Goal: Task Accomplishment & Management: Use online tool/utility

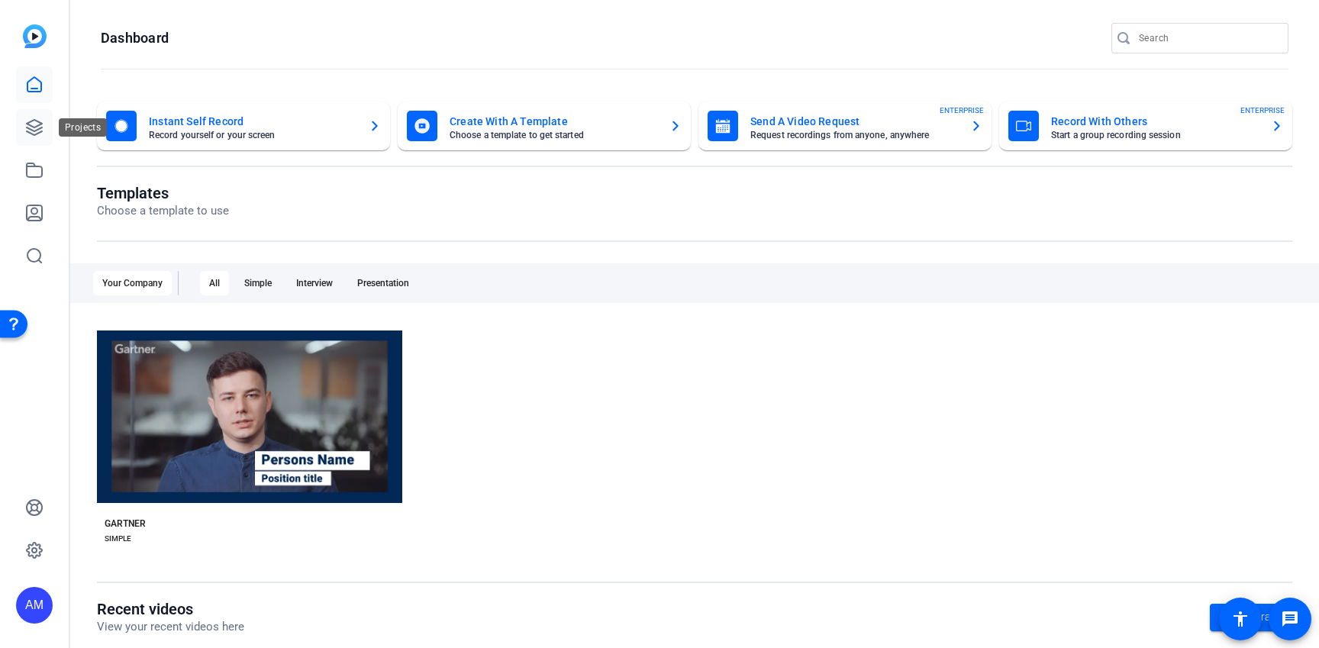
click at [32, 143] on link at bounding box center [34, 127] width 37 height 37
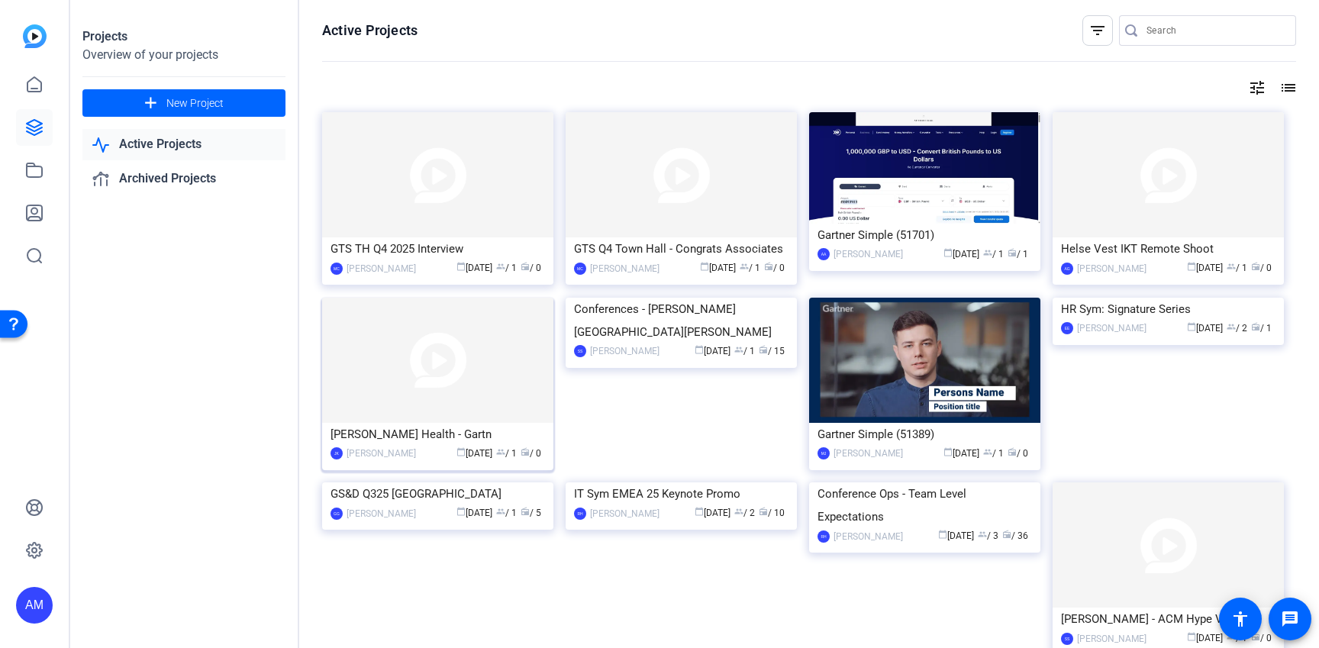
click at [406, 430] on div "Gonzalo Rodriguez - Alira Health - Gartn" at bounding box center [437, 434] width 214 height 23
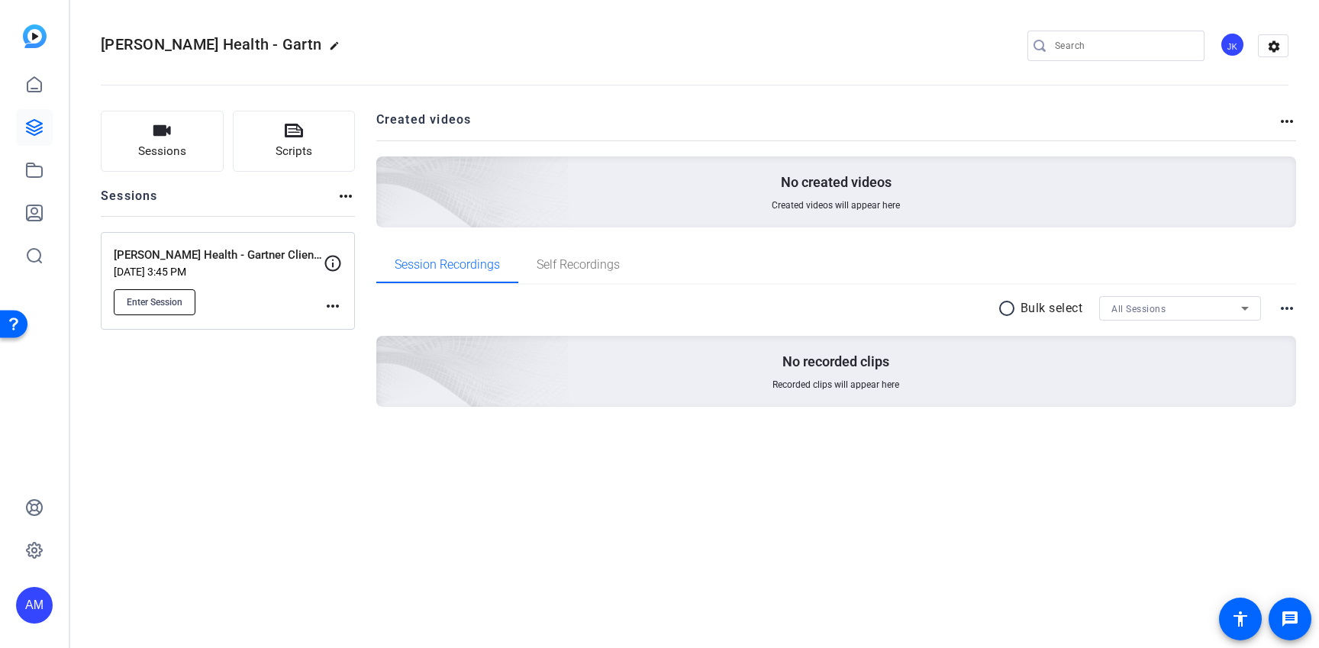
click at [130, 292] on button "Enter Session" at bounding box center [155, 302] width 82 height 26
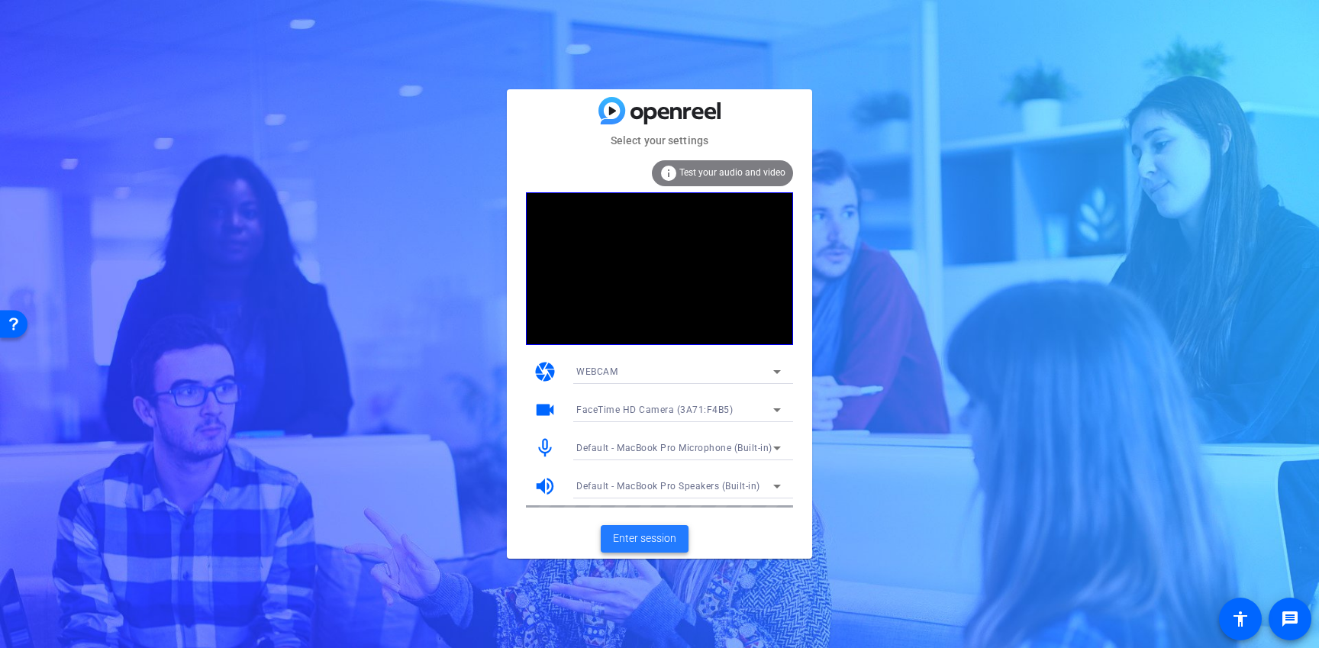
click at [662, 543] on span "Enter session" at bounding box center [644, 538] width 63 height 16
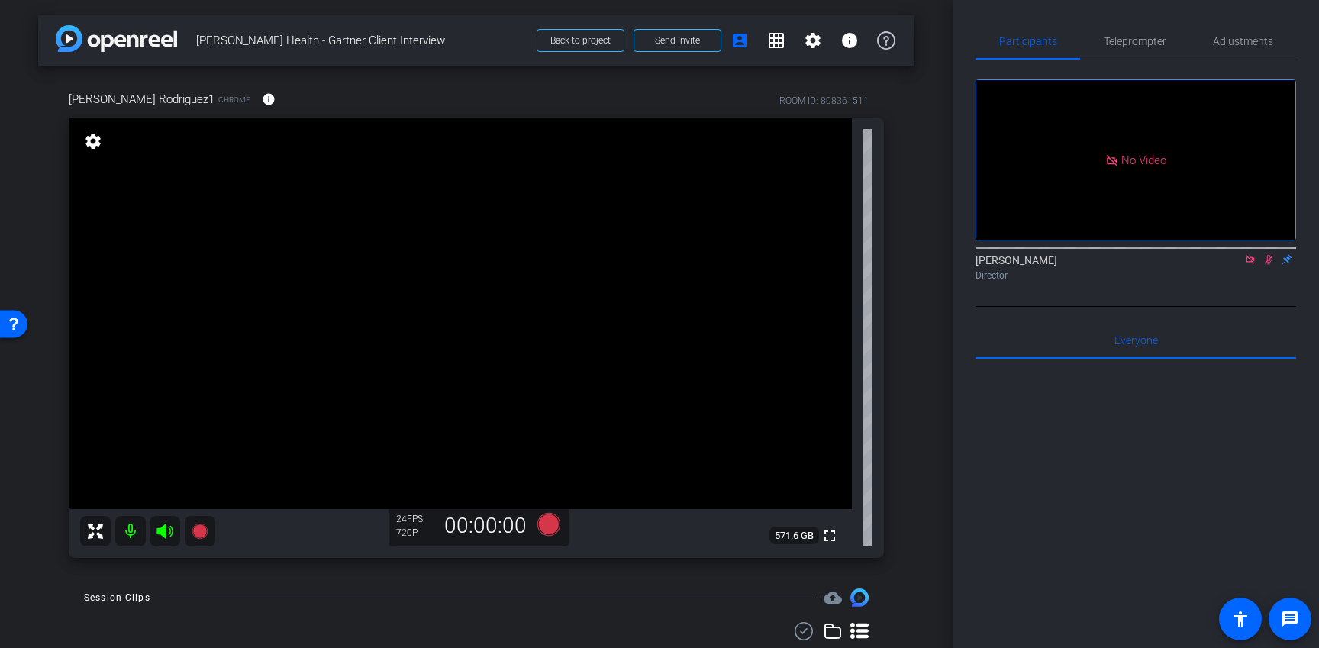
click at [1268, 265] on icon at bounding box center [1268, 260] width 8 height 10
click at [1268, 265] on icon at bounding box center [1268, 259] width 12 height 11
click at [1121, 53] on span "Teleprompter" at bounding box center [1134, 41] width 63 height 37
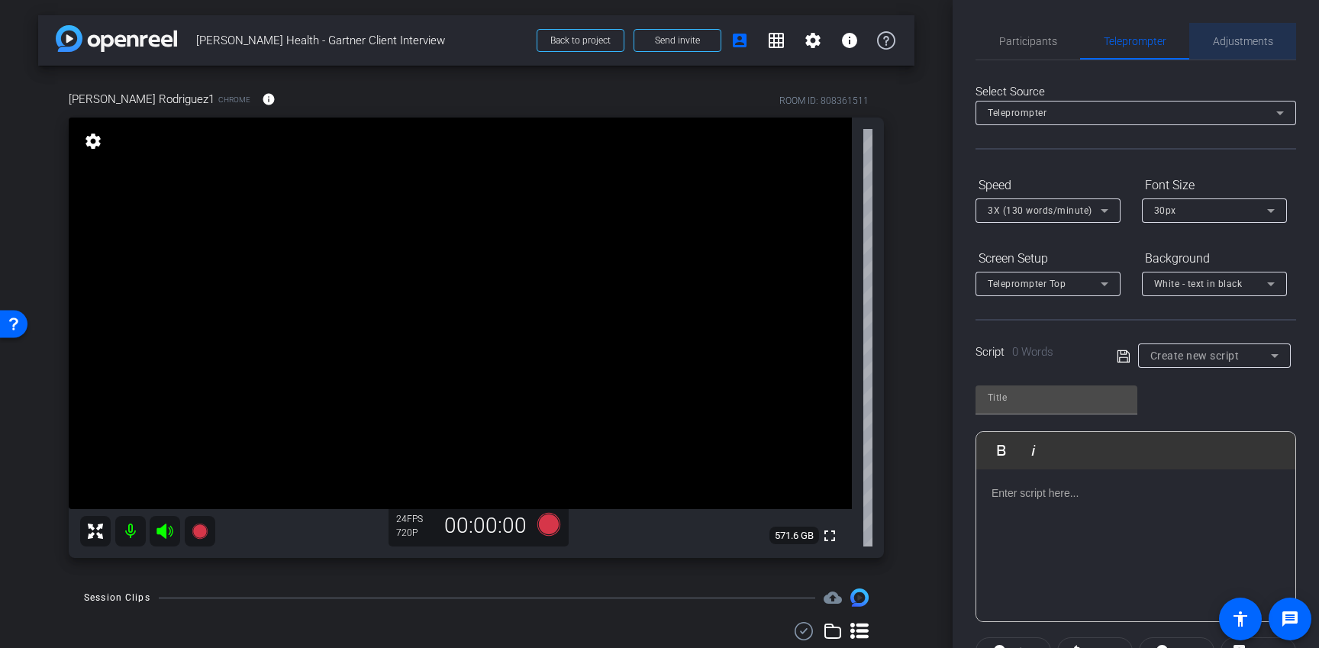
click at [1241, 43] on span "Adjustments" at bounding box center [1243, 41] width 60 height 11
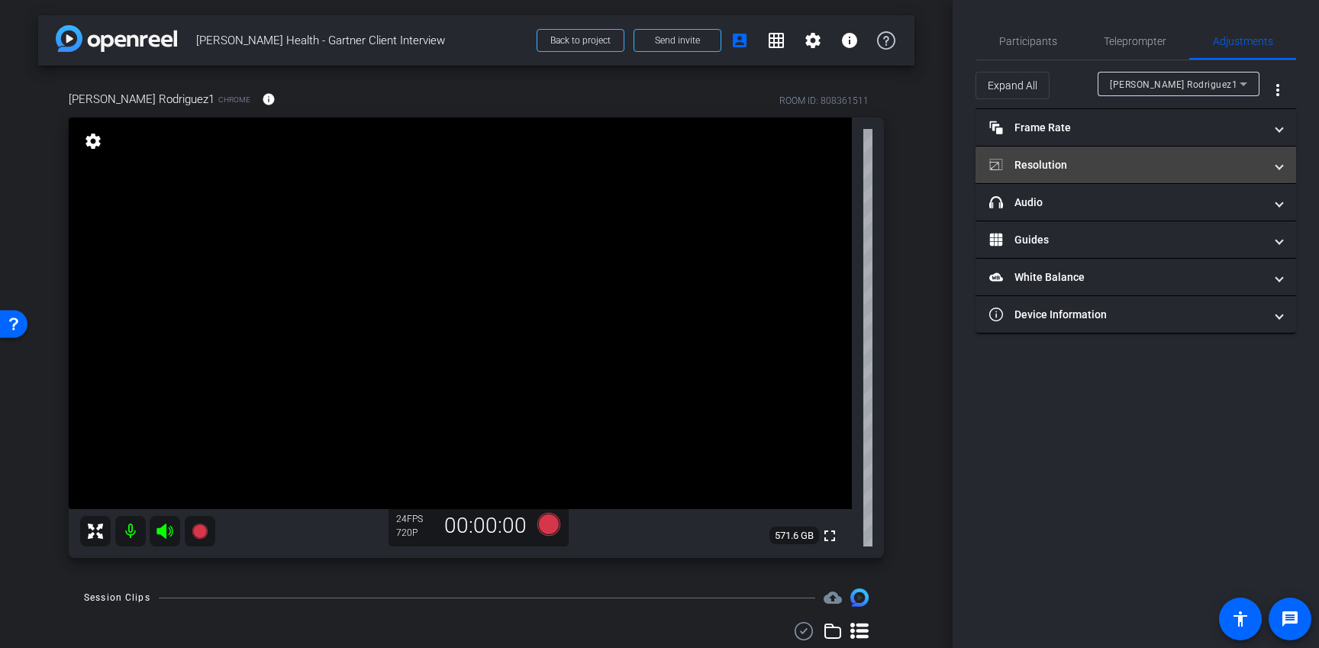
click at [1251, 166] on mat-panel-title "Resolution" at bounding box center [1126, 165] width 275 height 16
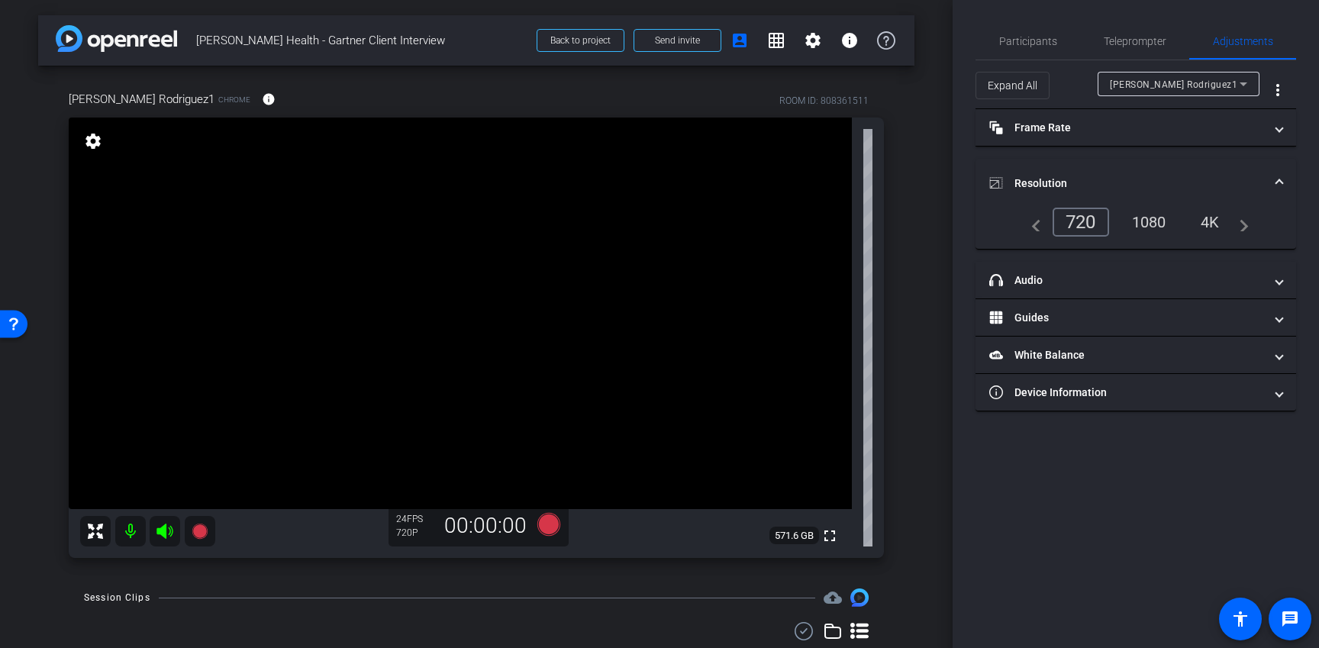
click at [1164, 224] on div "1080" at bounding box center [1148, 222] width 57 height 26
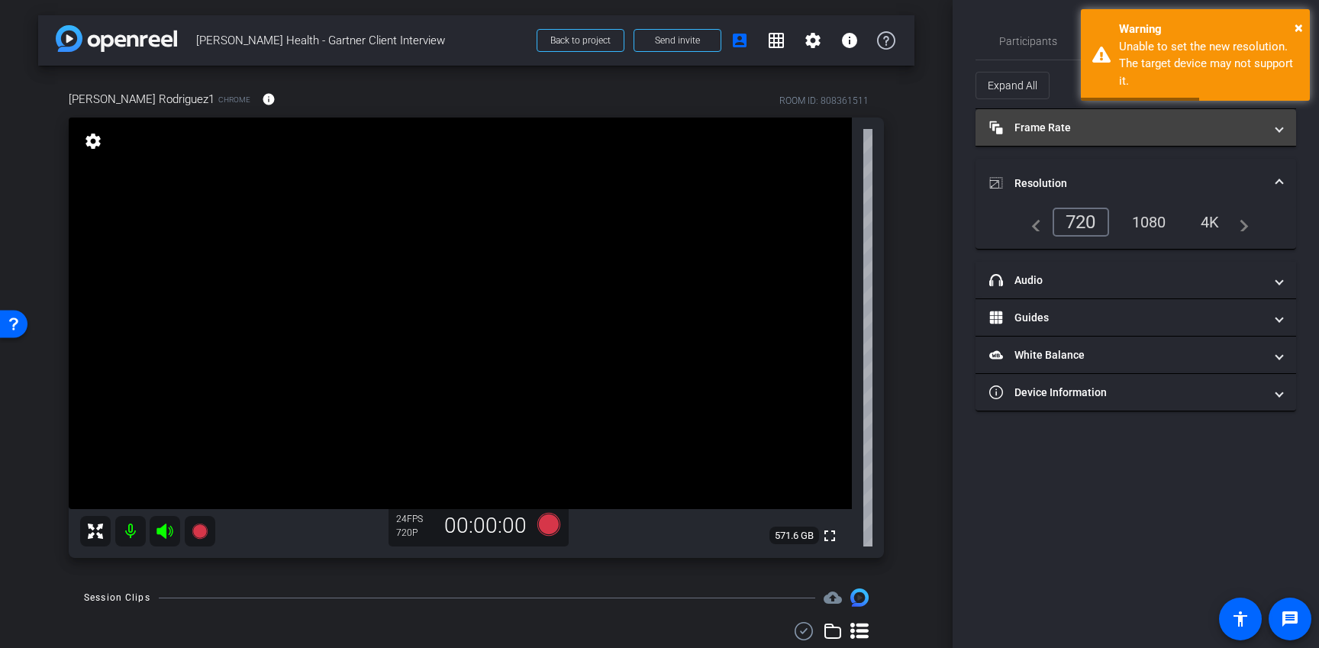
click at [1184, 134] on mat-panel-title "Frame Rate Frame Rate" at bounding box center [1126, 128] width 275 height 16
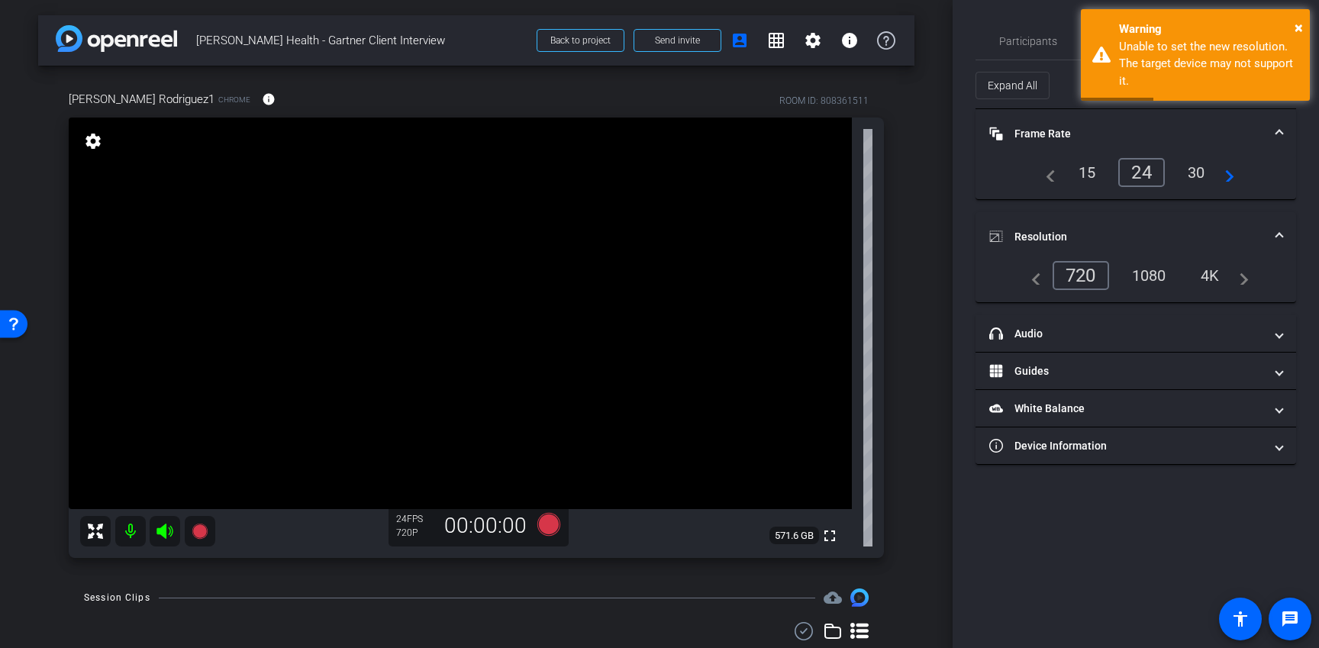
click at [1184, 172] on div "30" at bounding box center [1196, 172] width 40 height 26
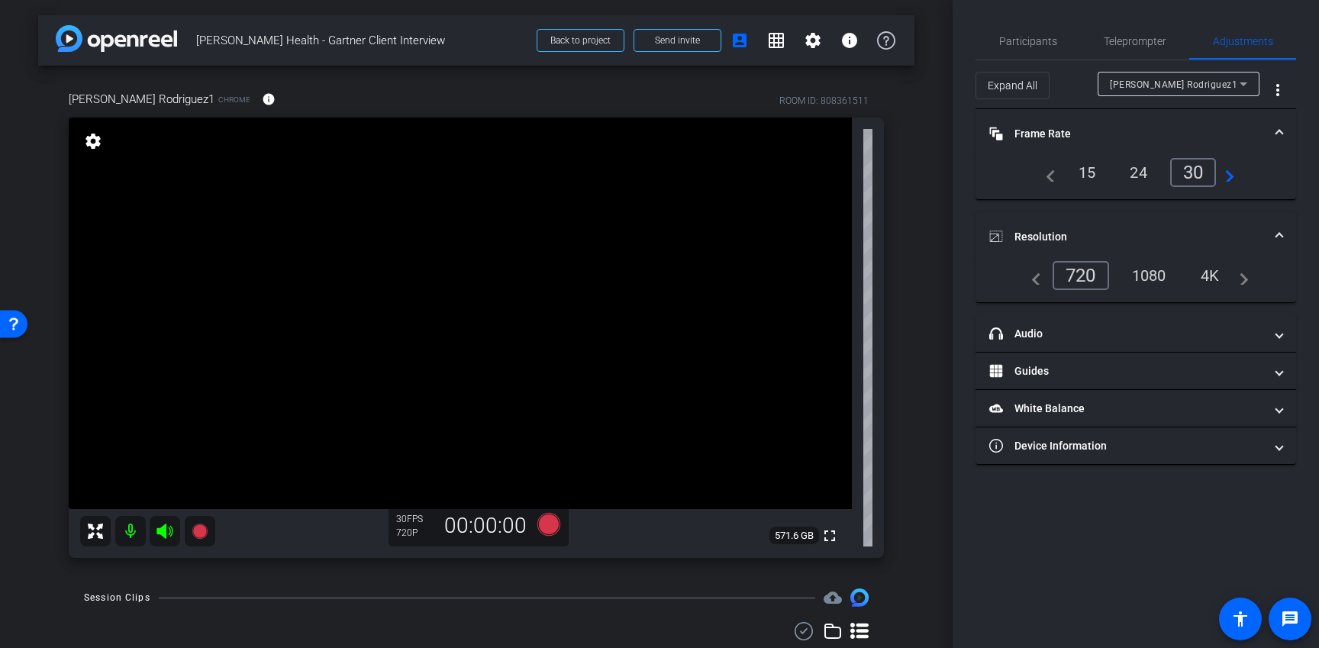
click at [1146, 275] on div "1080" at bounding box center [1148, 276] width 57 height 26
click at [1157, 274] on div "1080" at bounding box center [1148, 276] width 57 height 26
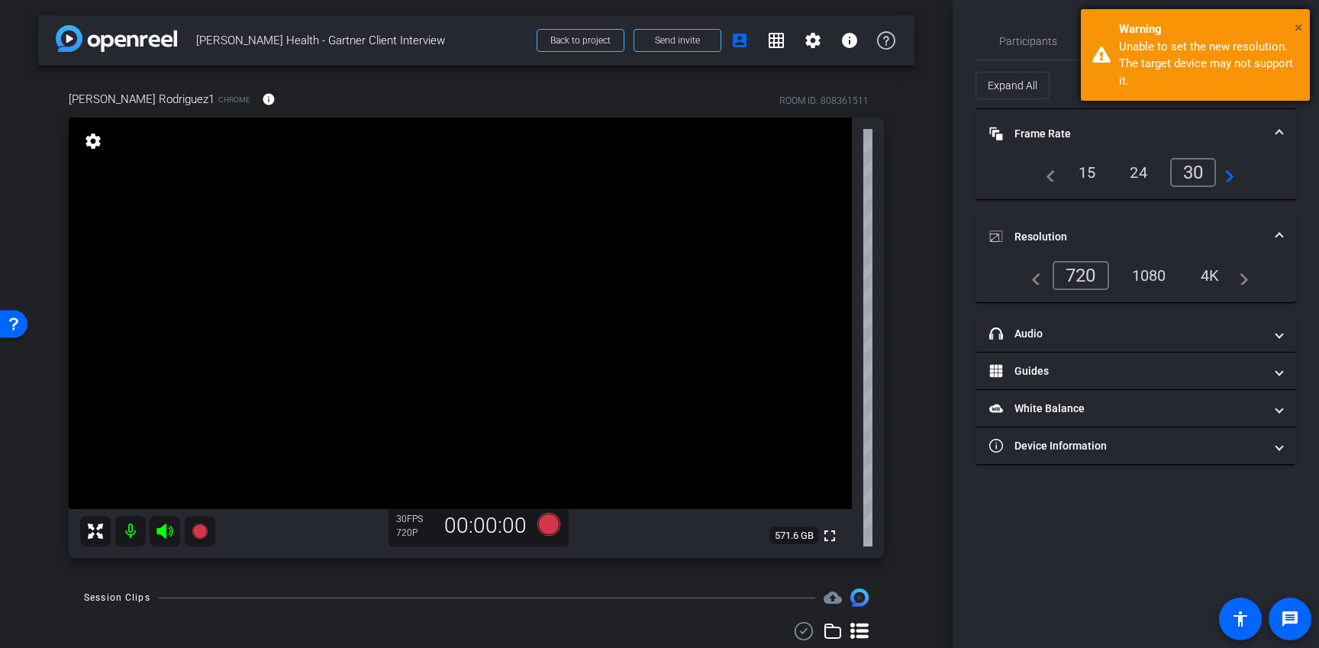
click at [1300, 31] on span "×" at bounding box center [1298, 27] width 8 height 18
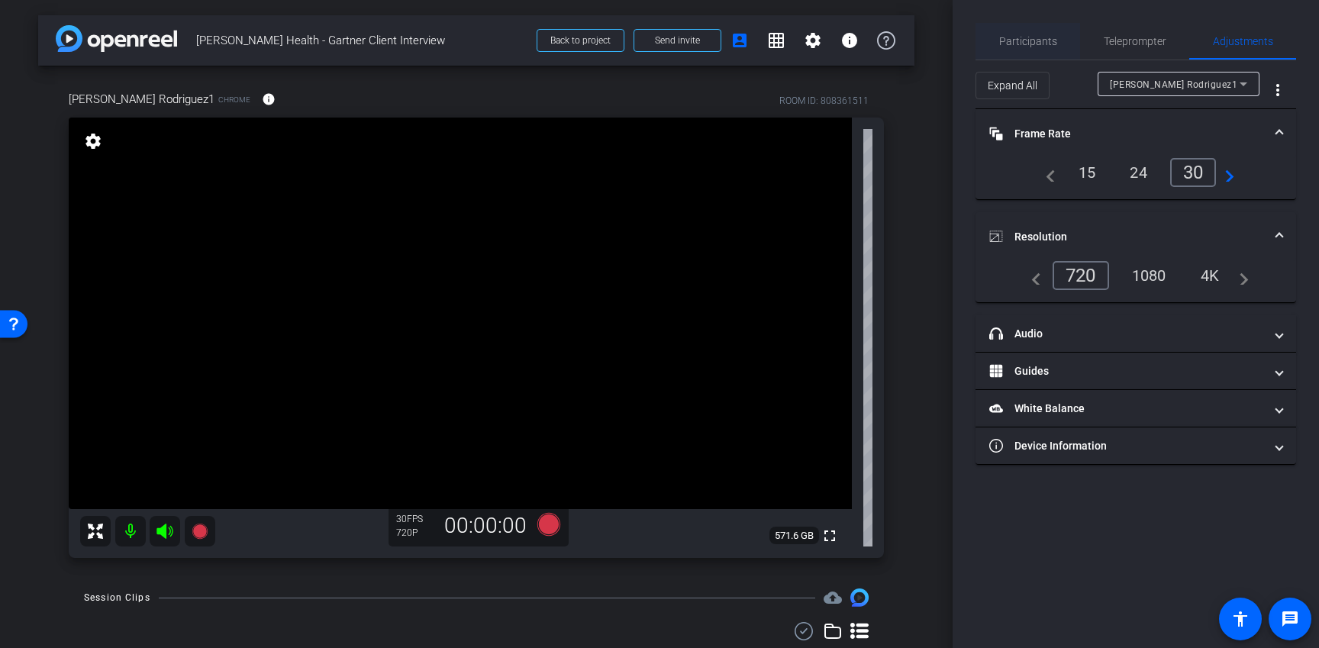
click at [1028, 36] on span "Participants" at bounding box center [1028, 41] width 58 height 11
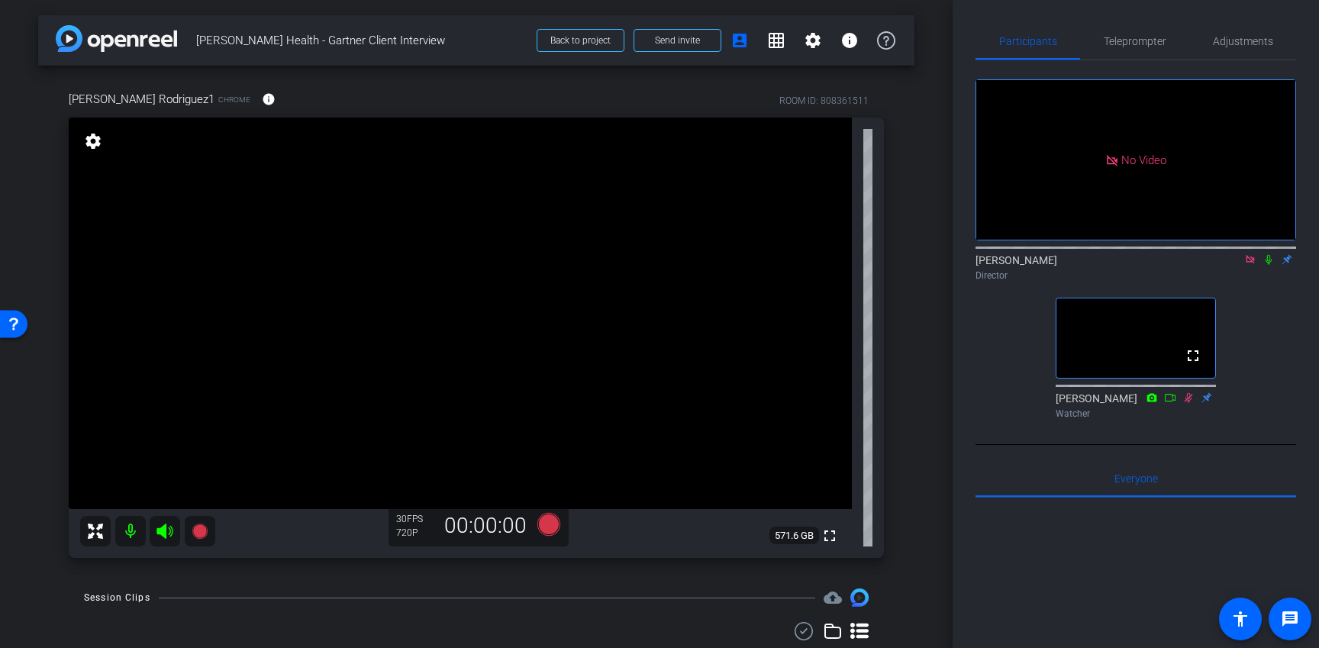
click at [935, 424] on div "arrow_back Gonzalo Rodriguez - Alira Health - Gartner Client Interview Back to …" at bounding box center [476, 324] width 952 height 648
click at [936, 421] on div "arrow_back Gonzalo Rodriguez - Alira Health - Gartner Client Interview Back to …" at bounding box center [476, 324] width 952 height 648
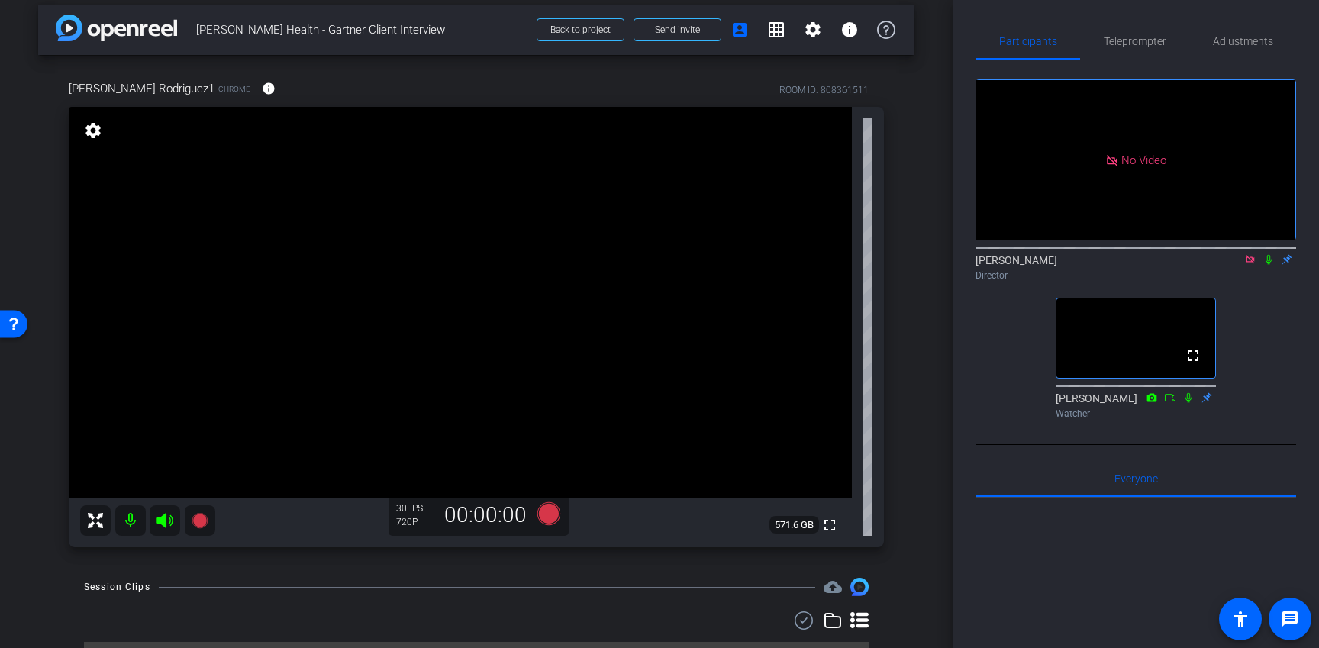
scroll to position [9, 0]
click at [1224, 52] on span "Adjustments" at bounding box center [1243, 41] width 60 height 37
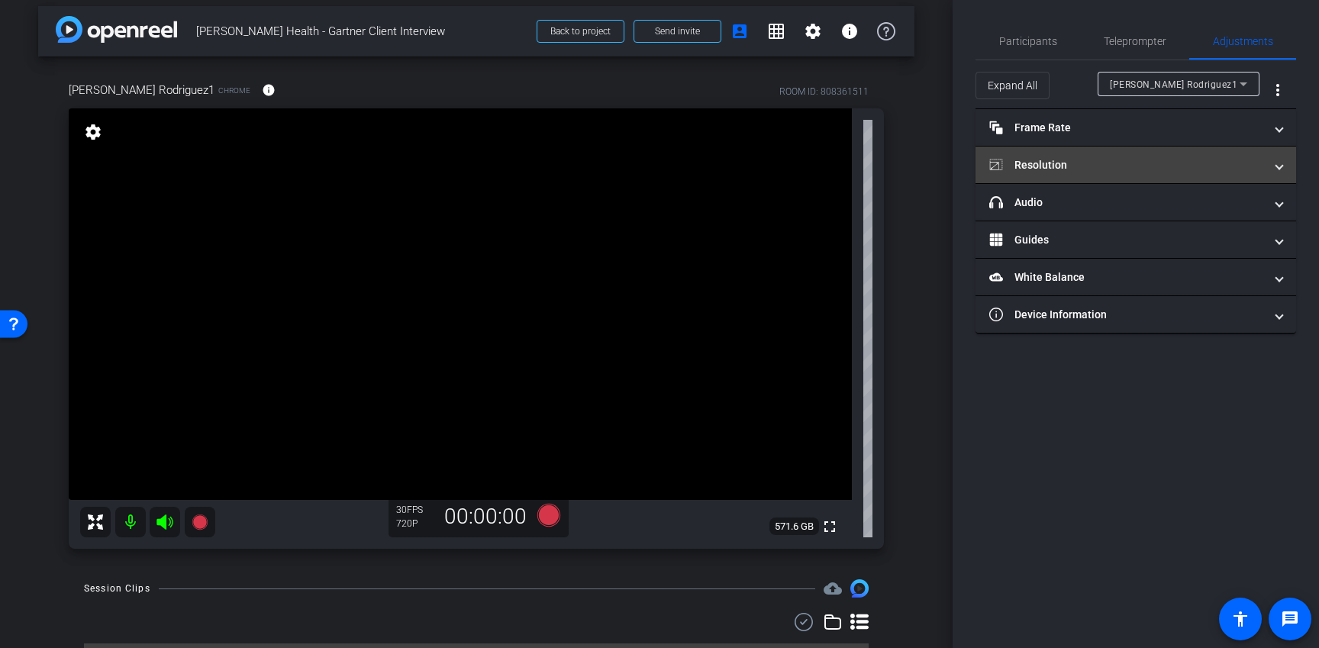
click at [1123, 168] on mat-panel-title "Resolution" at bounding box center [1126, 165] width 275 height 16
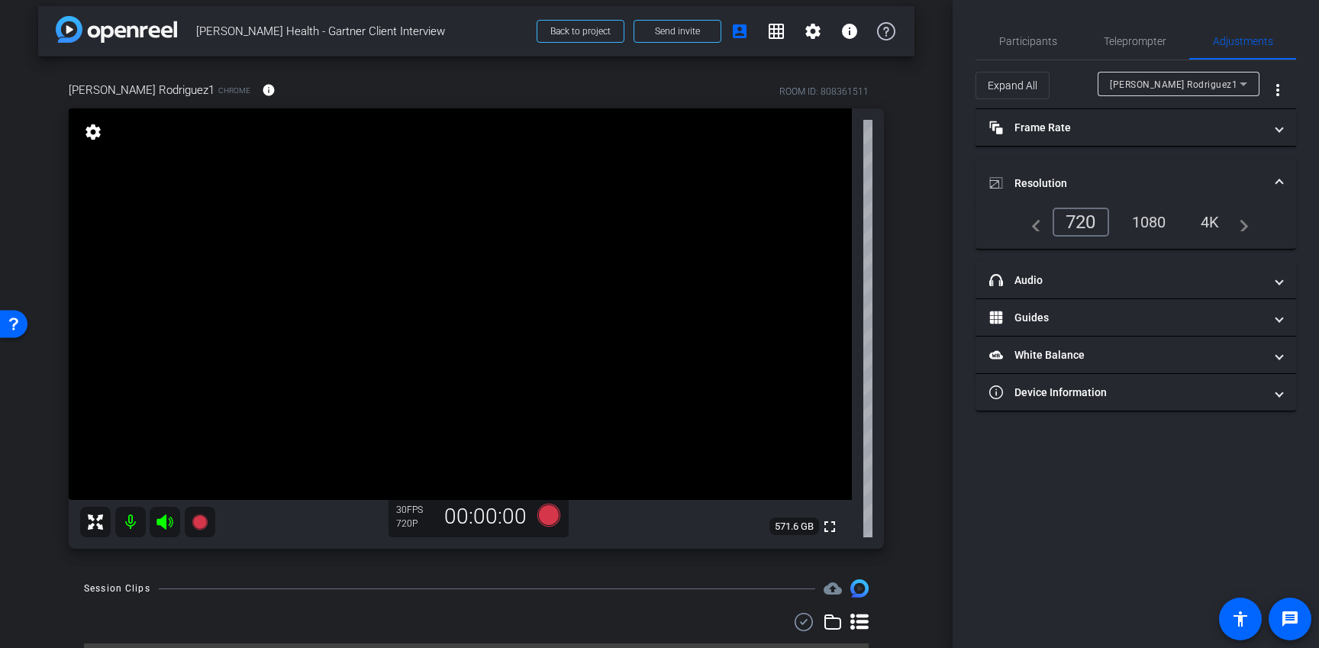
click at [1134, 224] on div "1080" at bounding box center [1148, 222] width 57 height 26
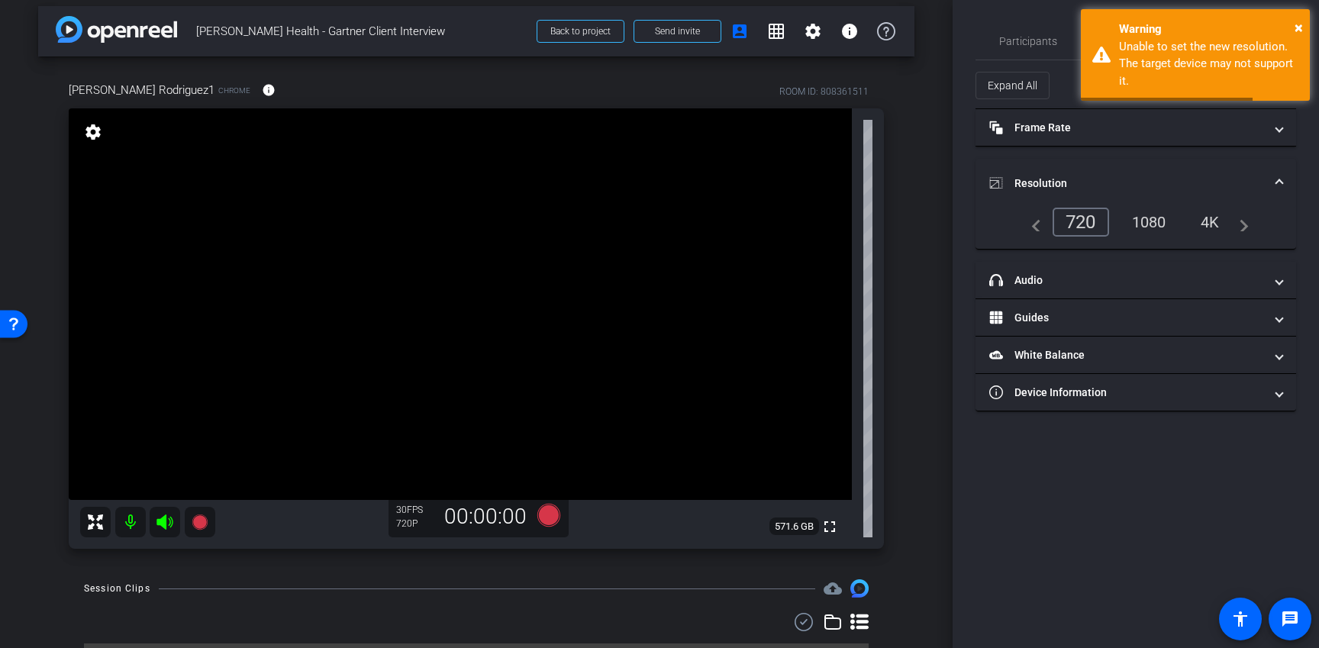
click at [1220, 224] on div "4K" at bounding box center [1210, 222] width 42 height 26
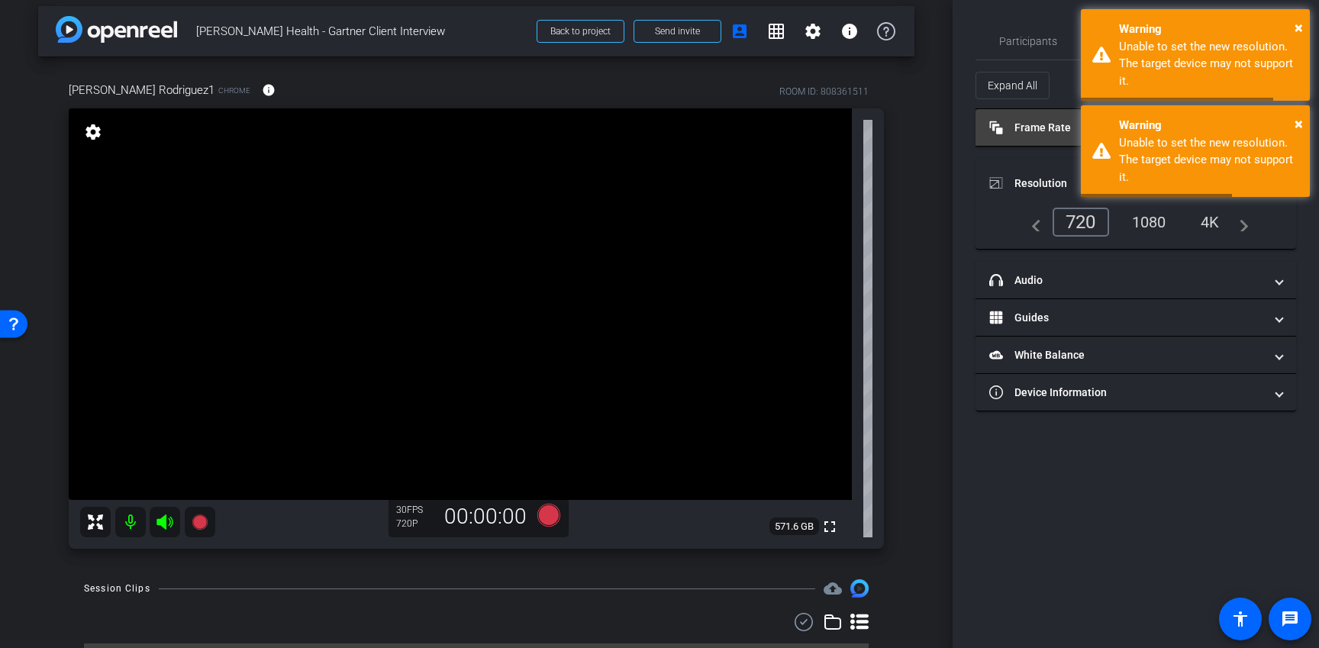
click at [1012, 118] on mat-expansion-panel-header "Frame Rate Frame Rate" at bounding box center [1135, 127] width 321 height 37
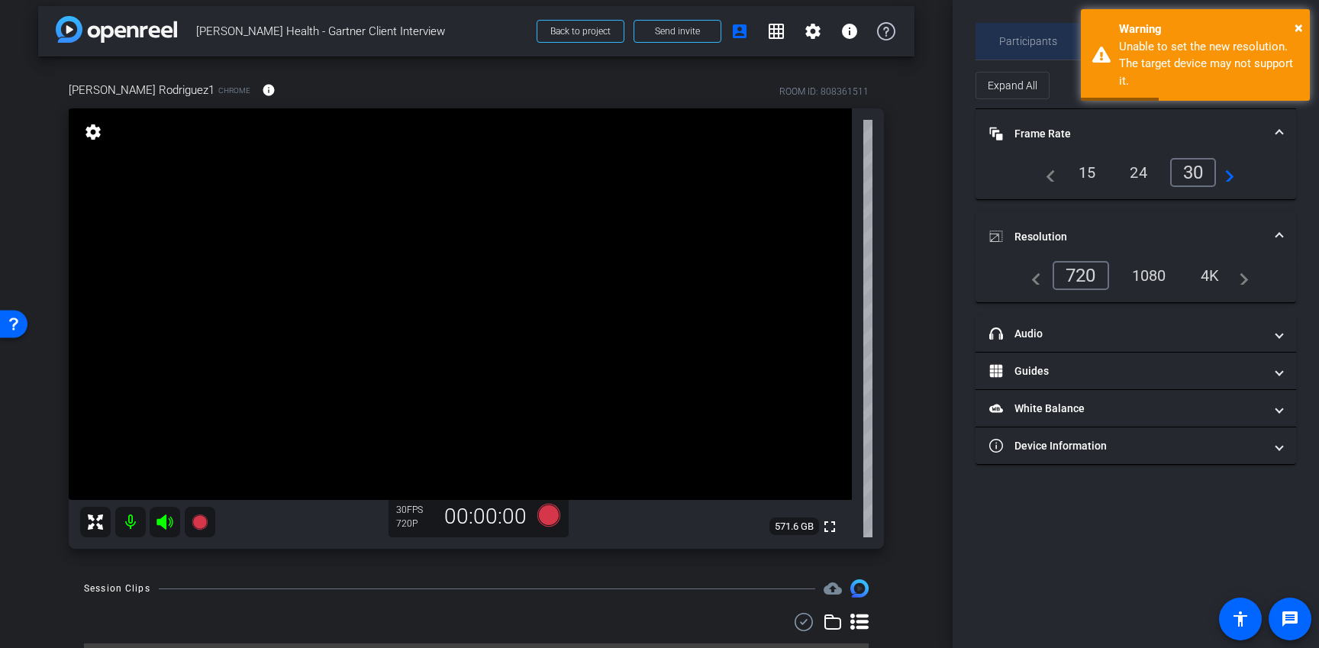
click at [1035, 36] on span "Participants" at bounding box center [1028, 41] width 58 height 11
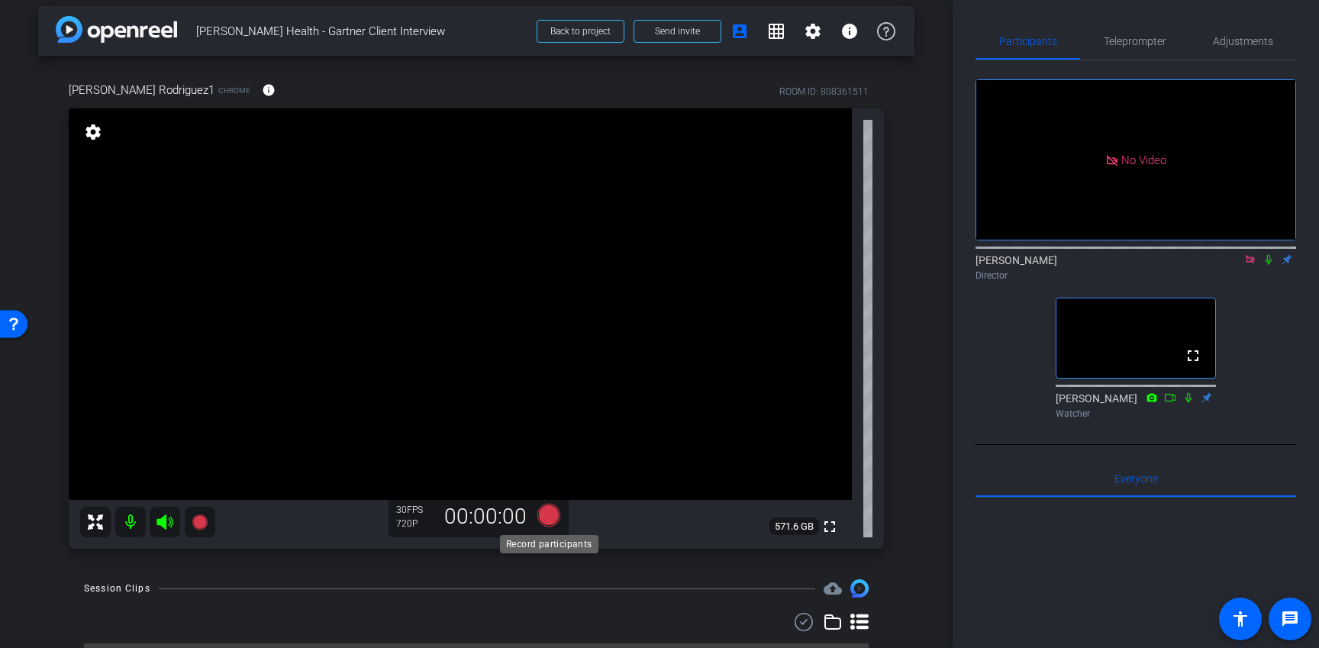
click at [546, 518] on icon at bounding box center [548, 515] width 23 height 23
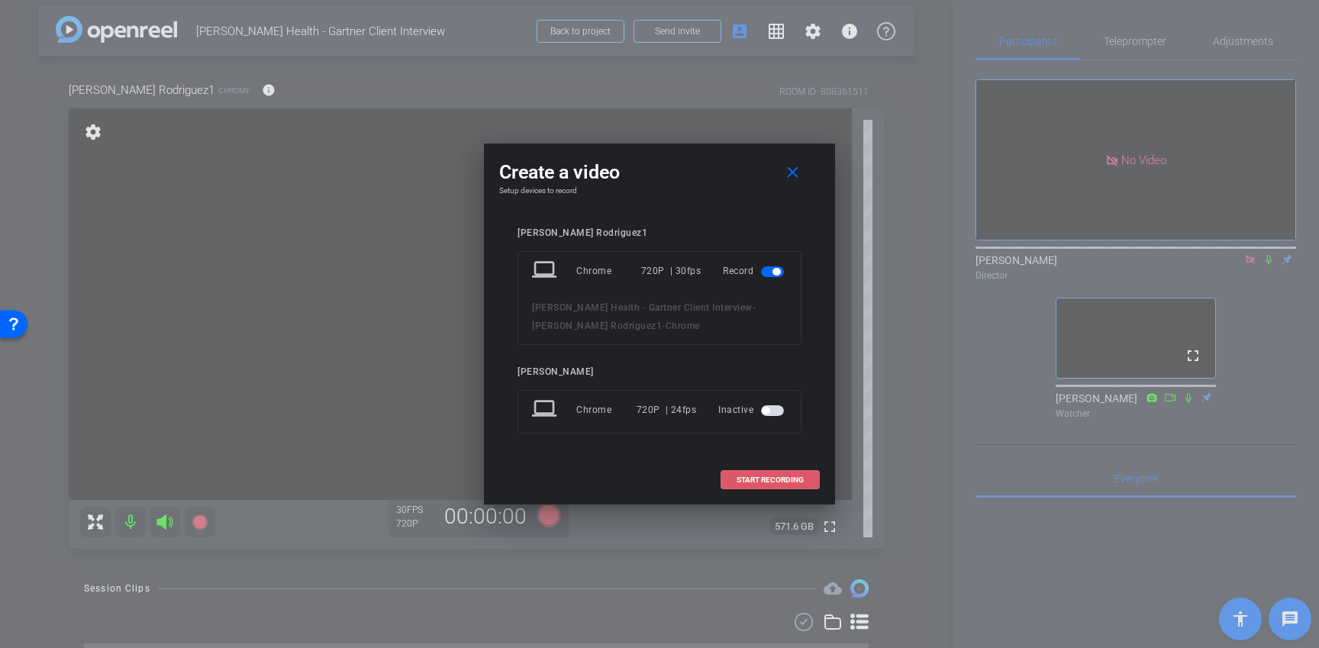
click at [775, 476] on span "START RECORDING" at bounding box center [769, 480] width 67 height 8
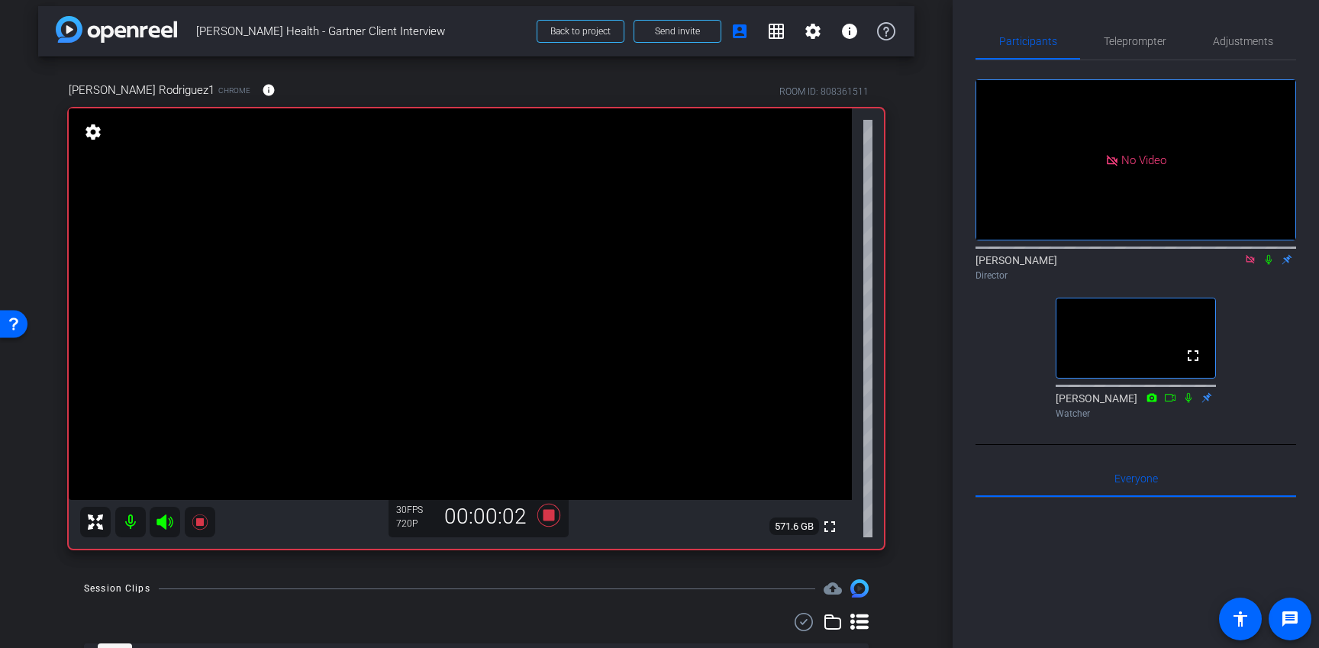
click at [1269, 264] on icon at bounding box center [1268, 259] width 12 height 11
click at [930, 399] on div "arrow_back Gonzalo Rodriguez - Alira Health - Gartner Client Interview Back to …" at bounding box center [476, 315] width 952 height 648
click at [920, 391] on div "arrow_back Gonzalo Rodriguez - Alira Health - Gartner Client Interview Back to …" at bounding box center [476, 315] width 952 height 648
click at [662, 596] on div "Session Clips cloud_upload" at bounding box center [476, 588] width 784 height 18
click at [1135, 51] on span "Teleprompter" at bounding box center [1134, 41] width 63 height 37
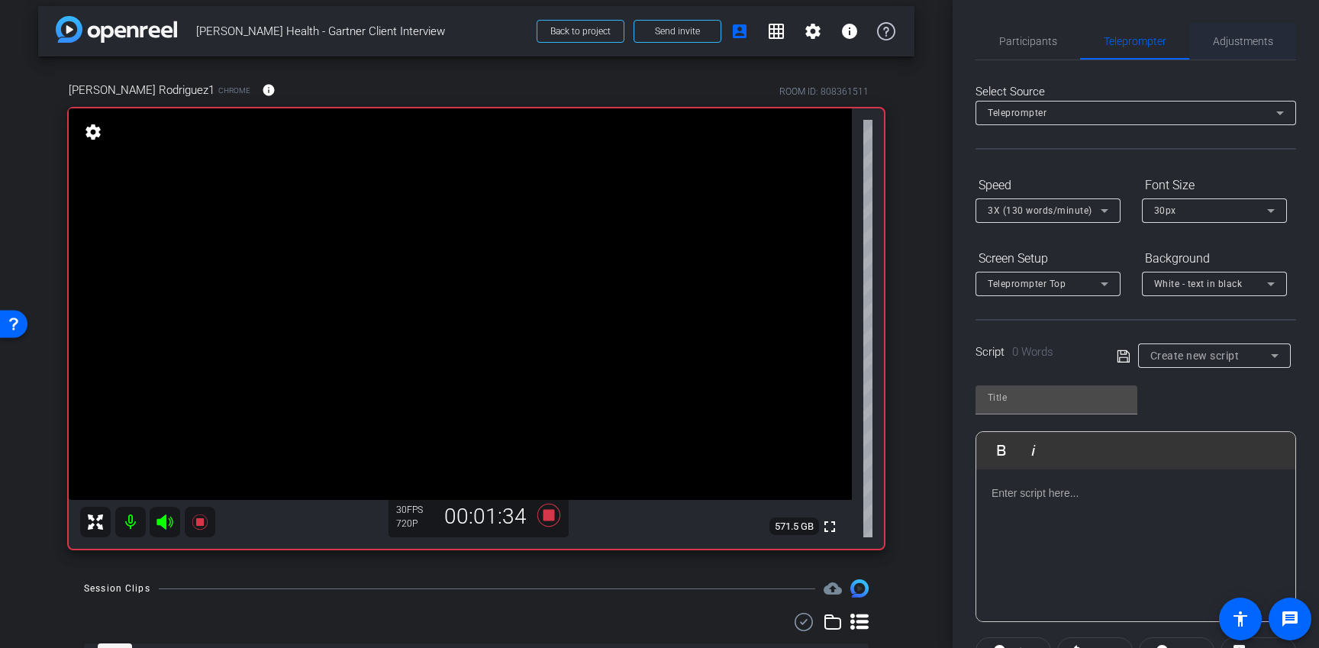
click at [1258, 49] on span "Adjustments" at bounding box center [1243, 41] width 60 height 37
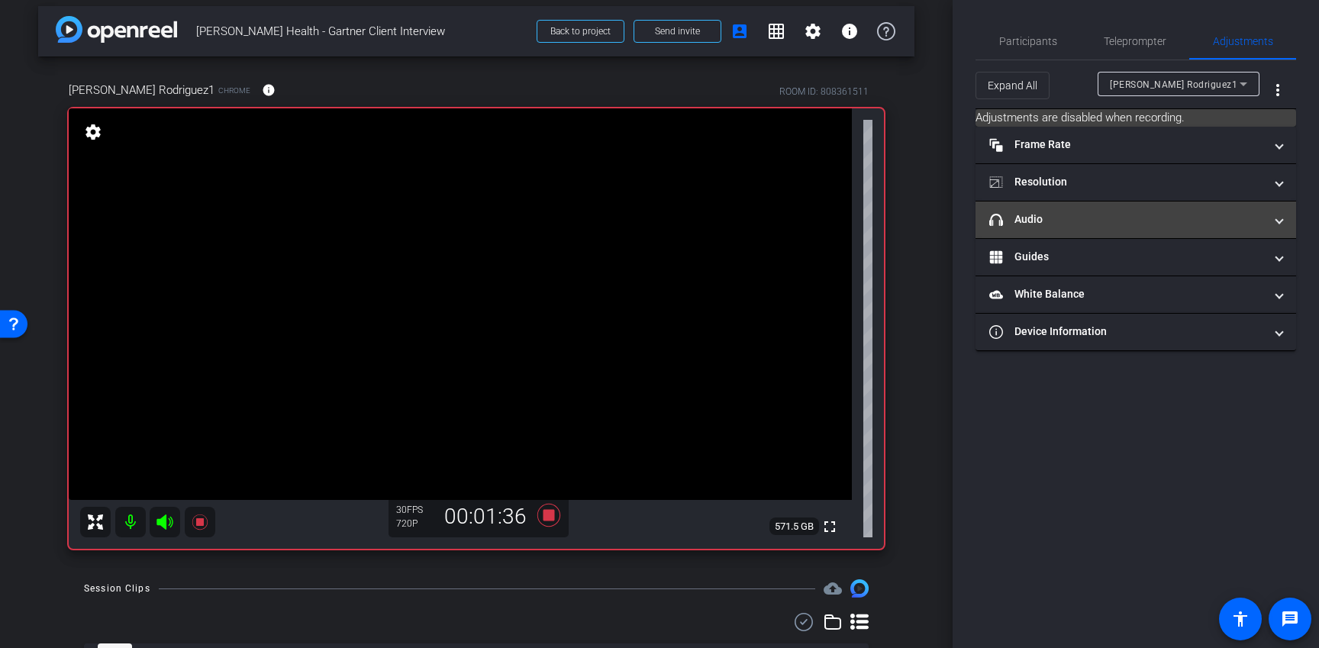
click at [1059, 224] on mat-panel-title "headphone icon Audio" at bounding box center [1126, 219] width 275 height 16
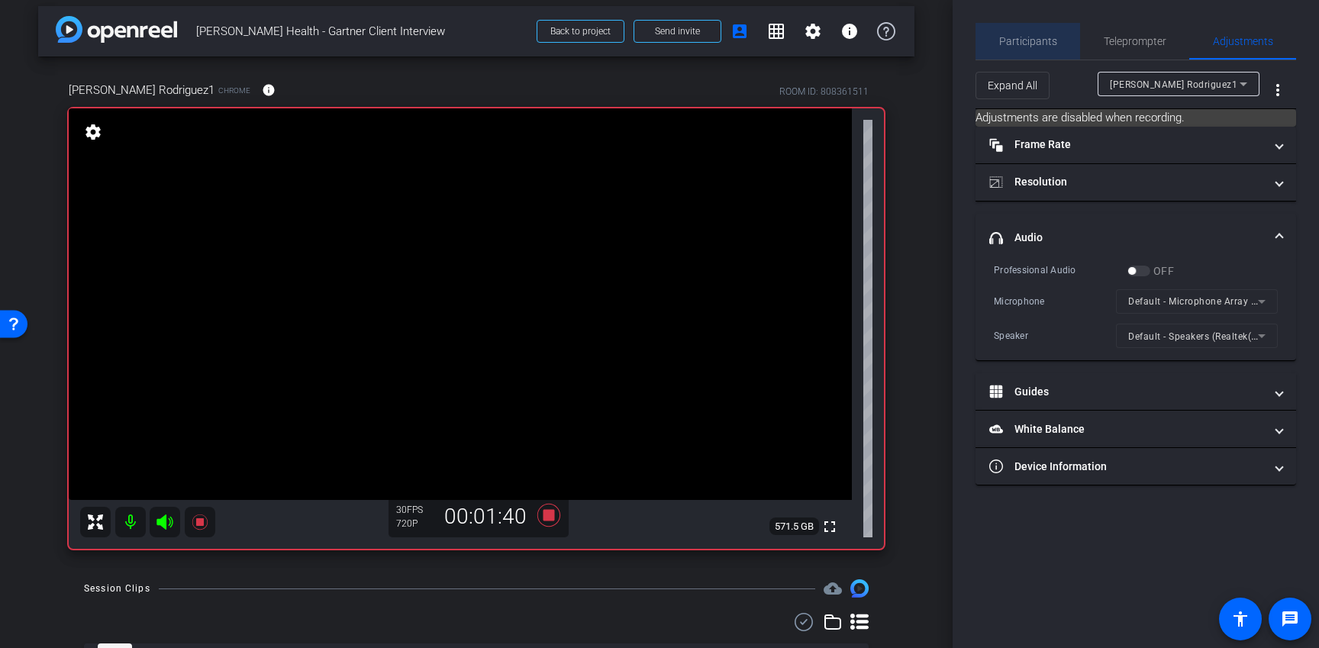
click at [1029, 50] on span "Participants" at bounding box center [1028, 41] width 58 height 37
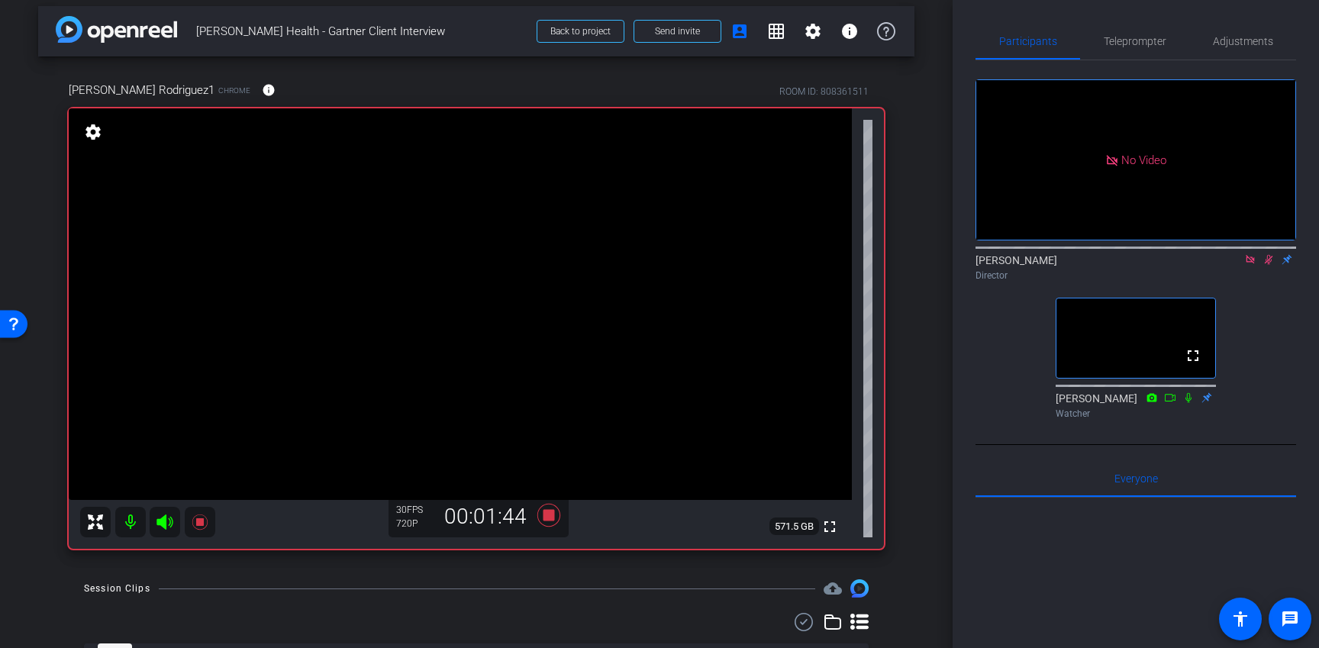
click at [935, 382] on div "arrow_back Gonzalo Rodriguez - Alira Health - Gartner Client Interview Back to …" at bounding box center [476, 315] width 952 height 648
click at [933, 437] on div "arrow_back Gonzalo Rodriguez - Alira Health - Gartner Client Interview Back to …" at bounding box center [476, 315] width 952 height 648
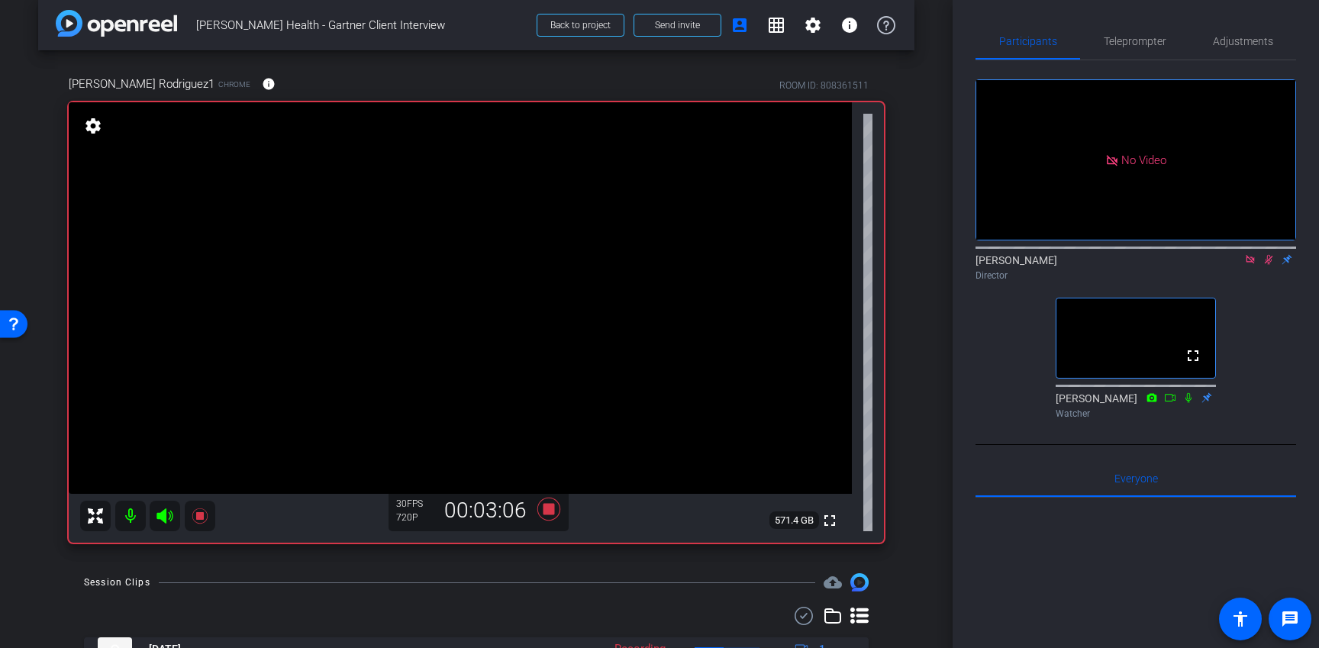
scroll to position [82, 0]
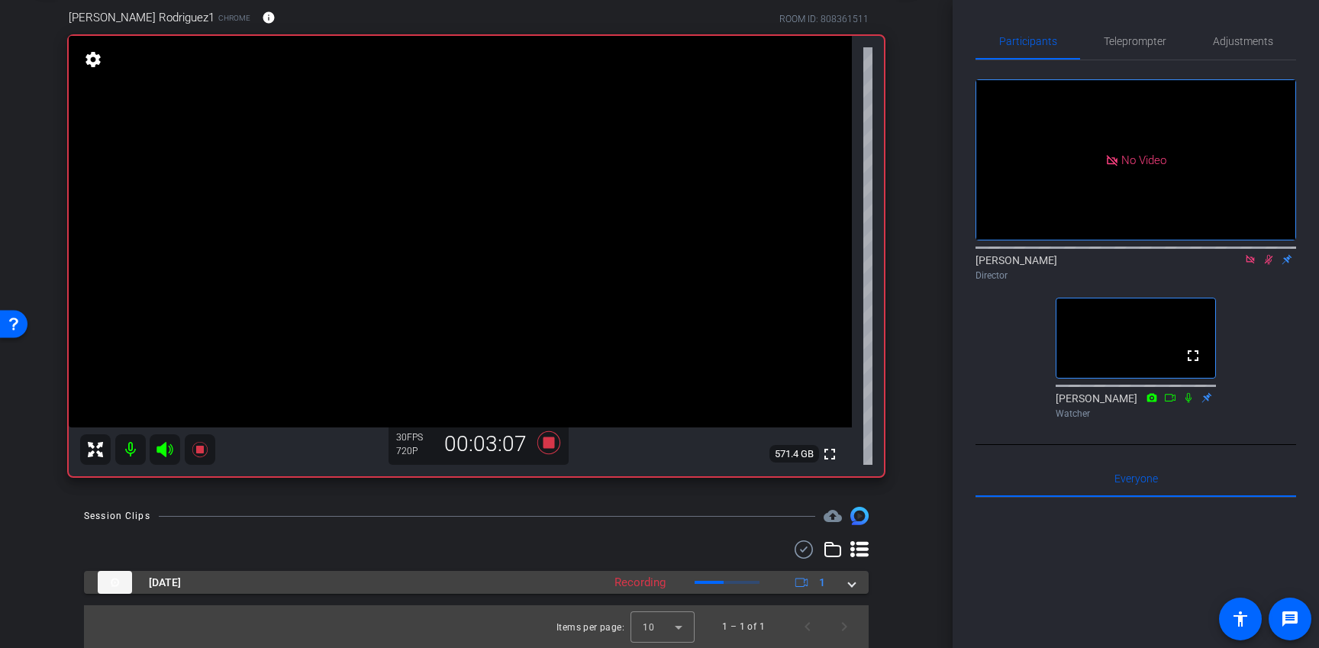
click at [853, 578] on span at bounding box center [852, 583] width 6 height 16
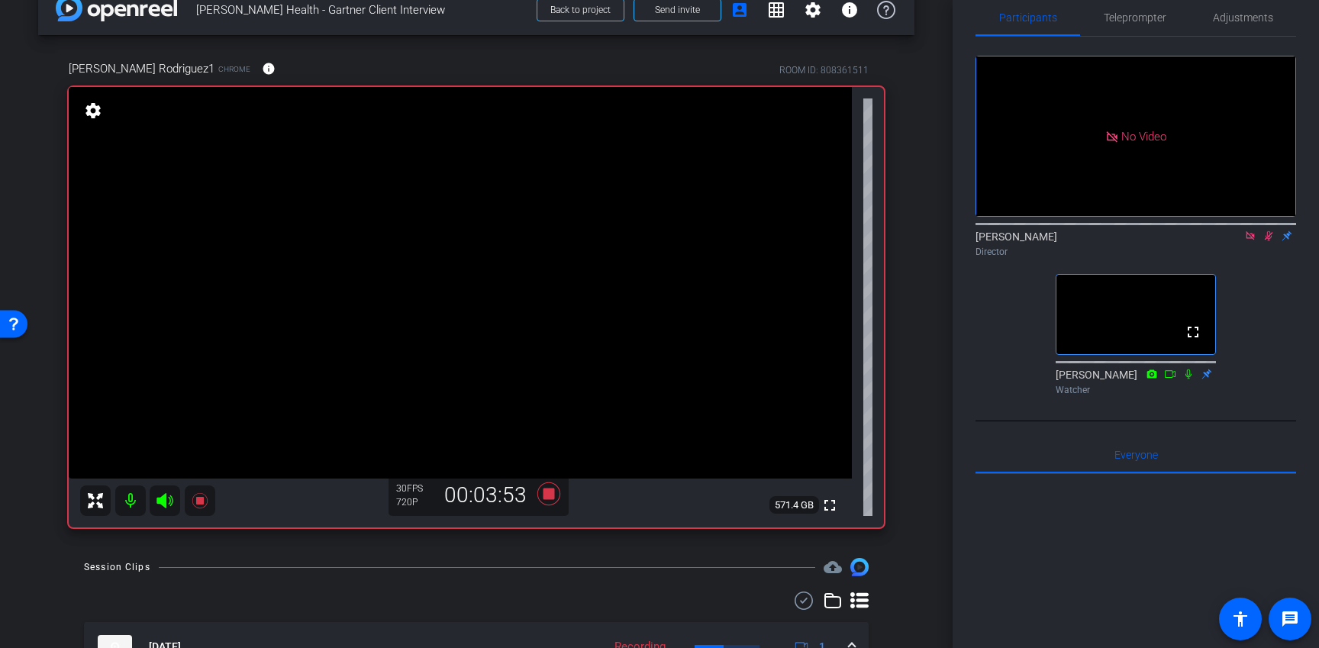
scroll to position [14, 0]
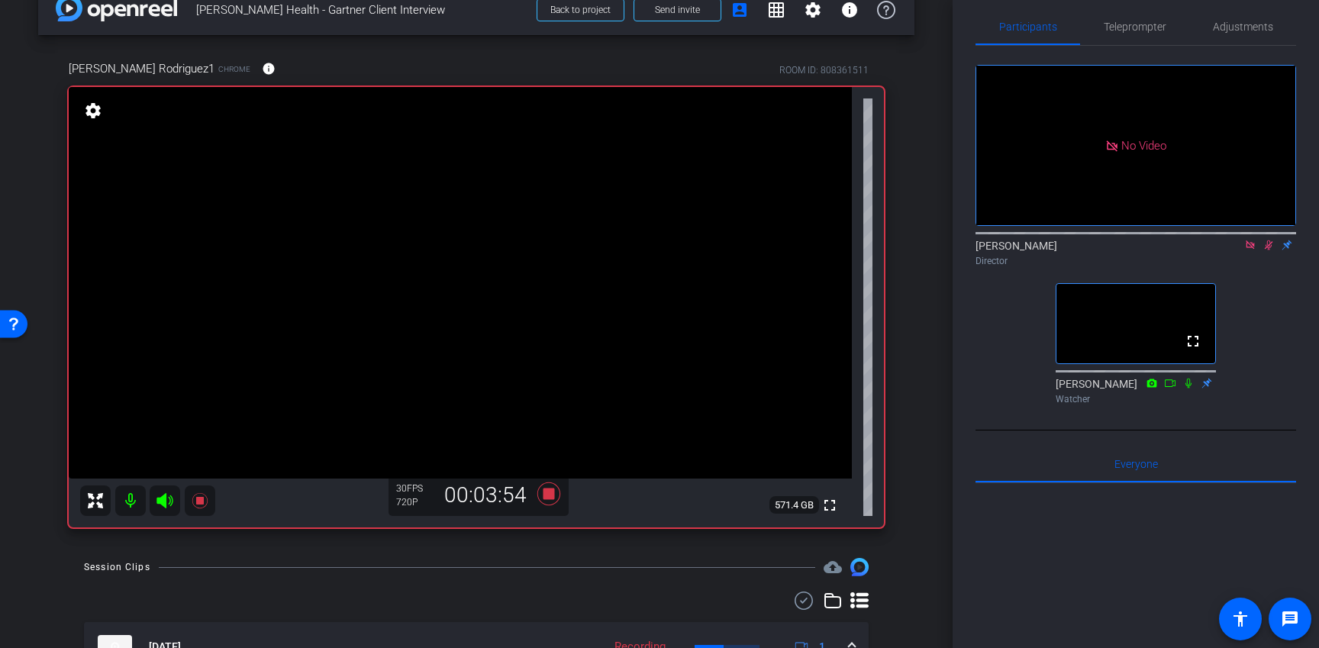
click at [1269, 250] on icon at bounding box center [1268, 245] width 8 height 10
click at [546, 492] on icon at bounding box center [548, 493] width 23 height 23
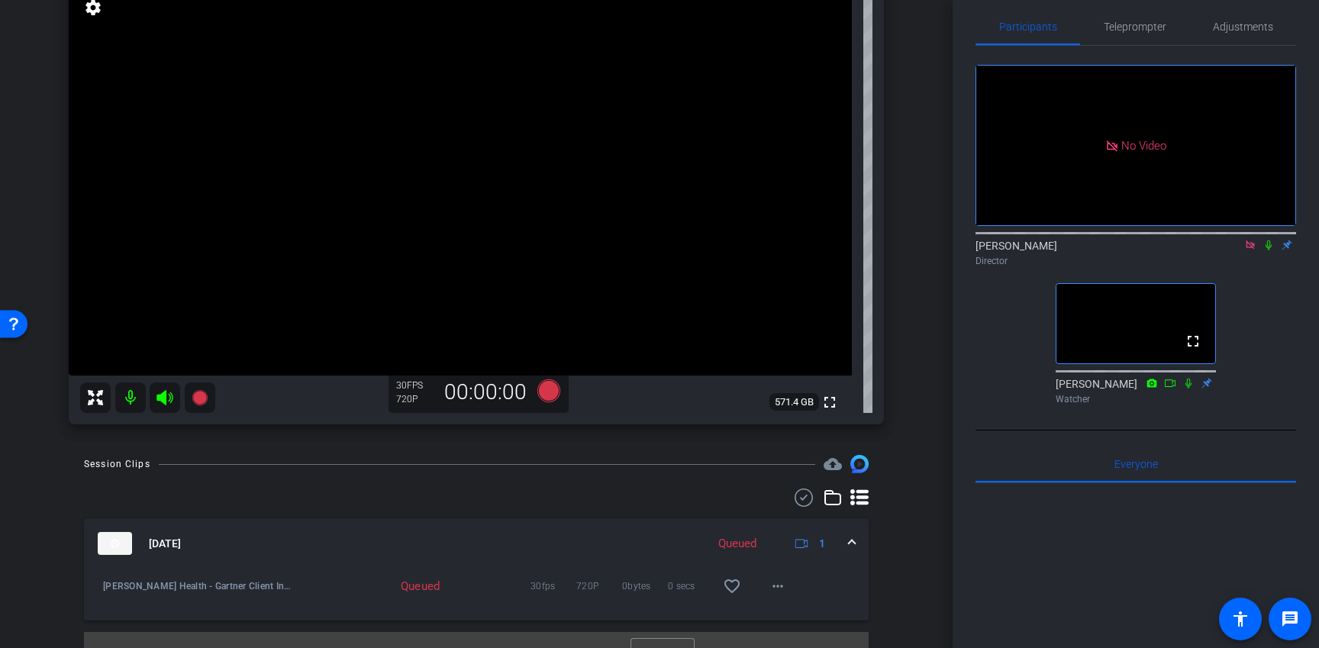
scroll to position [140, 0]
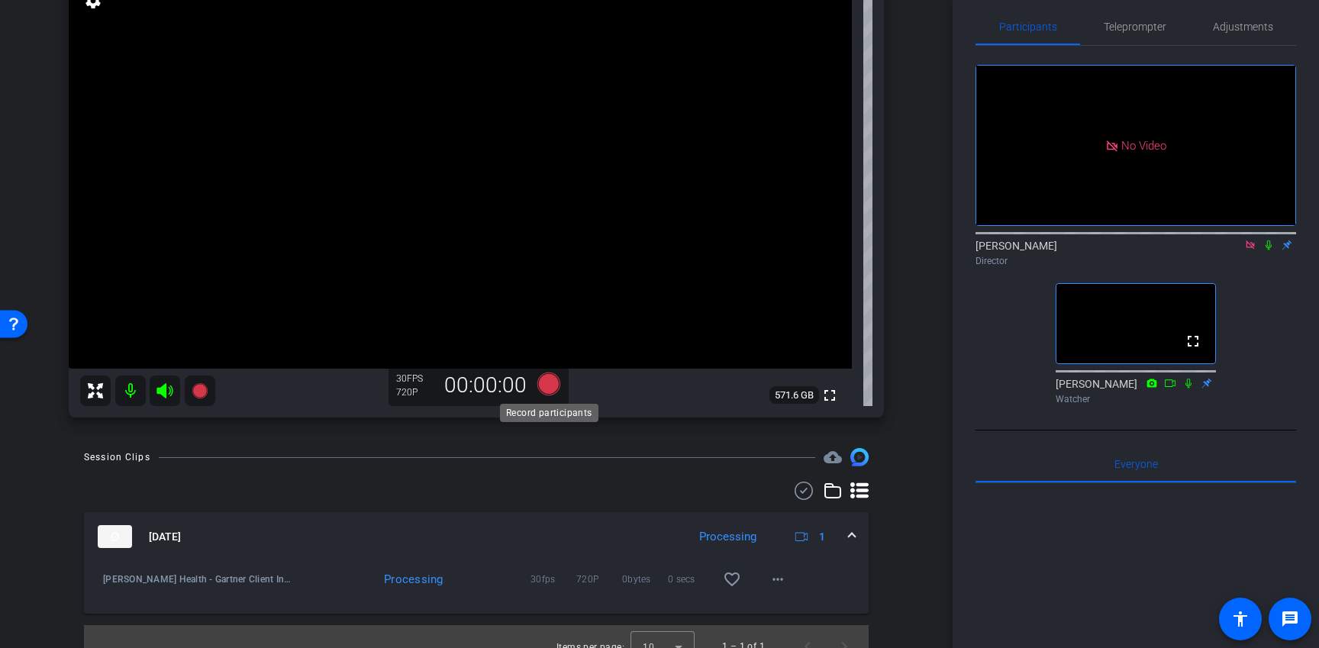
click at [545, 384] on icon at bounding box center [548, 383] width 23 height 23
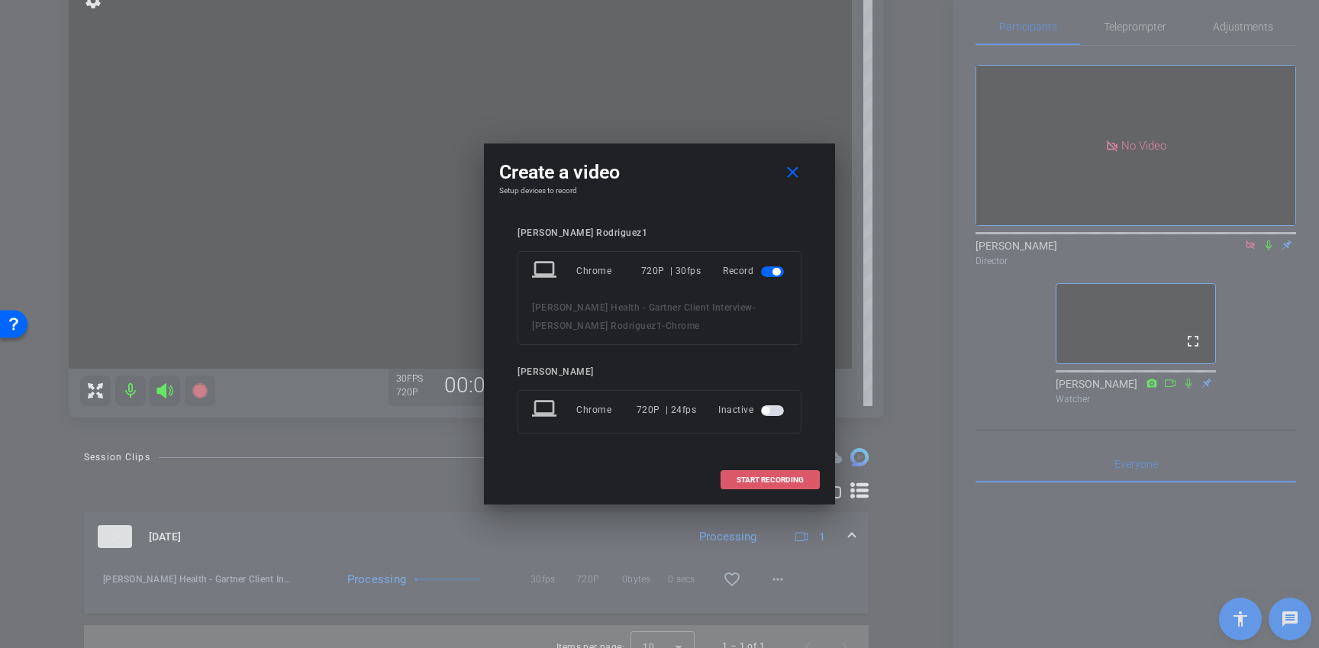
click at [777, 478] on span "START RECORDING" at bounding box center [769, 480] width 67 height 8
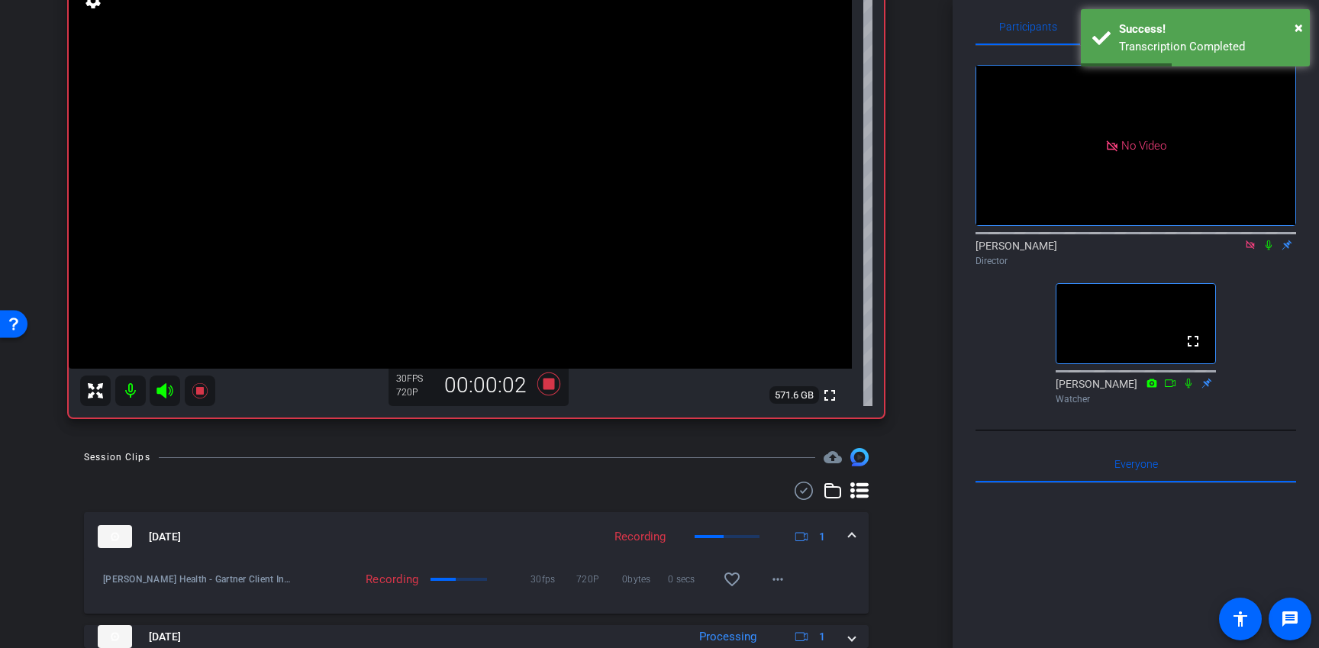
click at [1267, 246] on icon at bounding box center [1268, 245] width 6 height 10
click at [755, 474] on div "Session Clips cloud_upload Oct 2, 2025 Recording 1 Gonzalo Rodriguez - Alira He…" at bounding box center [476, 575] width 876 height 254
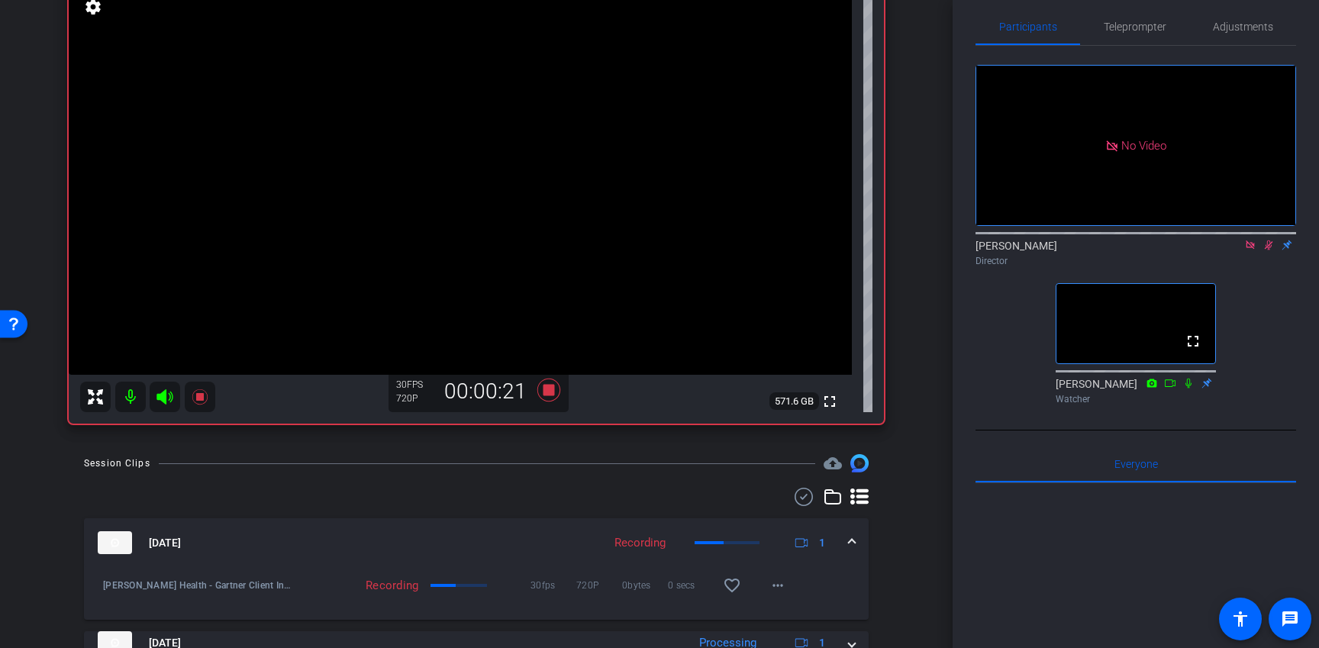
scroll to position [195, 0]
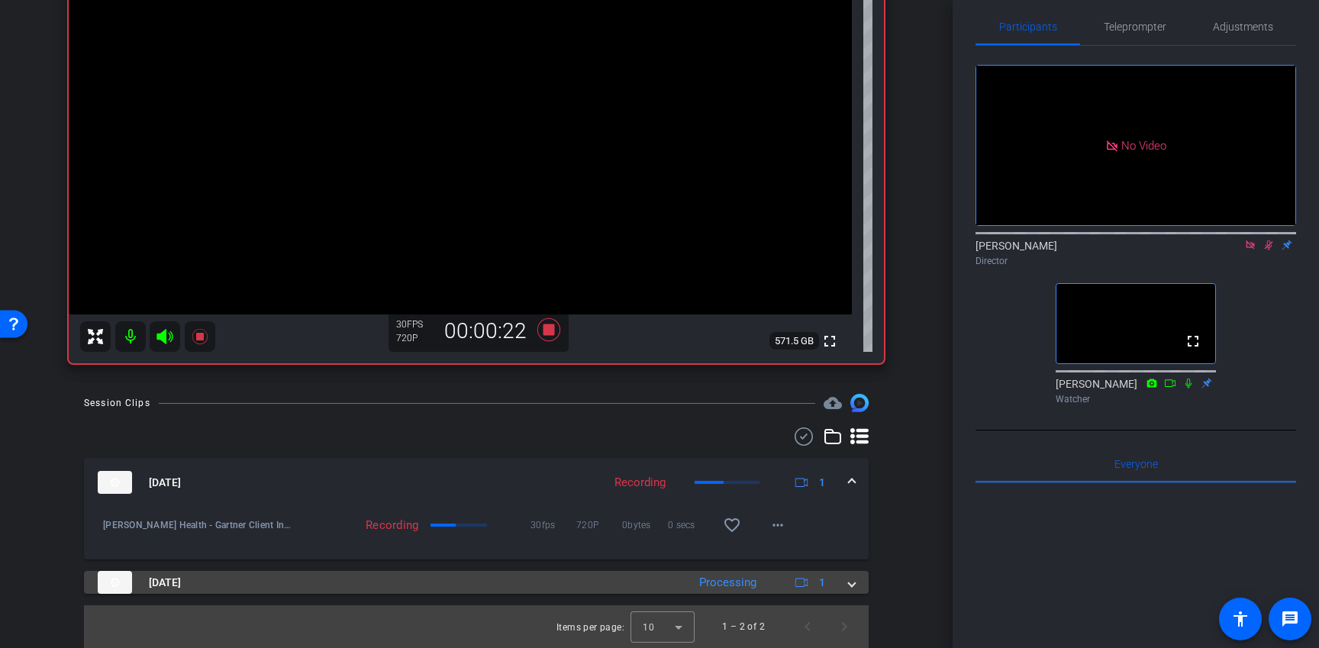
click at [849, 579] on span at bounding box center [852, 583] width 6 height 16
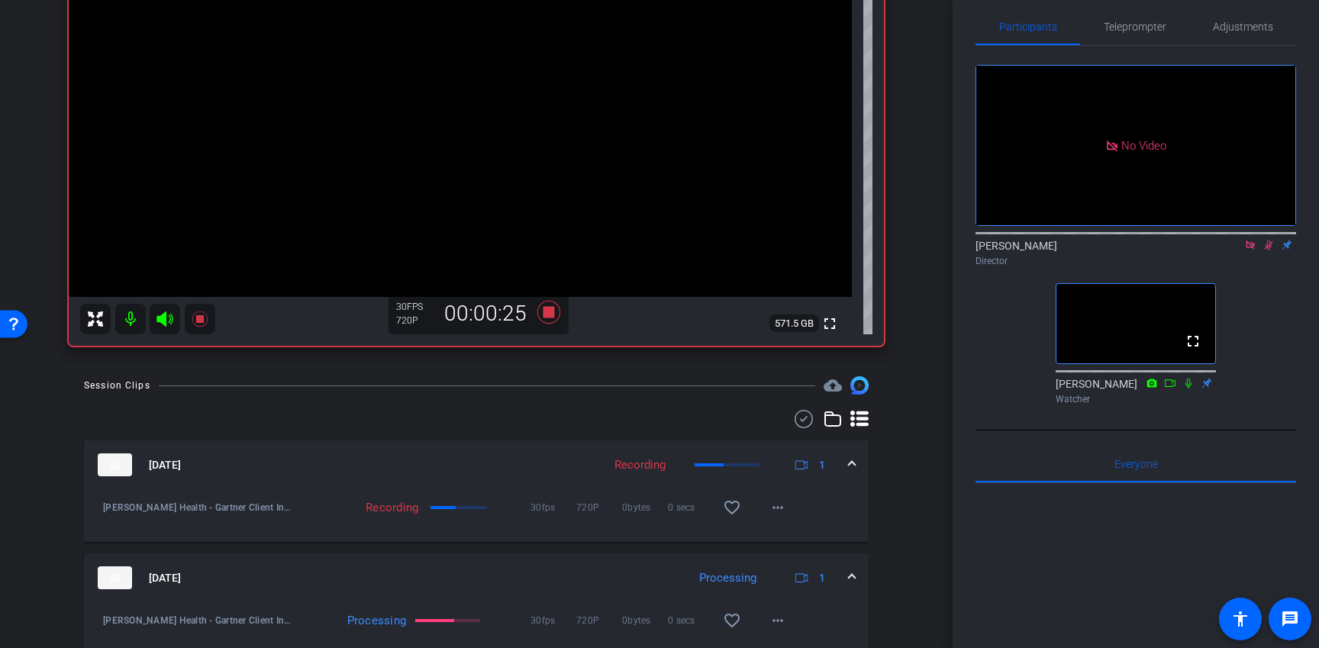
scroll to position [211, 0]
click at [855, 575] on mat-expansion-panel-header "Oct 2, 2025 Processing 1" at bounding box center [476, 578] width 784 height 49
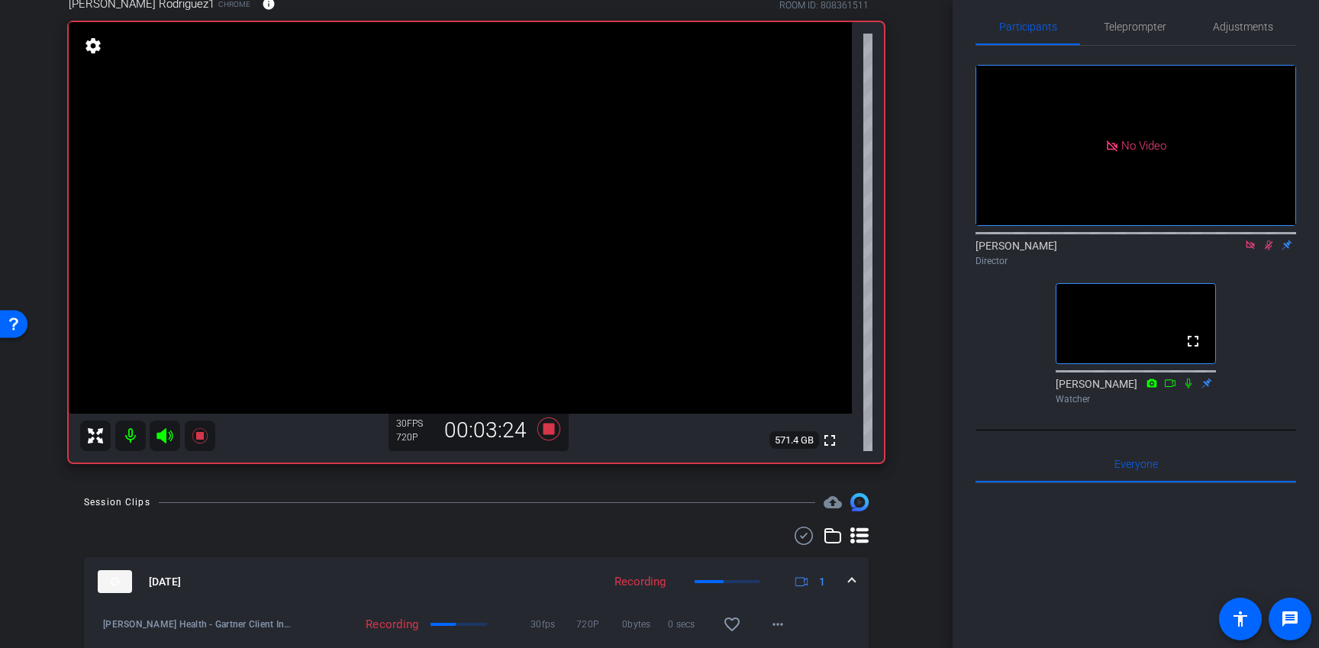
scroll to position [94, 0]
click at [1269, 243] on icon at bounding box center [1268, 245] width 12 height 11
click at [549, 432] on icon at bounding box center [548, 430] width 23 height 23
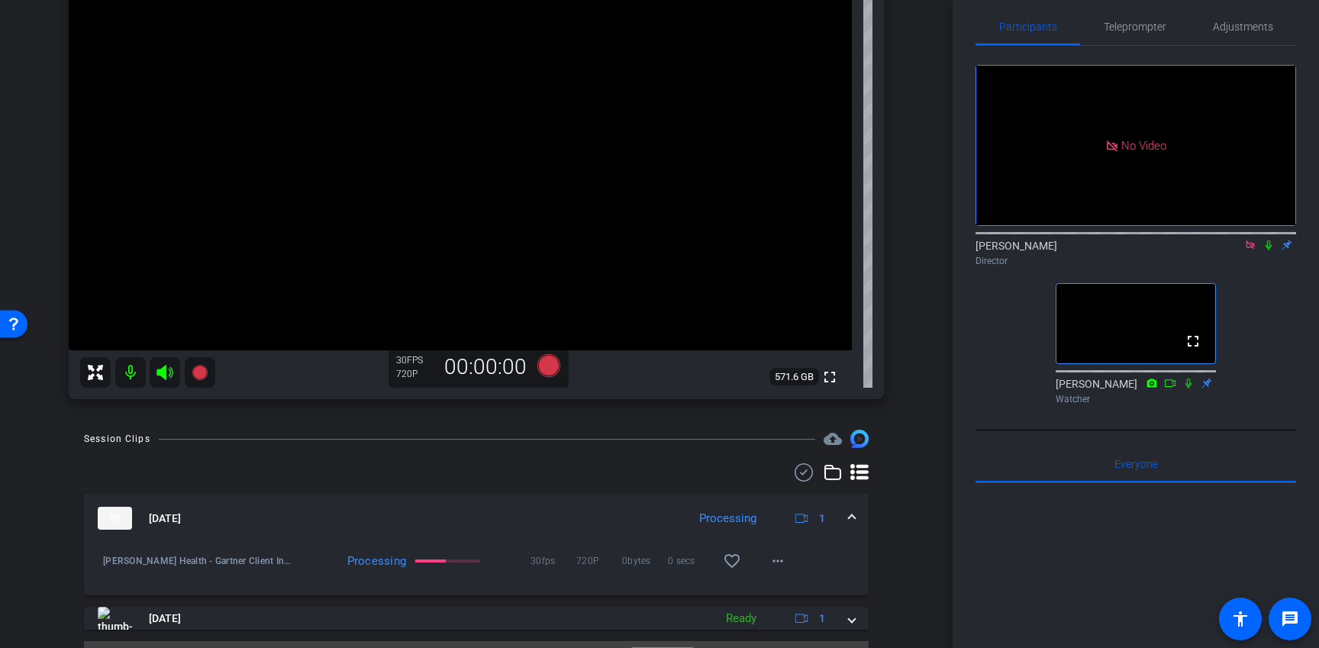
scroll to position [143, 0]
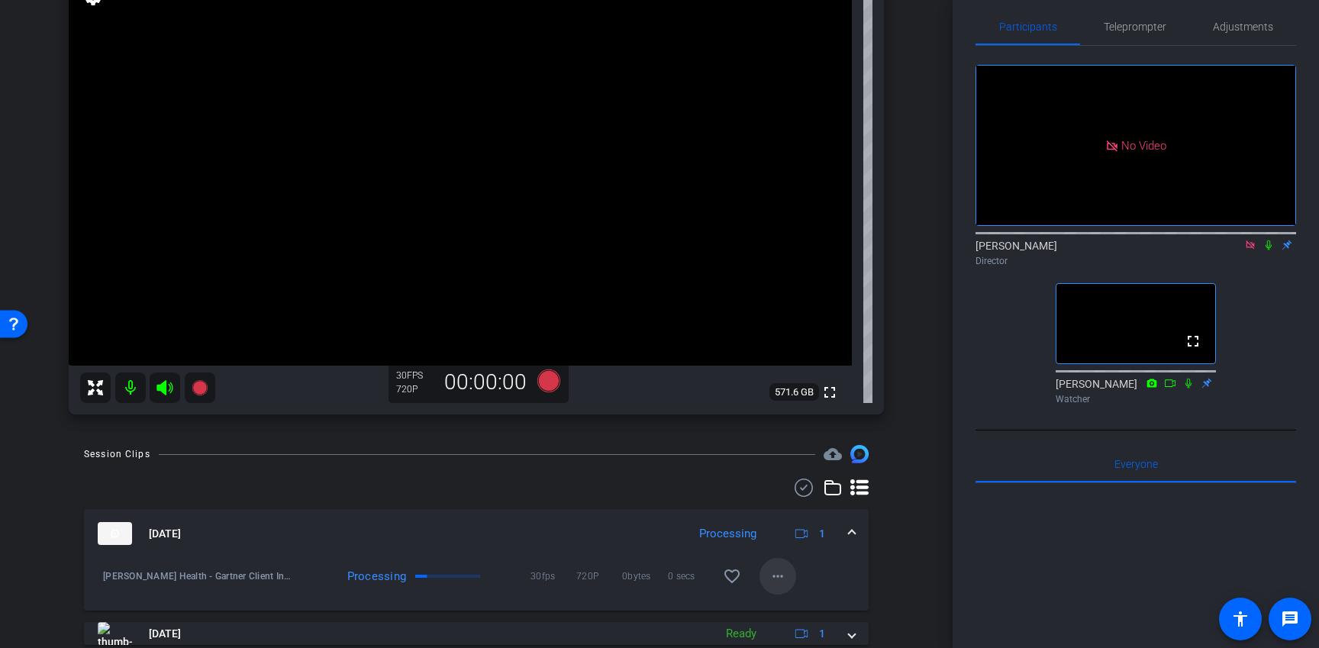
click at [771, 574] on mat-icon "more_horiz" at bounding box center [777, 576] width 18 height 18
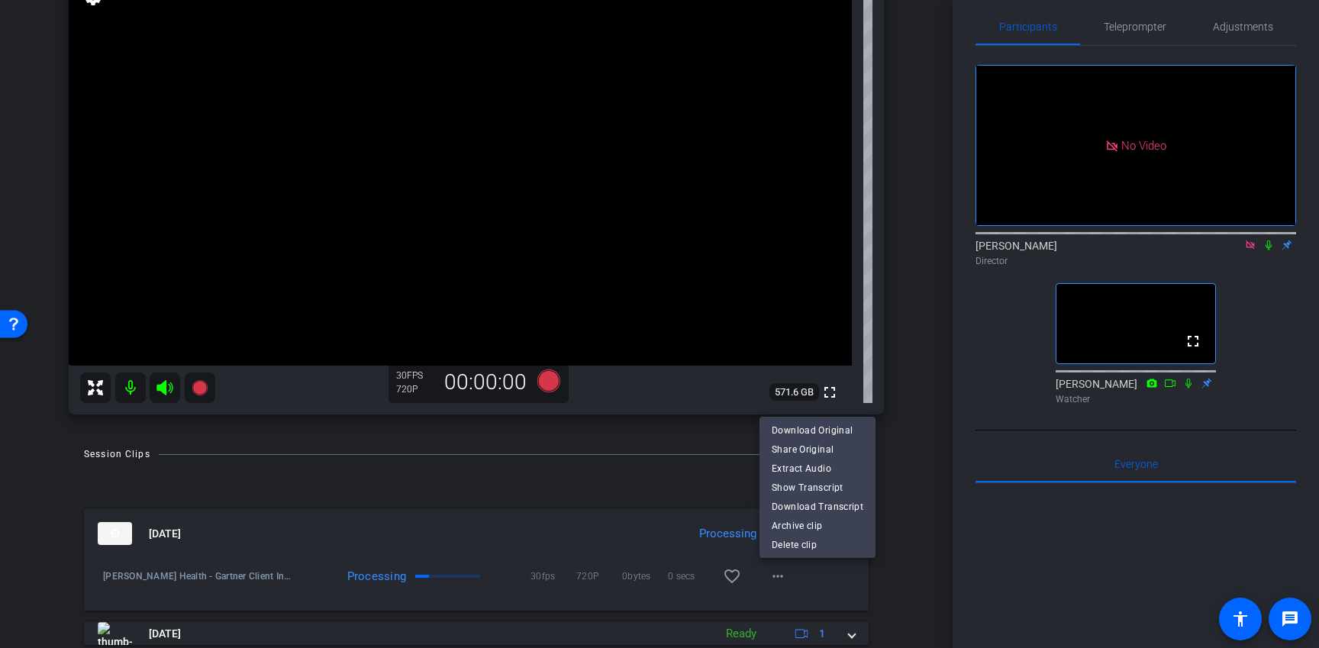
click at [1205, 253] on div at bounding box center [659, 324] width 1319 height 648
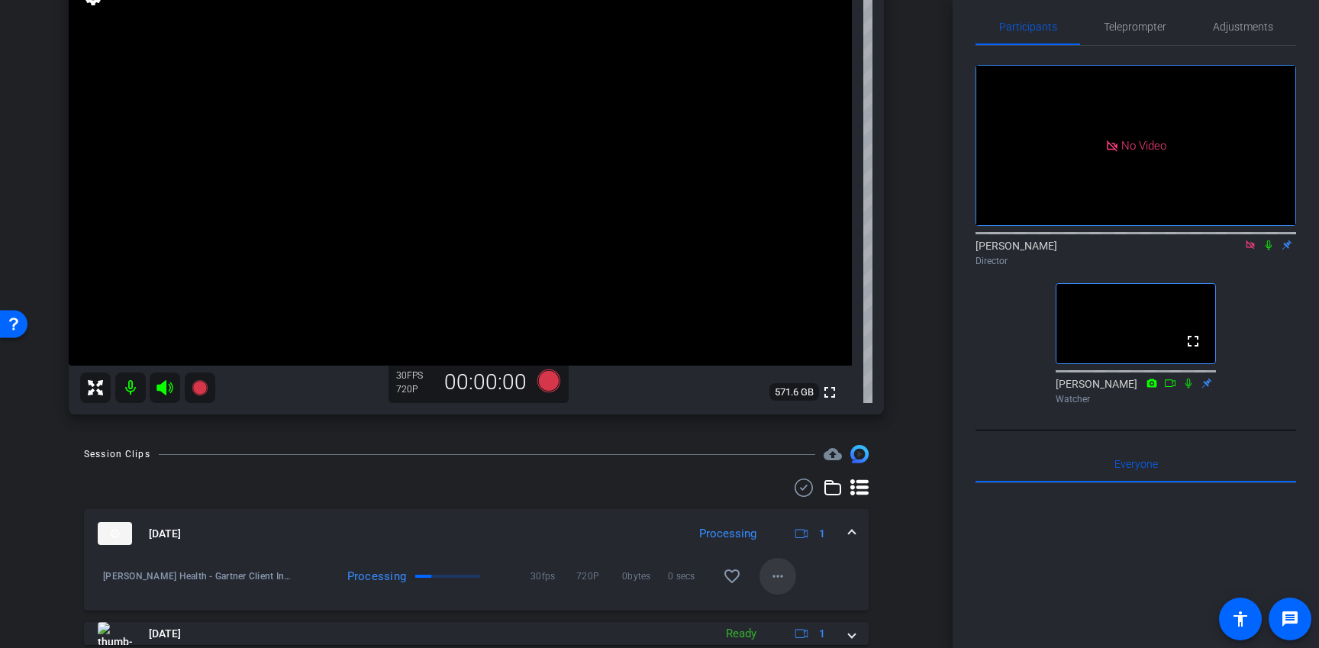
click at [775, 574] on mat-icon "more_horiz" at bounding box center [777, 576] width 18 height 18
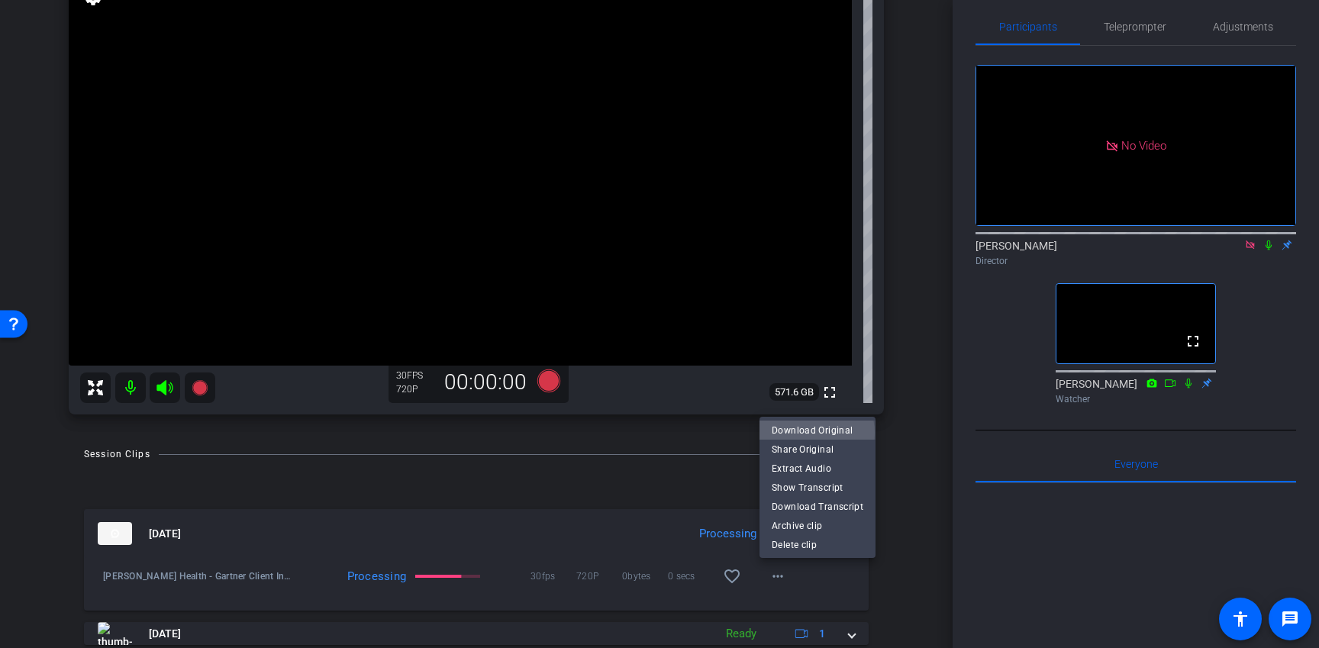
click at [811, 433] on span "Download Original" at bounding box center [817, 430] width 92 height 18
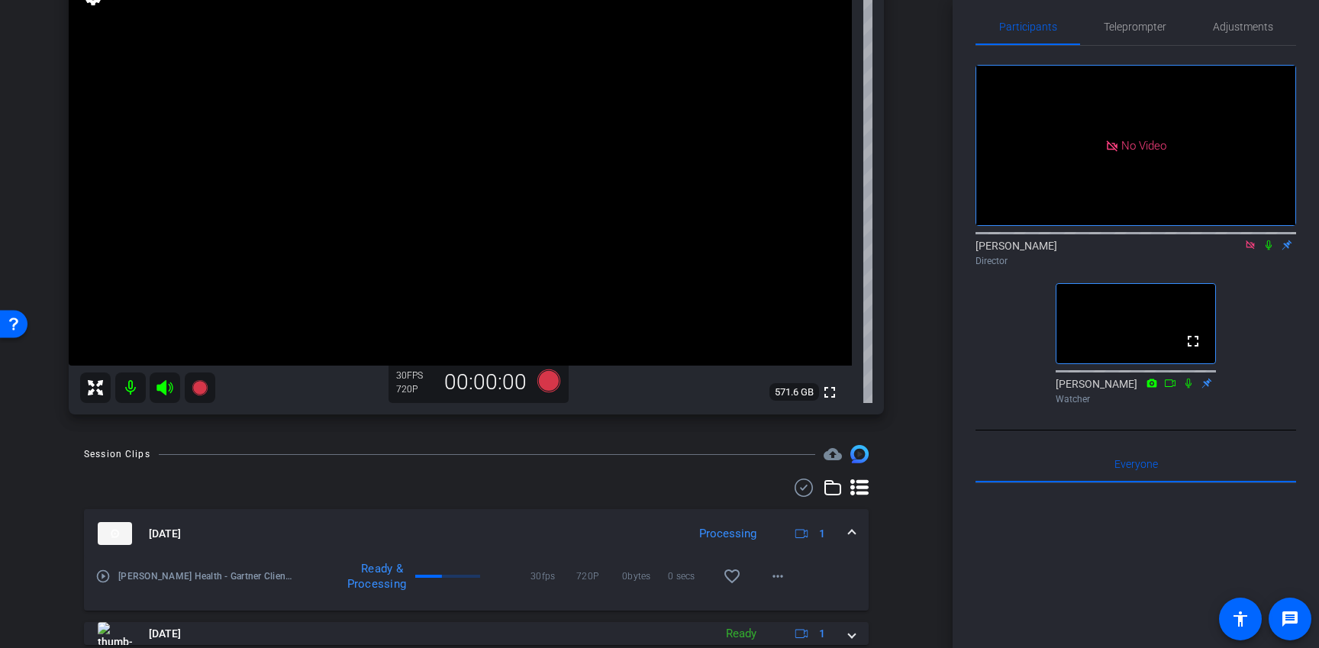
scroll to position [195, 0]
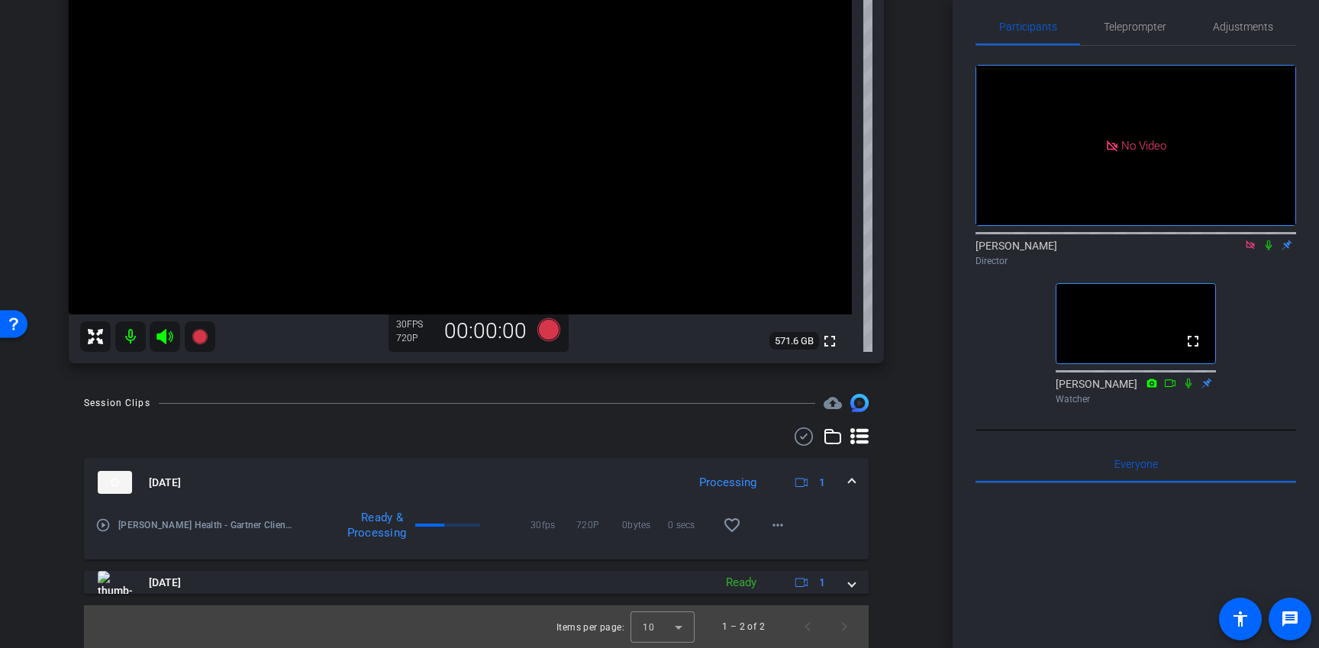
click at [1268, 246] on icon at bounding box center [1268, 245] width 12 height 11
click at [101, 529] on mat-icon "play_circle_outline" at bounding box center [102, 524] width 15 height 15
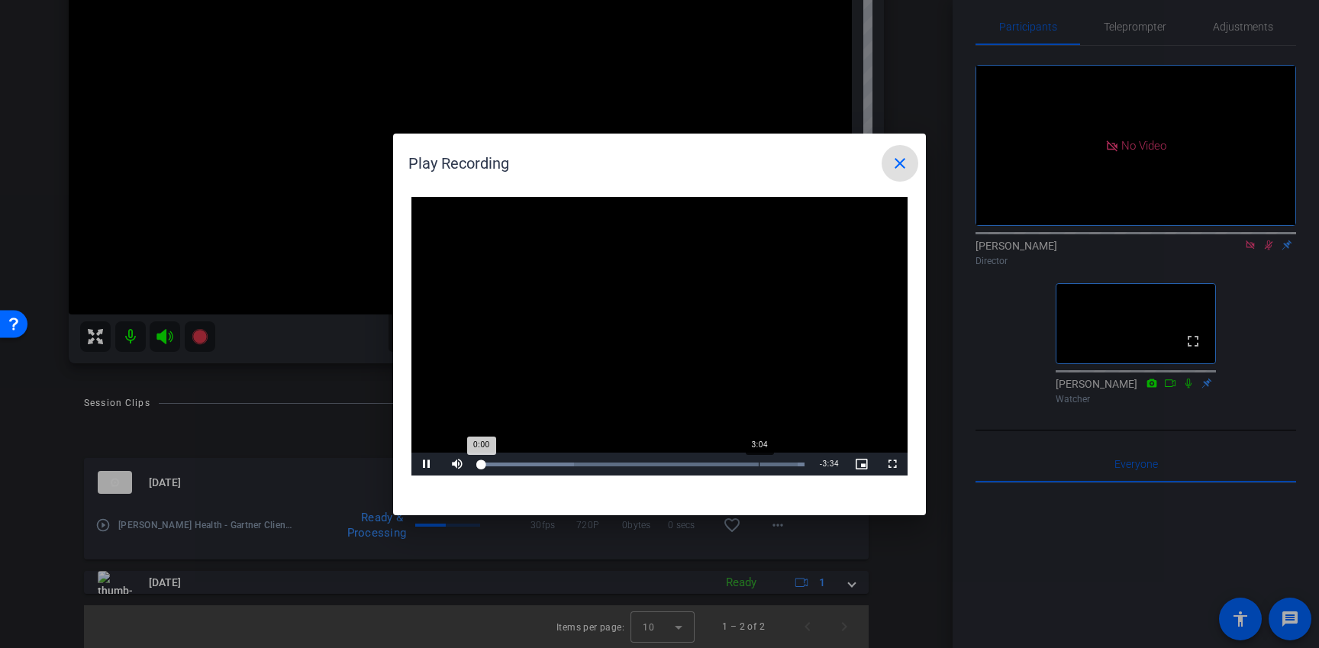
click at [756, 465] on div "Loaded : 100.00% 3:04 0:00" at bounding box center [642, 464] width 340 height 23
click at [786, 465] on div "Loaded : 100.00% 3:22 3:03" at bounding box center [642, 464] width 340 height 23
click at [904, 161] on mat-icon "close" at bounding box center [900, 163] width 18 height 18
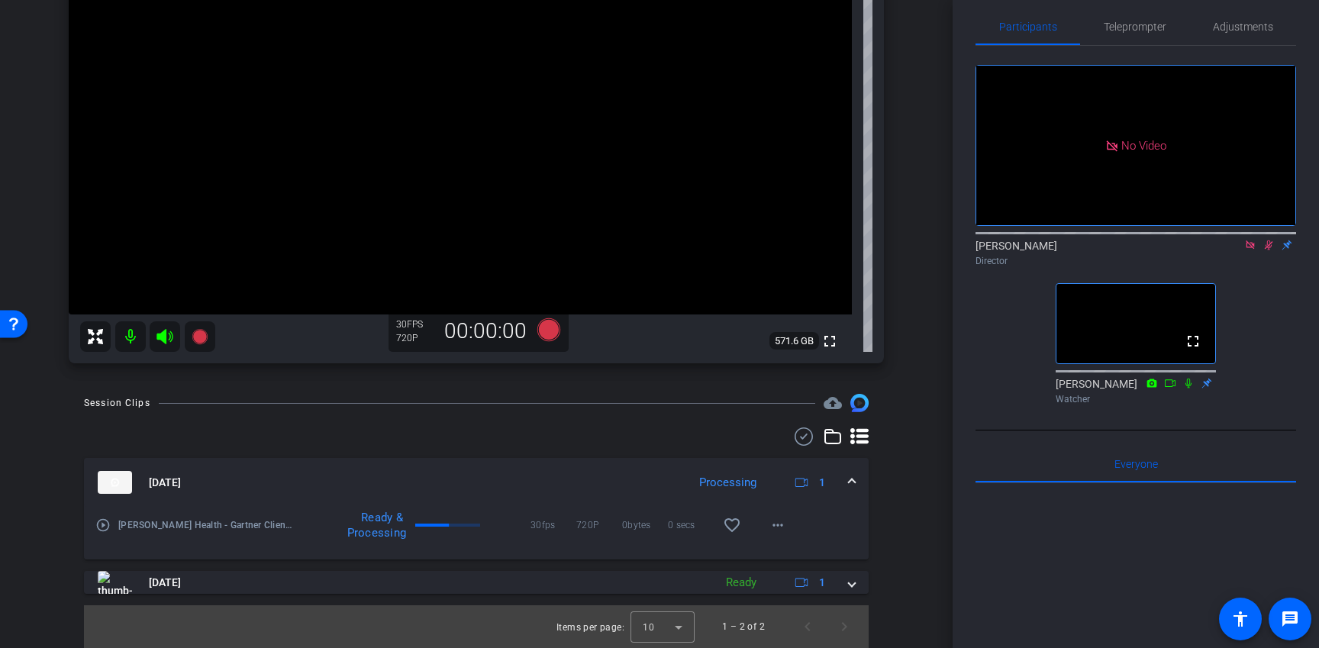
click at [1264, 250] on icon at bounding box center [1268, 245] width 12 height 11
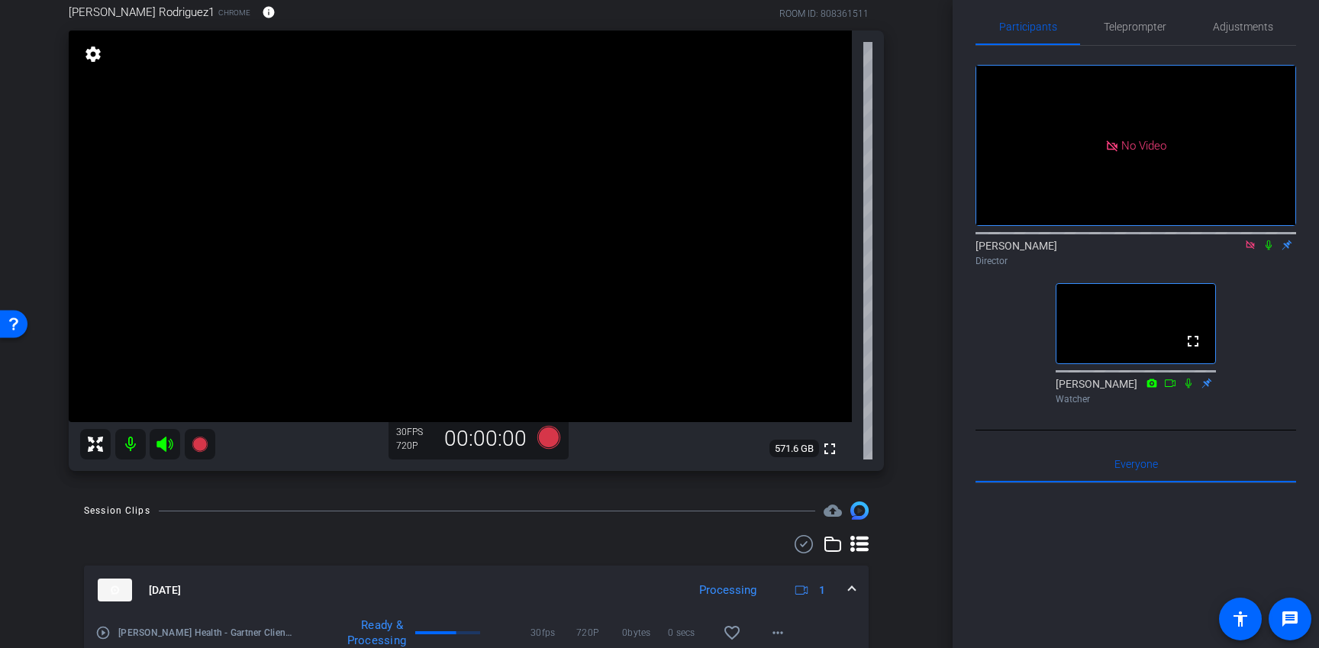
scroll to position [85, 0]
click at [549, 446] on icon at bounding box center [548, 438] width 23 height 23
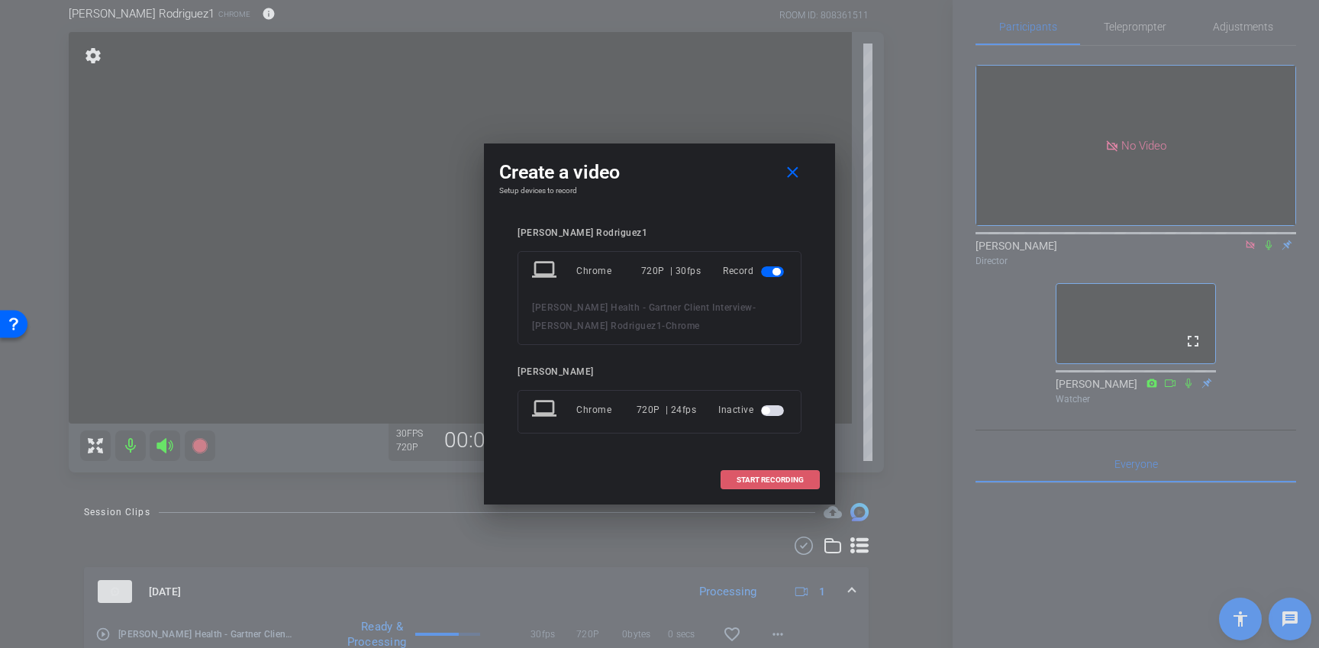
click at [755, 484] on span "START RECORDING" at bounding box center [769, 480] width 67 height 8
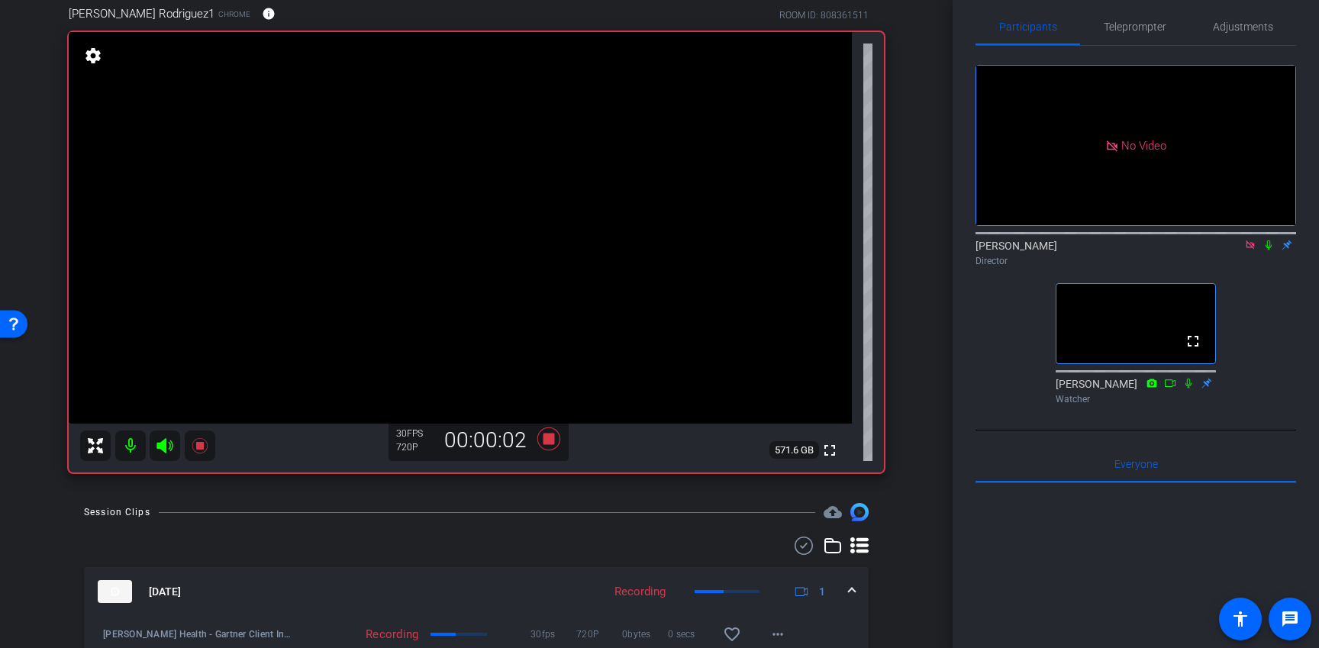
click at [1275, 251] on mat-icon at bounding box center [1268, 245] width 18 height 14
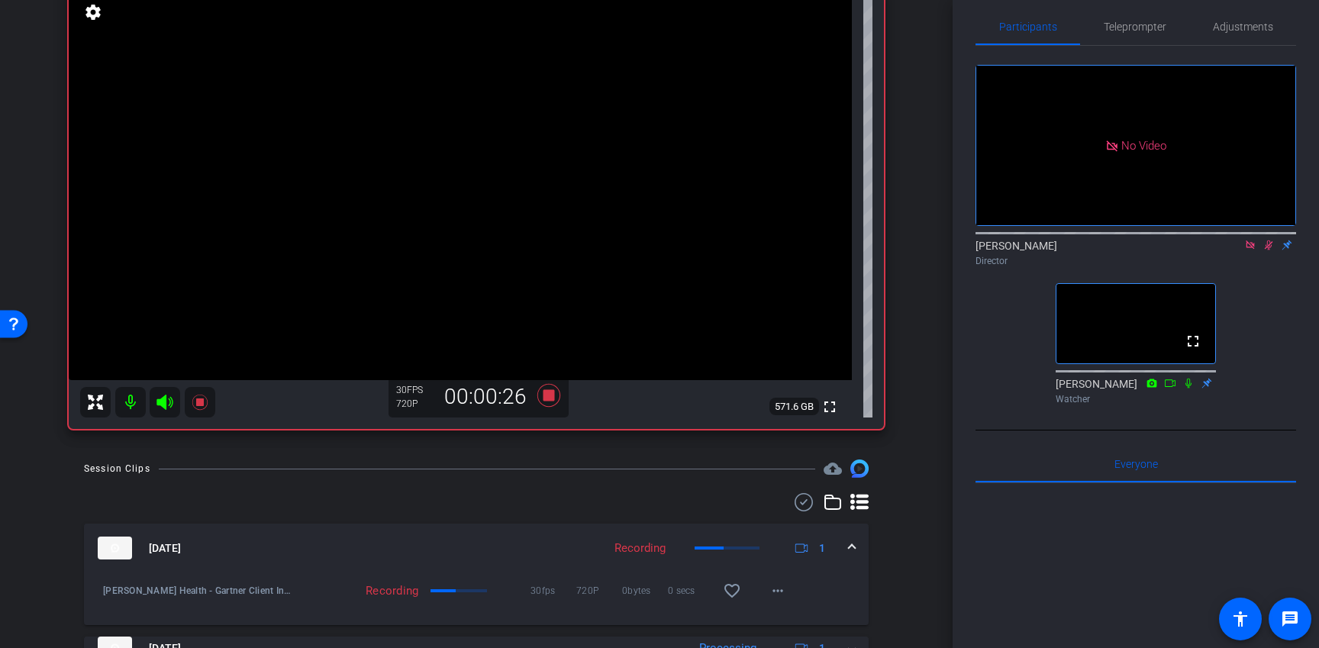
scroll to position [113, 0]
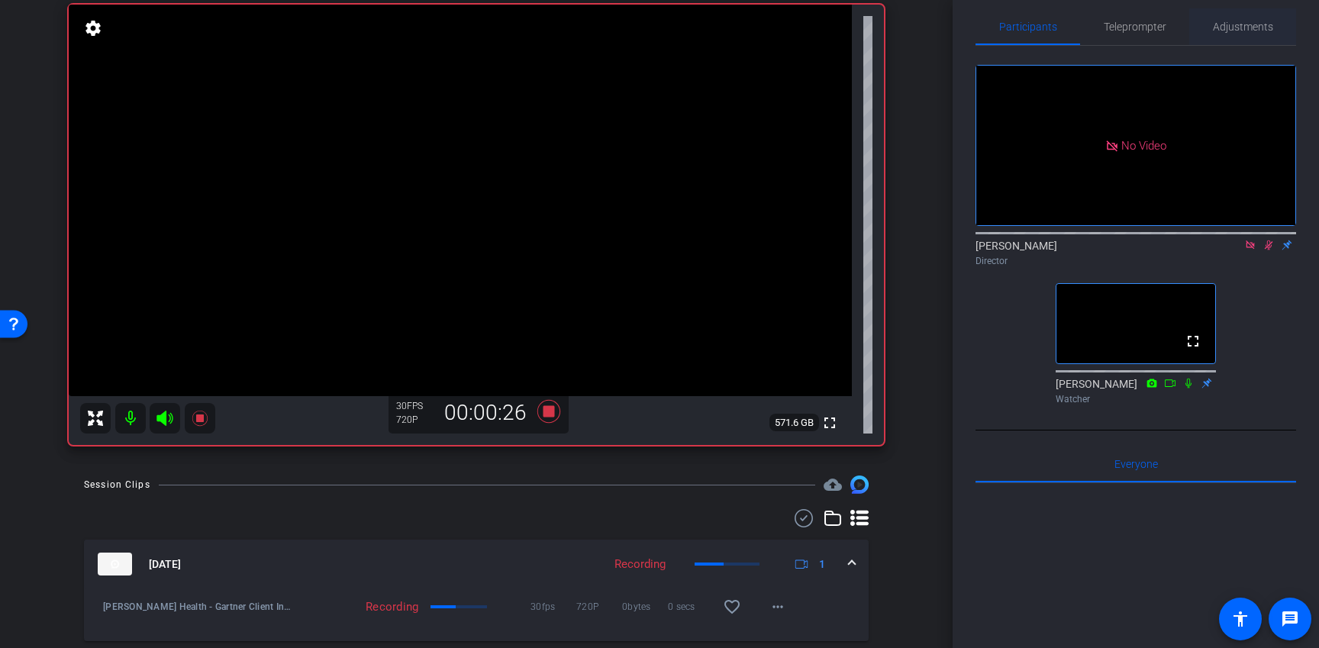
click at [1245, 34] on span "Adjustments" at bounding box center [1243, 26] width 60 height 37
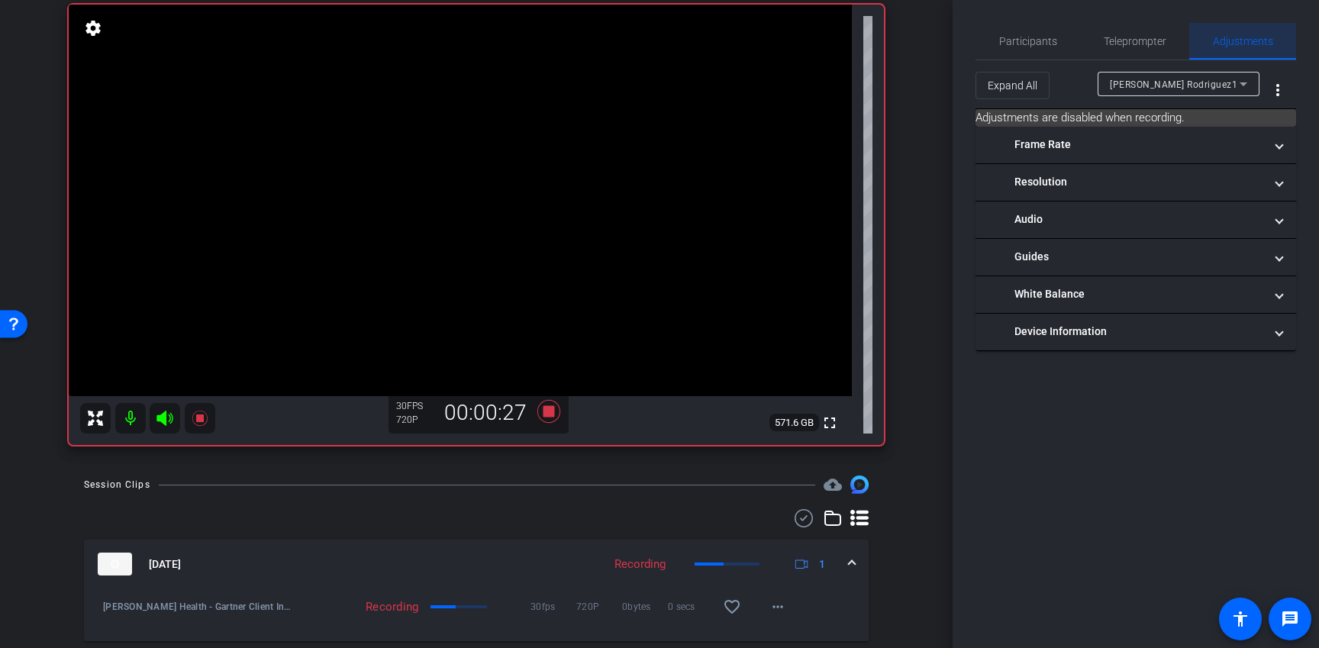
scroll to position [0, 0]
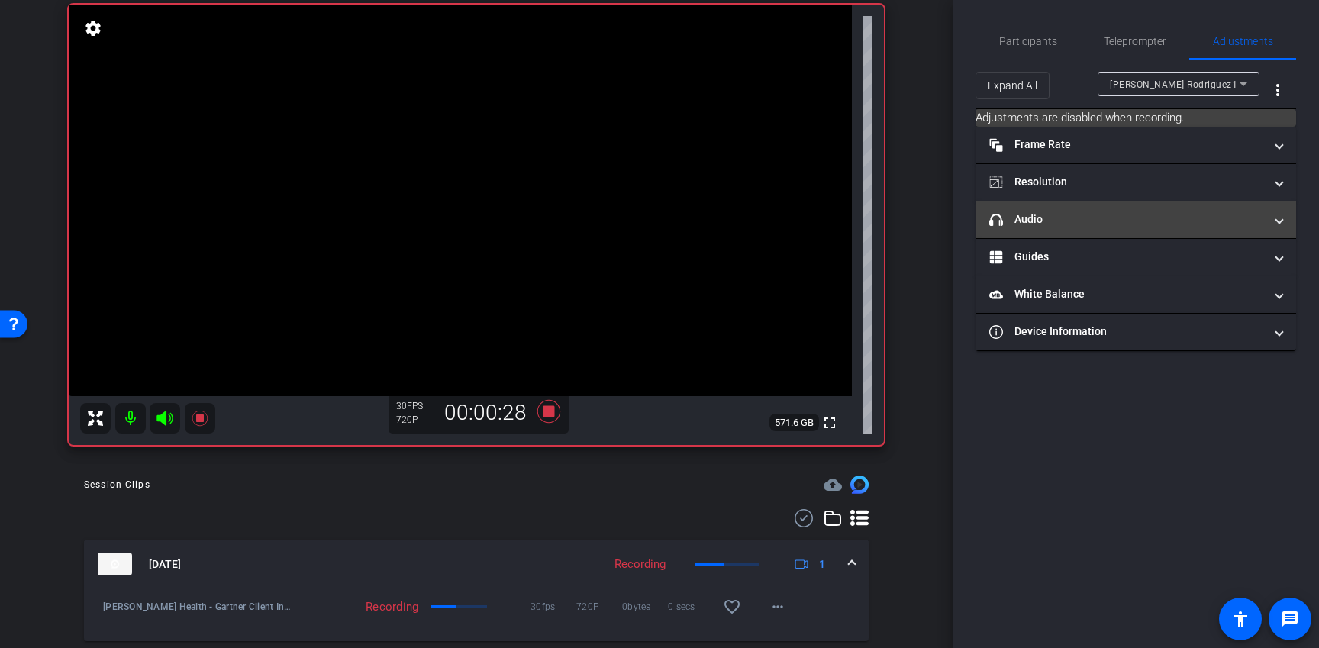
click at [1085, 226] on mat-panel-title "headphone icon Audio" at bounding box center [1126, 219] width 275 height 16
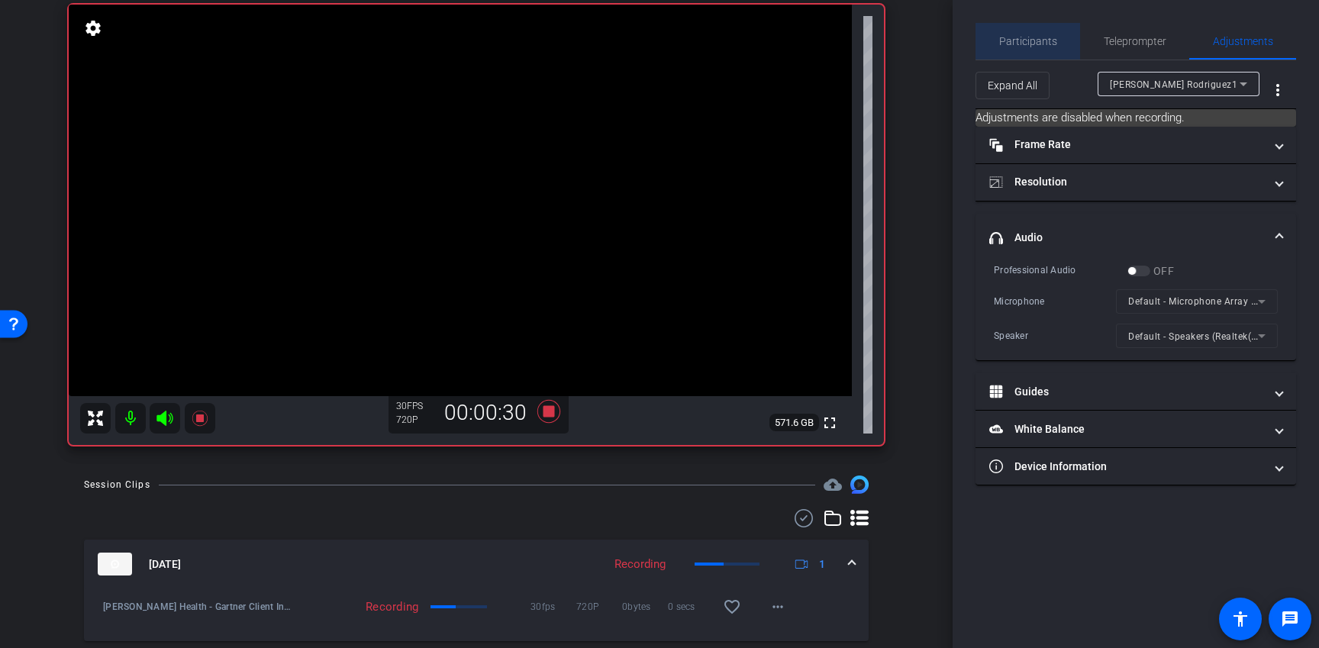
click at [1045, 34] on span "Participants" at bounding box center [1028, 41] width 58 height 37
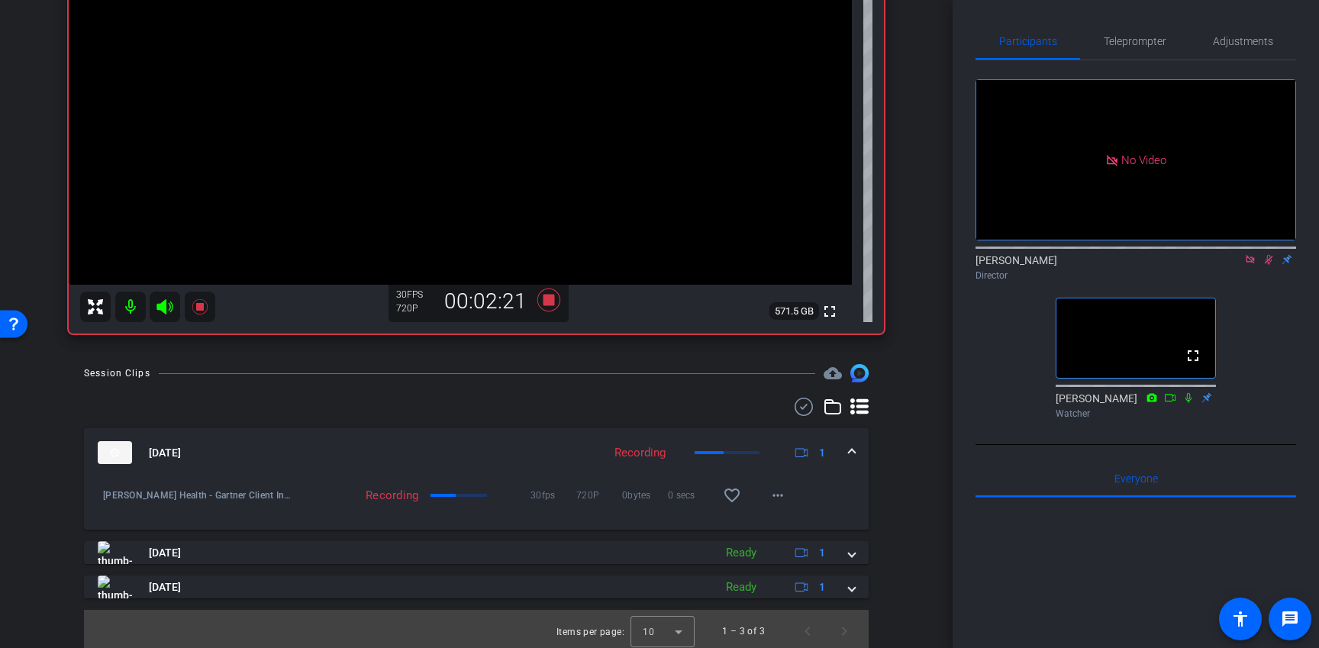
scroll to position [229, 0]
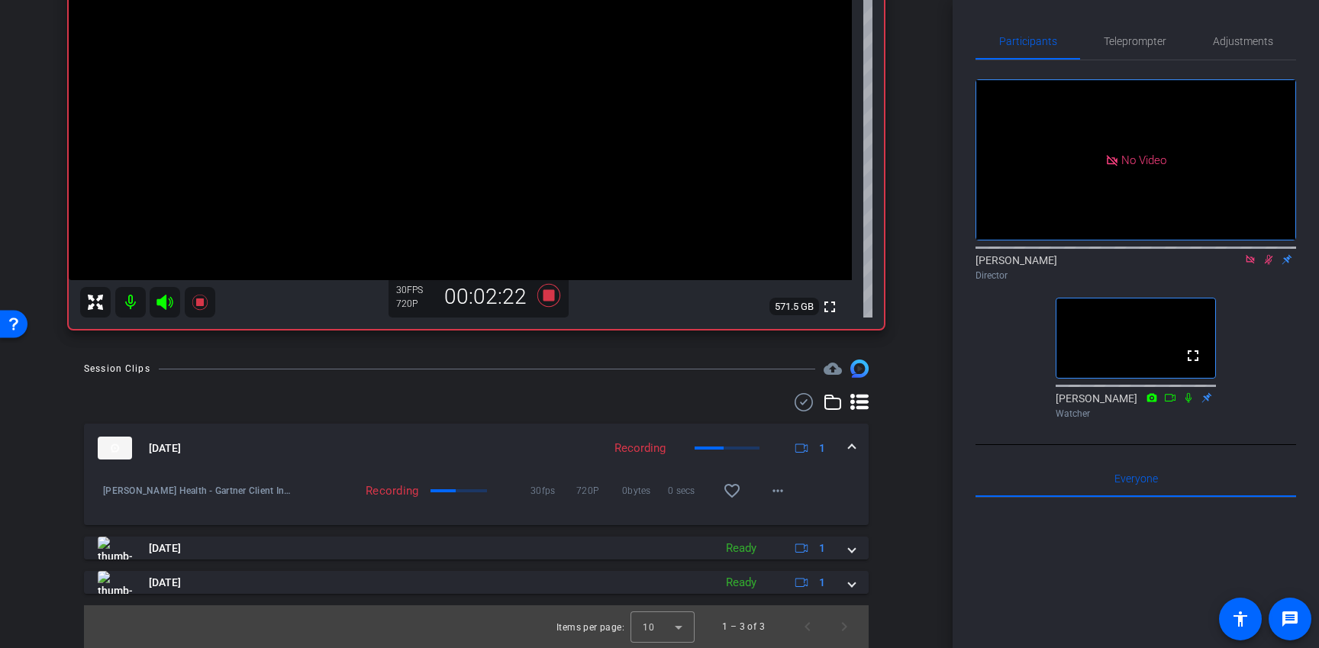
click at [652, 570] on div "Oct 2, 2025 Recording 1 Gonzalo Rodriguez - Alira Health - Gartner Client Inter…" at bounding box center [476, 509] width 784 height 170
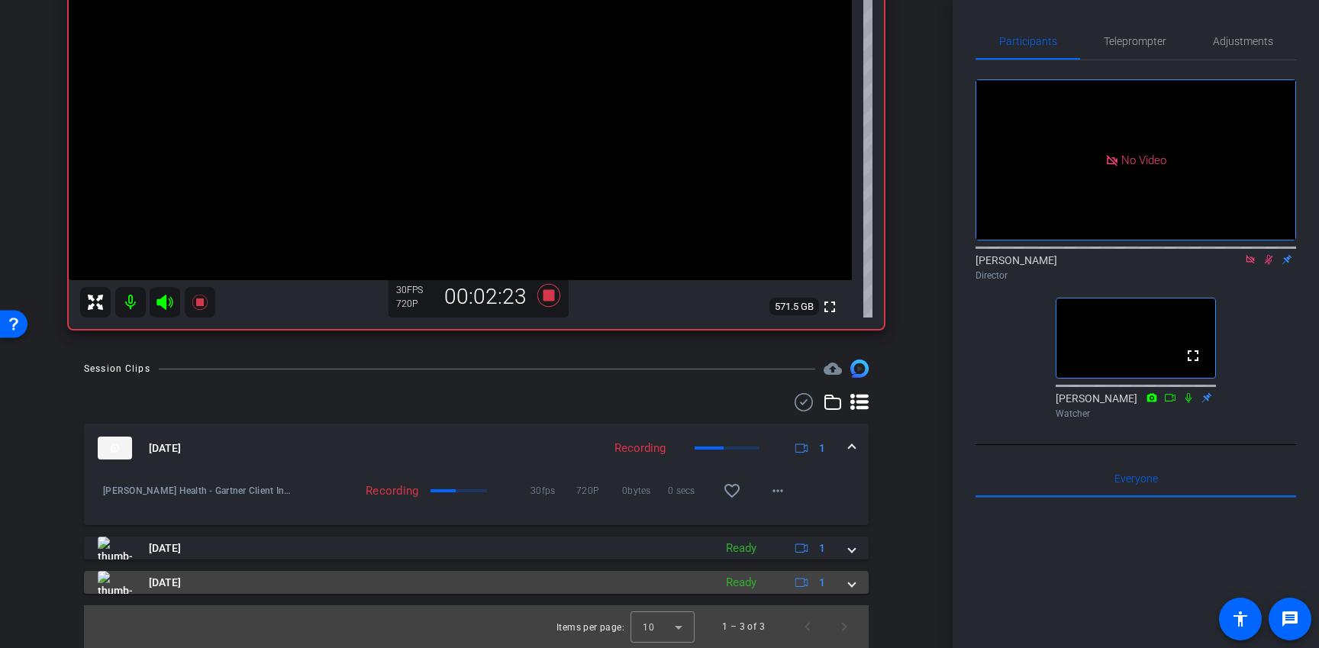
click at [649, 576] on mat-panel-title "Oct 2, 2025" at bounding box center [402, 582] width 608 height 23
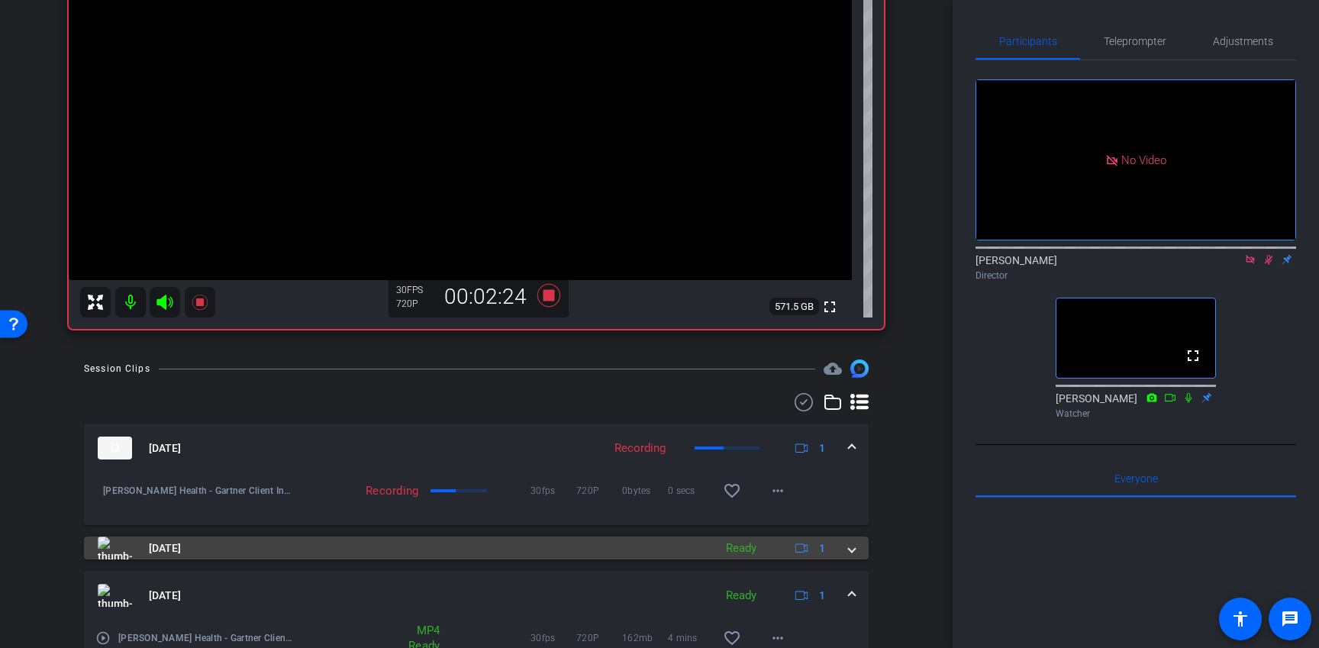
click at [656, 552] on mat-panel-title "Oct 2, 2025" at bounding box center [402, 547] width 608 height 23
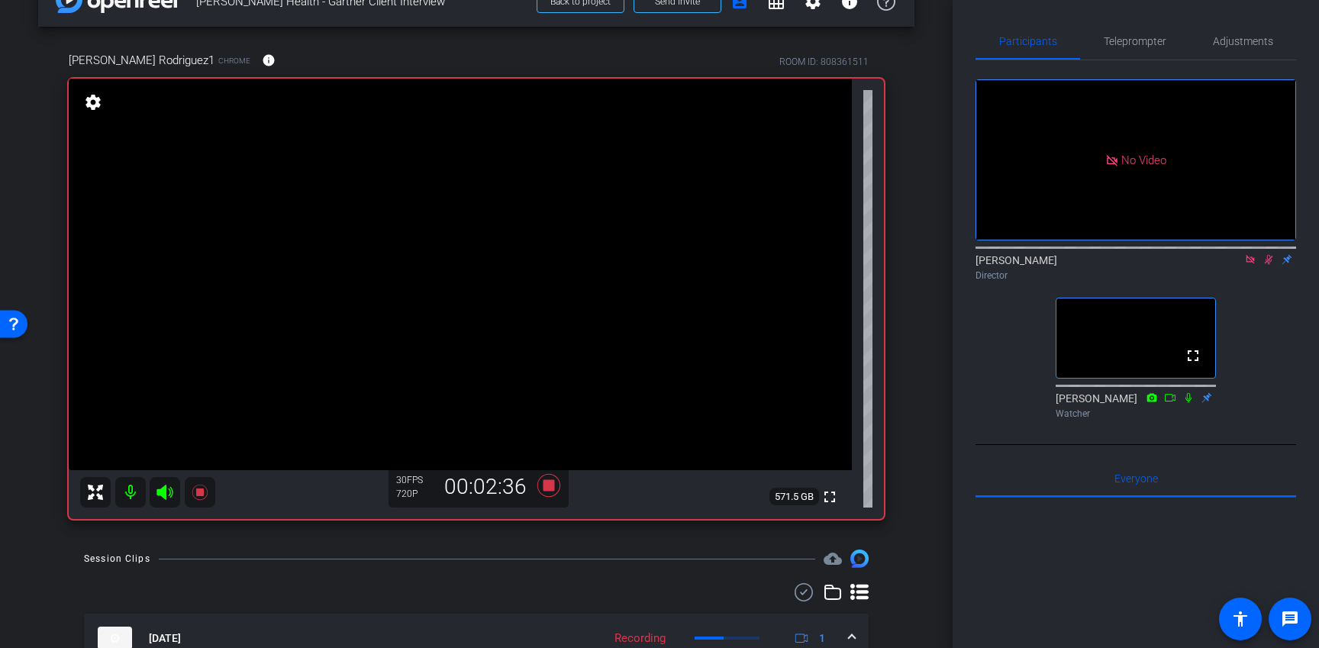
scroll to position [31, 0]
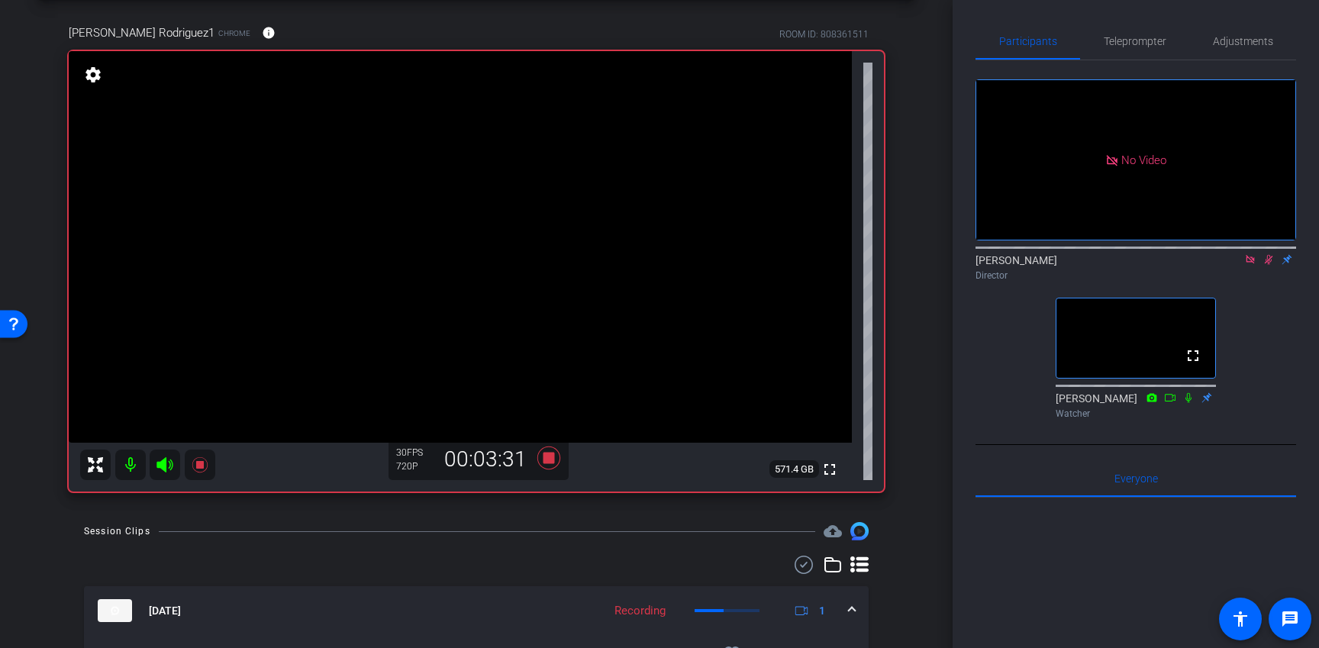
scroll to position [56, 0]
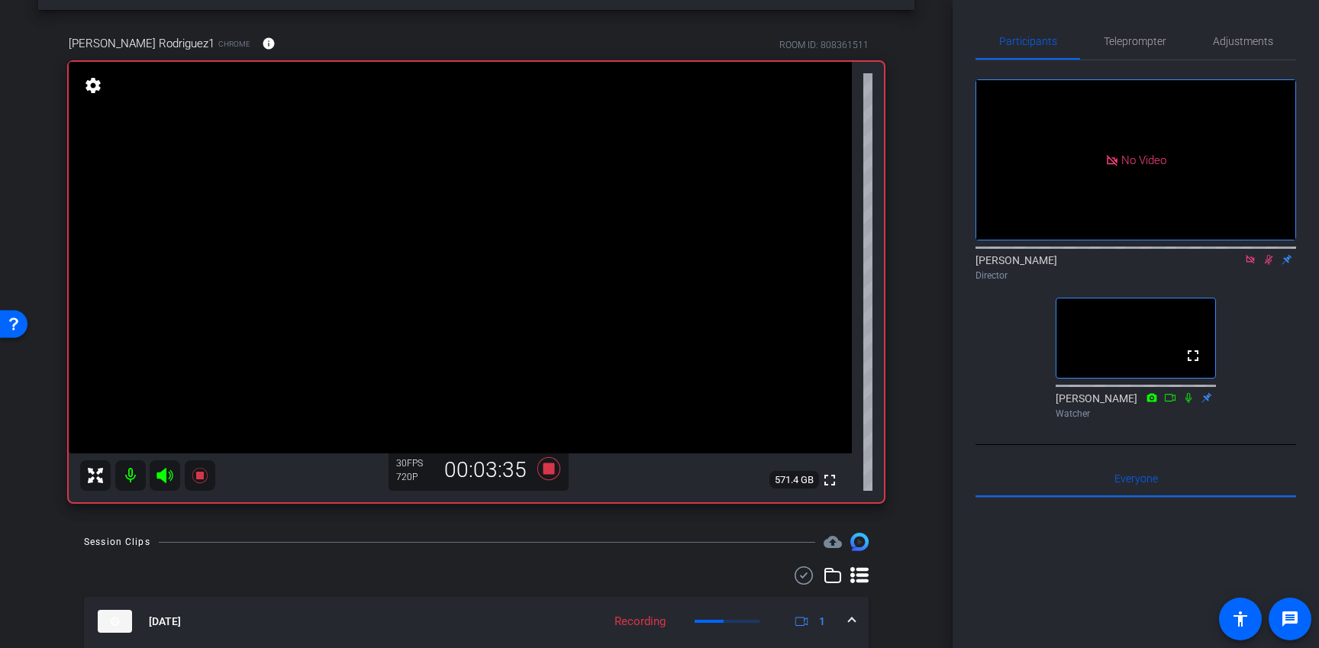
click at [97, 94] on mat-icon "settings" at bounding box center [92, 85] width 21 height 18
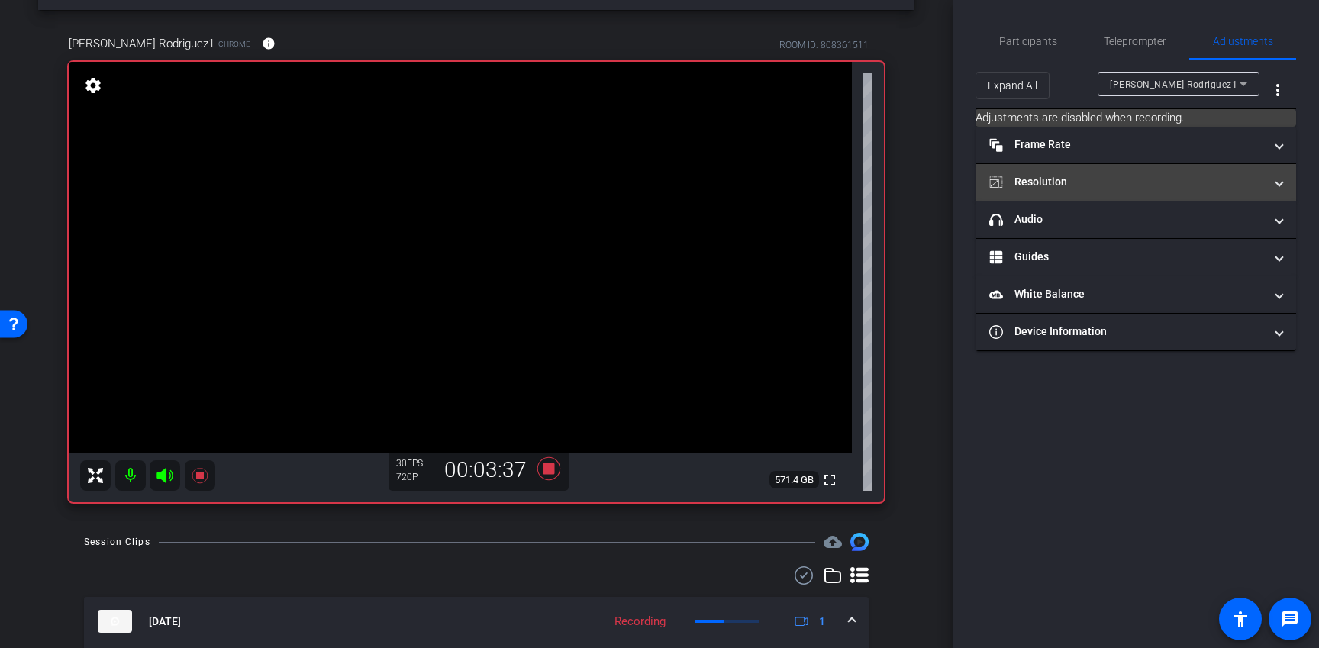
click at [1215, 179] on mat-panel-title "Resolution" at bounding box center [1126, 182] width 275 height 16
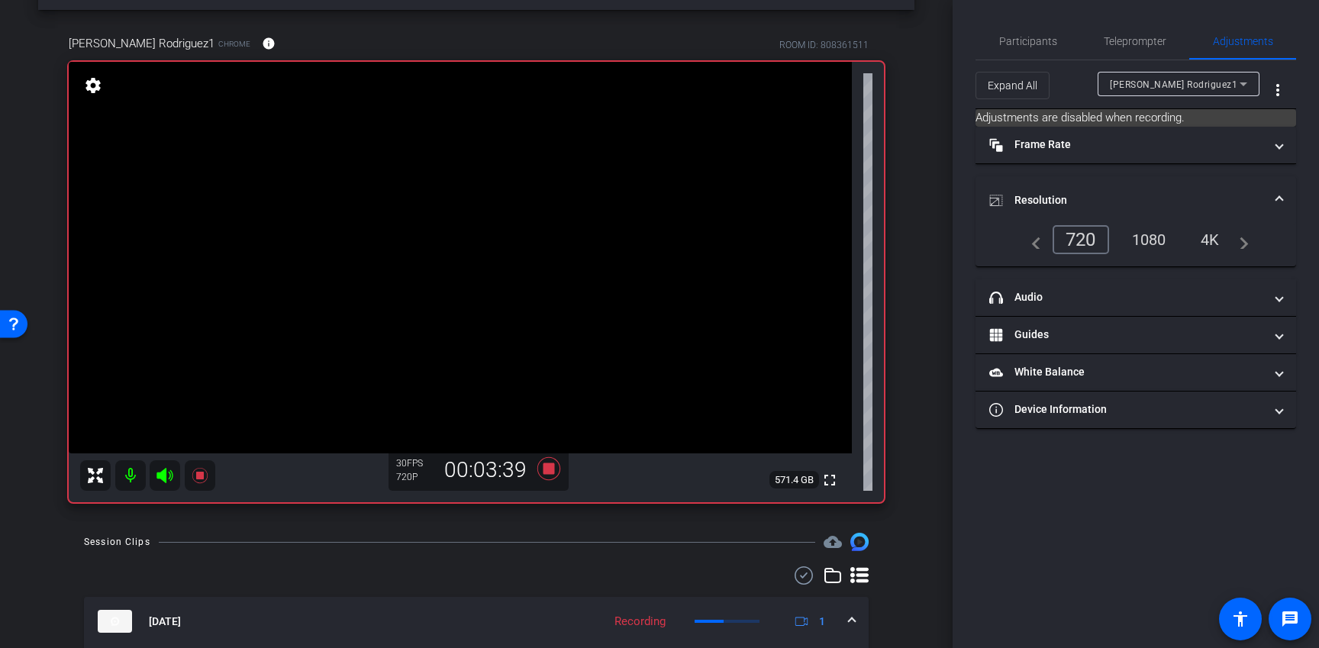
click at [1213, 179] on mat-expansion-panel-header "Resolution" at bounding box center [1135, 200] width 321 height 49
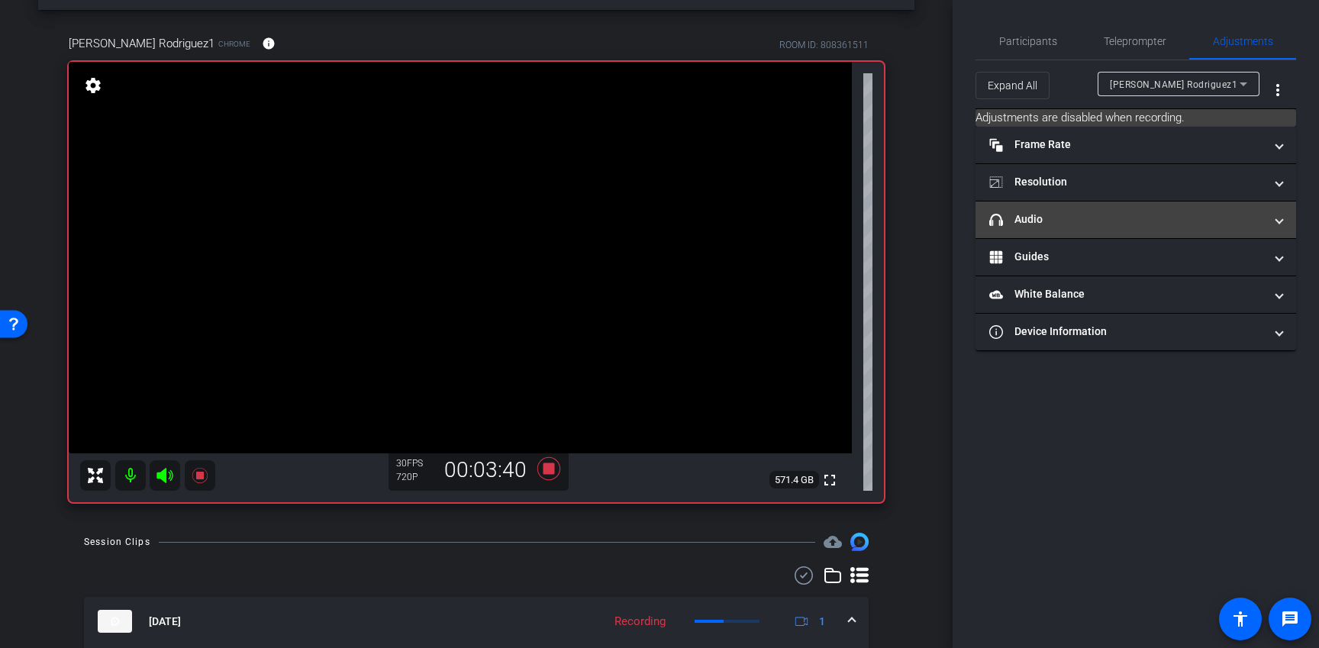
click at [1140, 232] on mat-expansion-panel-header "headphone icon Audio" at bounding box center [1135, 219] width 321 height 37
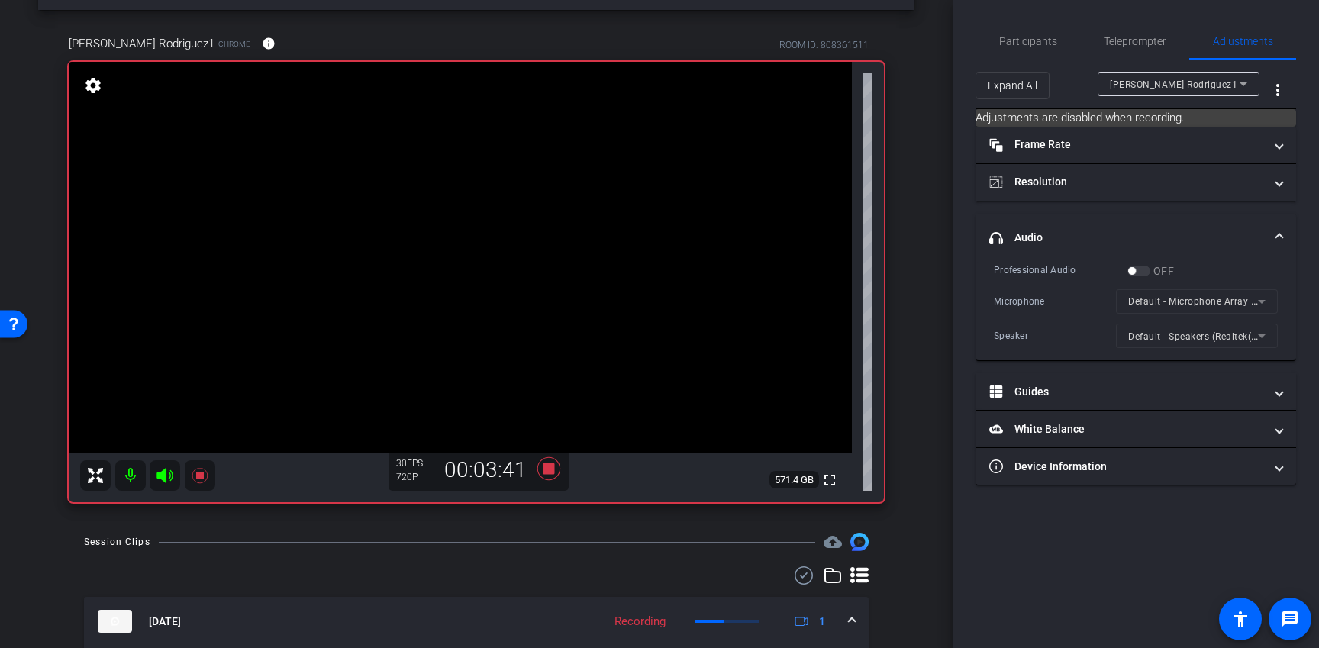
click at [1145, 226] on mat-expansion-panel-header "headphone icon Audio" at bounding box center [1135, 238] width 321 height 49
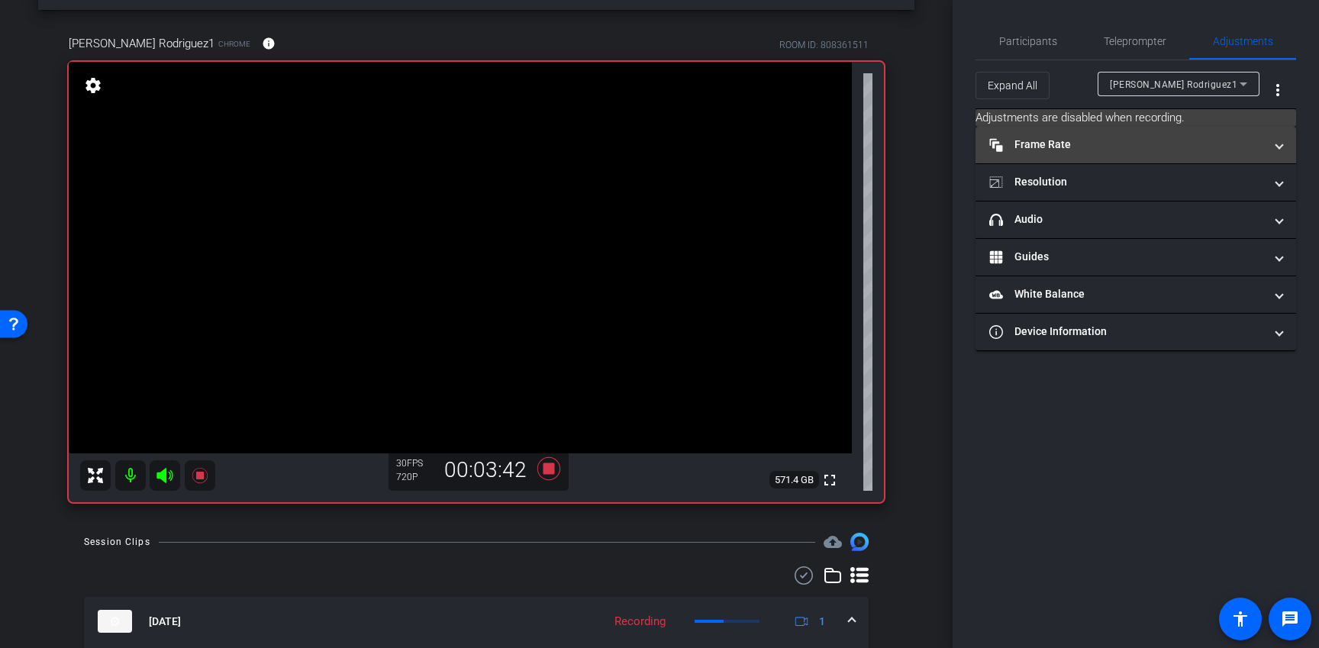
click at [1129, 156] on mat-expansion-panel-header "Frame Rate Frame Rate" at bounding box center [1135, 145] width 321 height 37
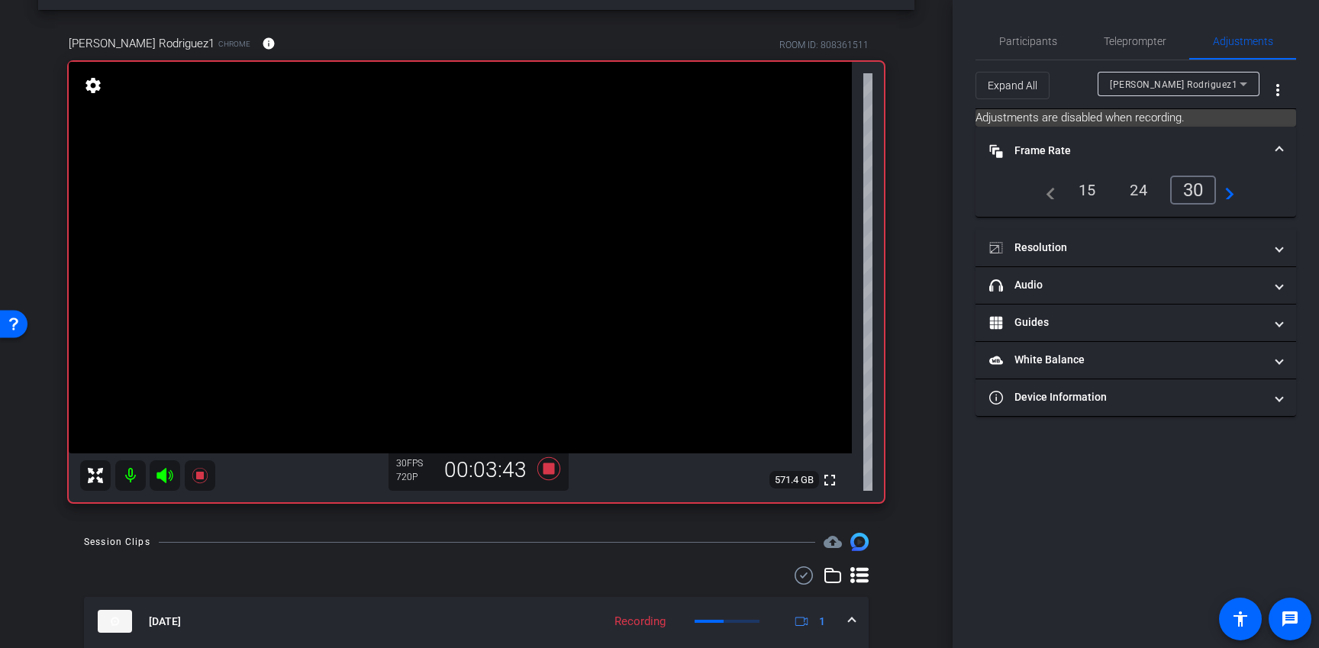
click at [1129, 150] on mat-panel-title "Frame Rate Frame Rate" at bounding box center [1126, 151] width 275 height 16
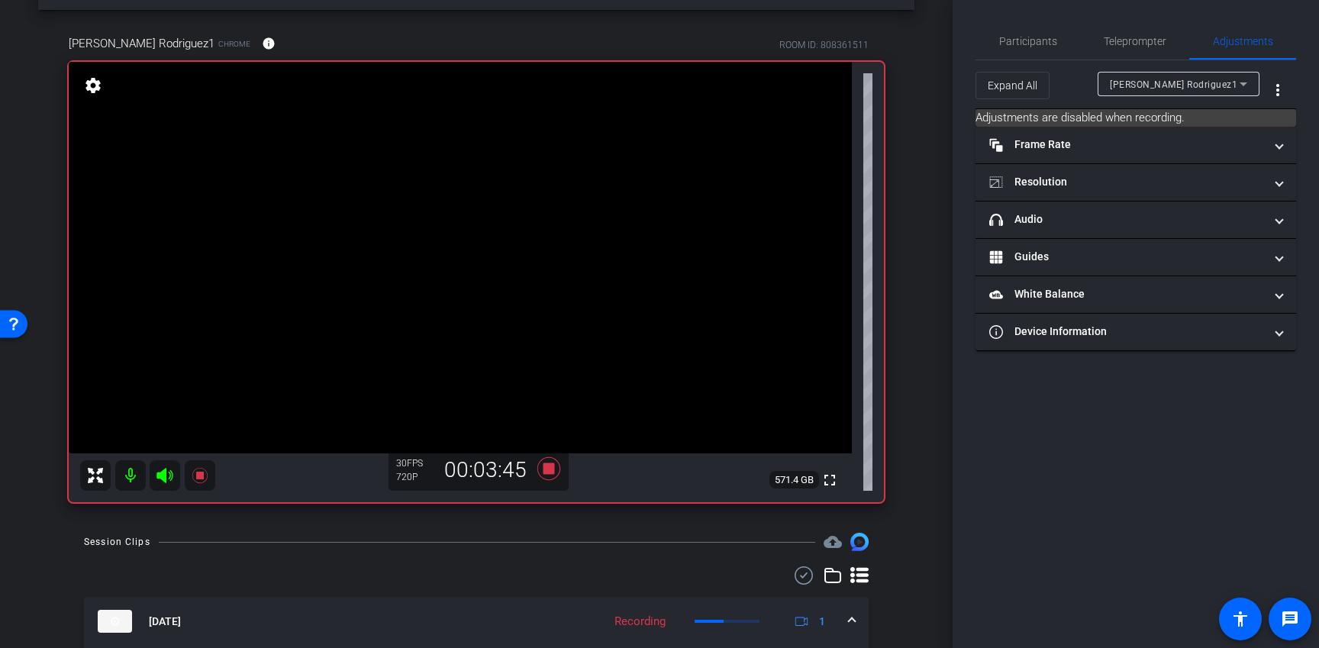
click at [89, 85] on mat-icon "settings" at bounding box center [92, 85] width 21 height 18
click at [1009, 40] on span "Participants" at bounding box center [1028, 41] width 58 height 11
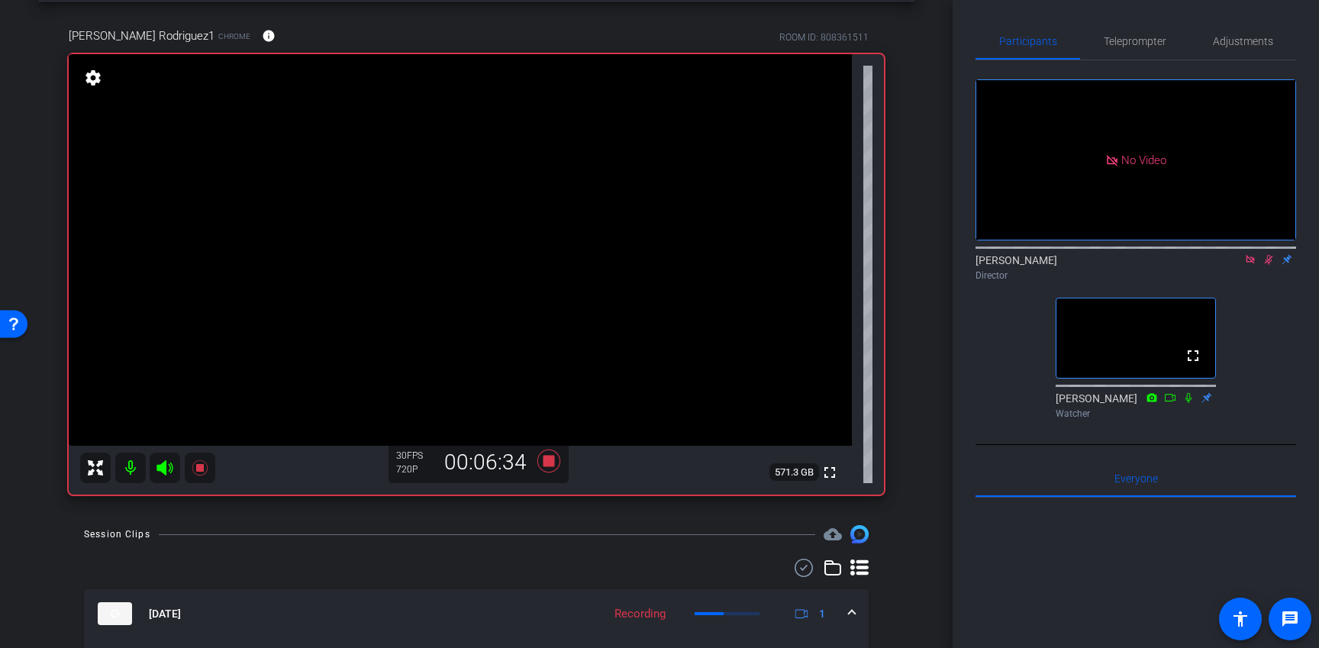
scroll to position [54, 0]
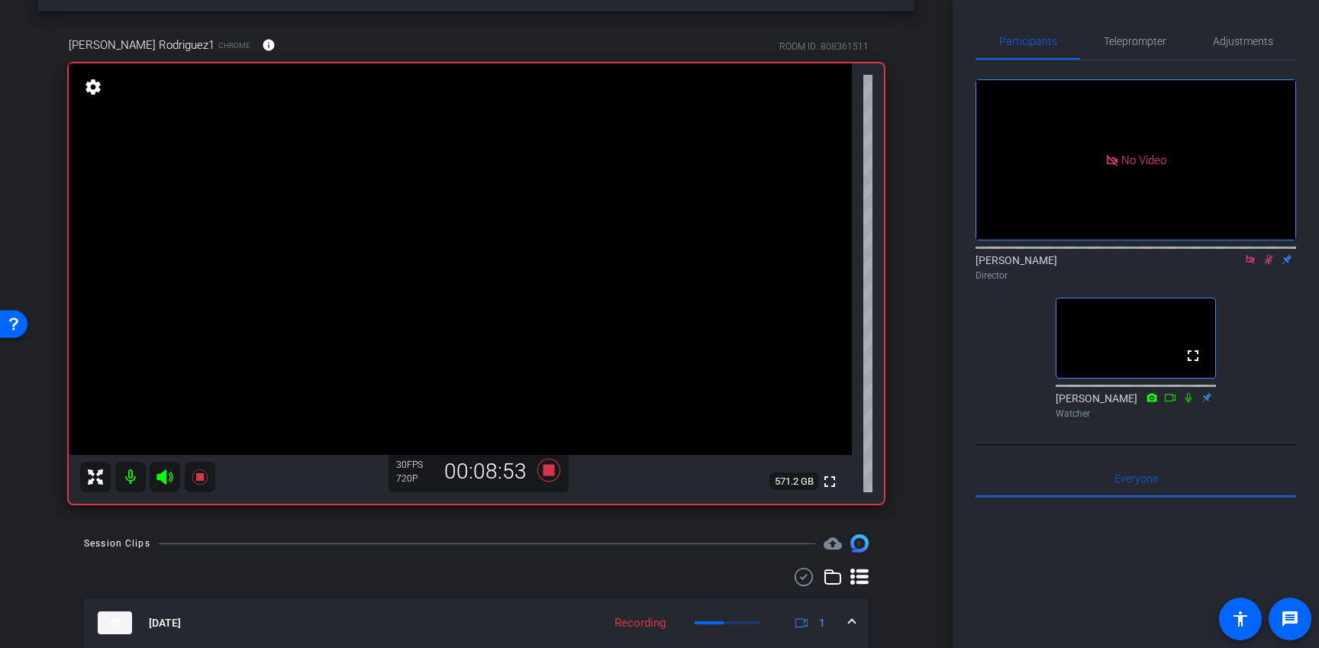
click at [1266, 262] on icon at bounding box center [1268, 260] width 8 height 10
click at [1268, 264] on icon at bounding box center [1268, 260] width 6 height 10
click at [1268, 264] on icon at bounding box center [1268, 260] width 8 height 10
click at [552, 482] on icon at bounding box center [548, 469] width 37 height 27
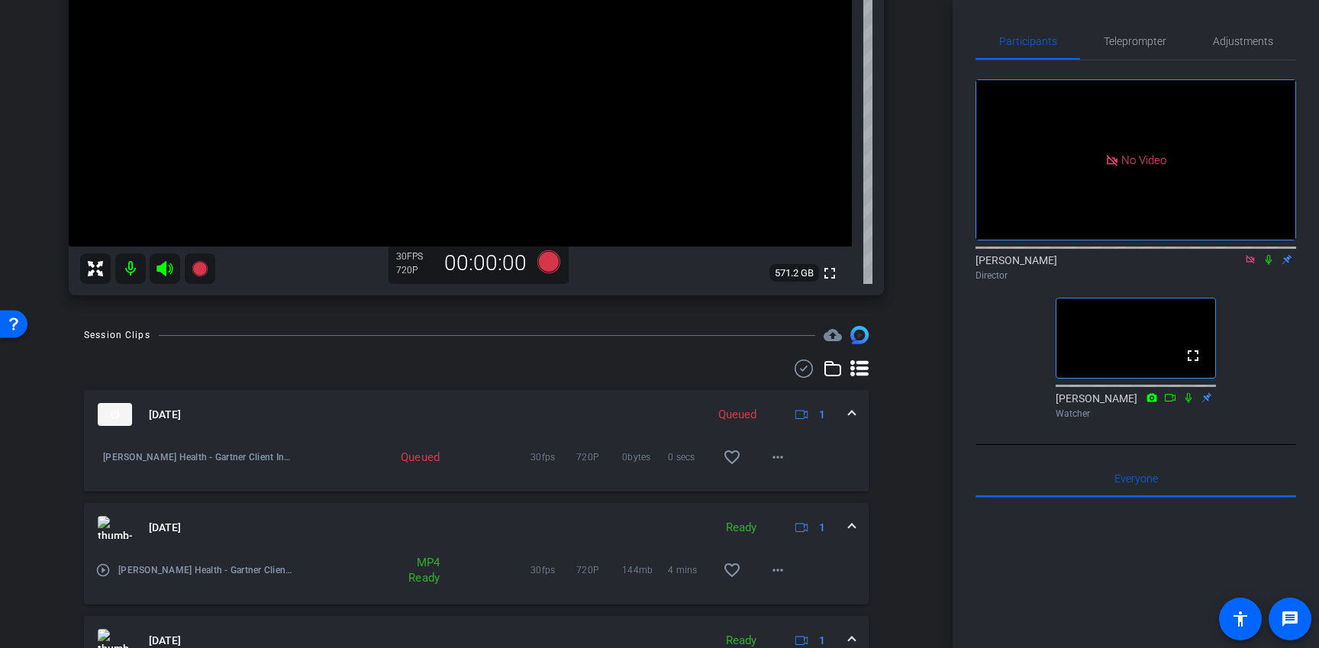
scroll to position [263, 0]
click at [555, 259] on icon at bounding box center [548, 261] width 23 height 23
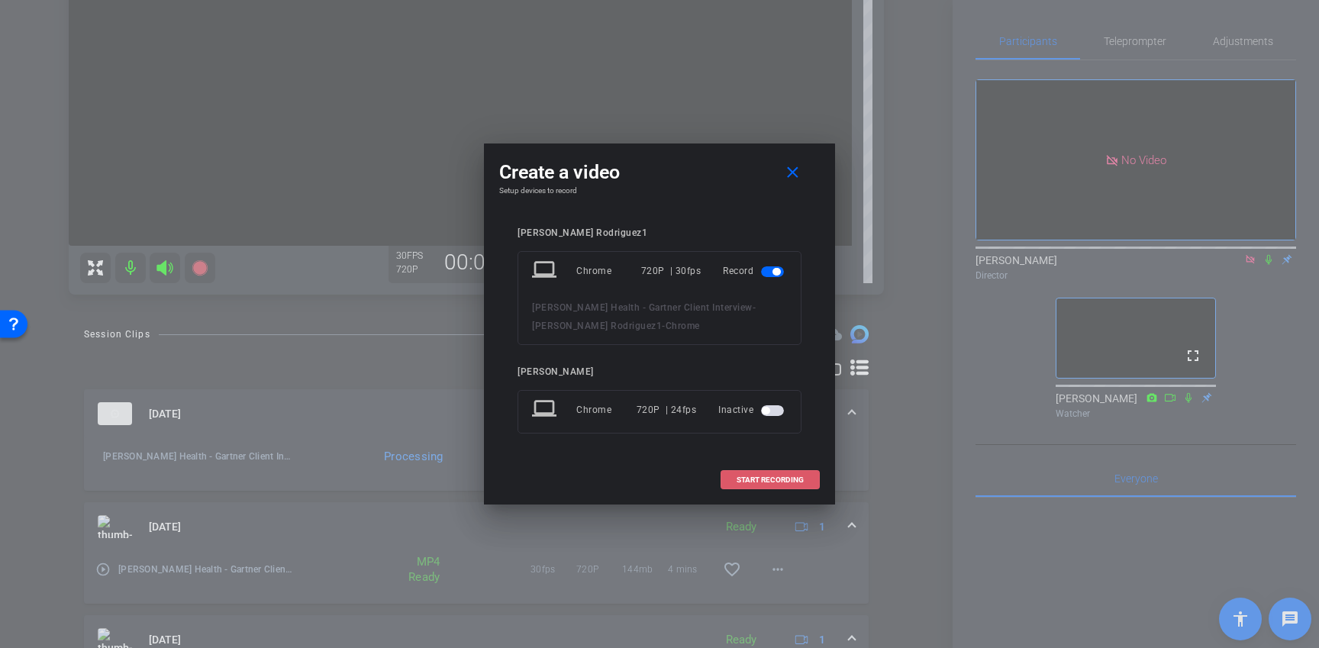
click at [775, 478] on span "START RECORDING" at bounding box center [769, 480] width 67 height 8
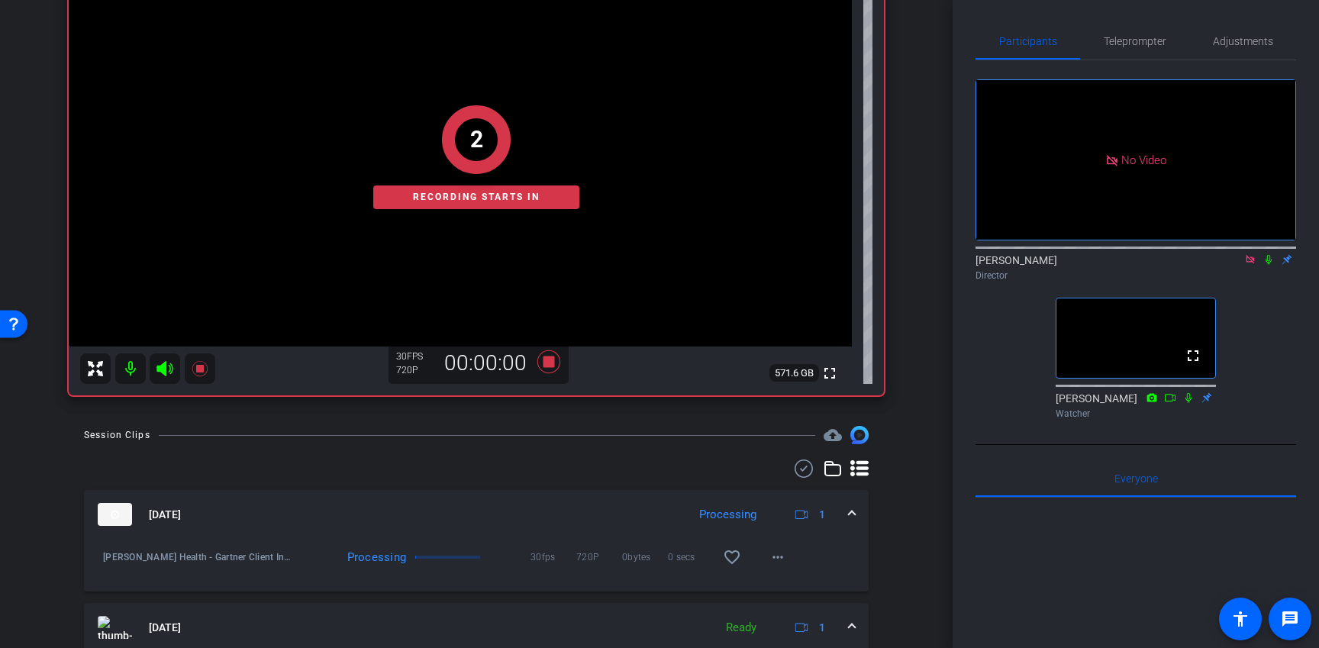
scroll to position [158, 0]
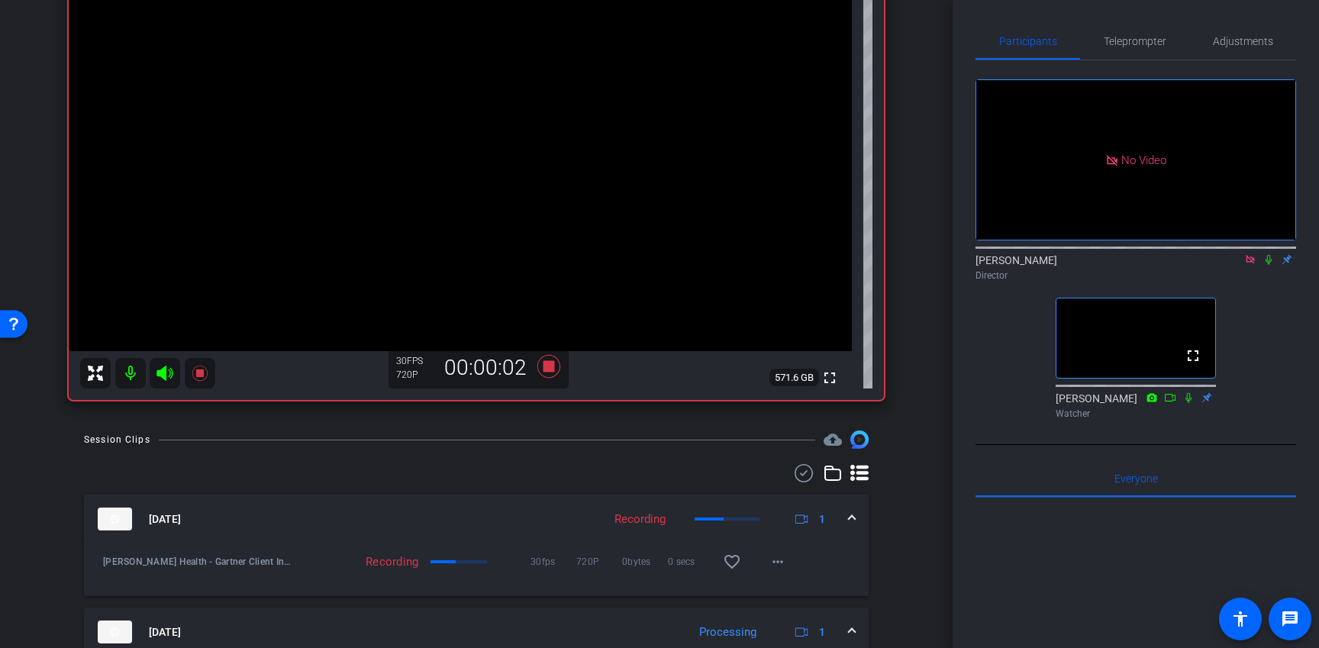
click at [1268, 259] on icon at bounding box center [1268, 259] width 12 height 11
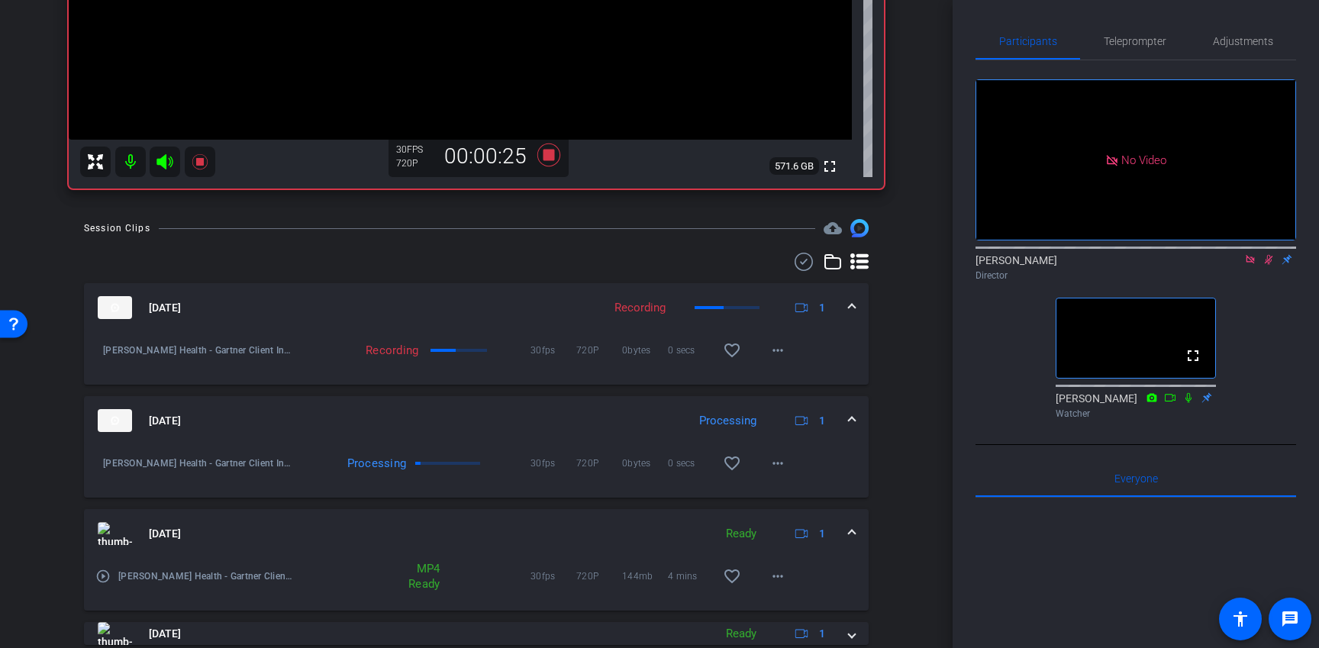
scroll to position [387, 0]
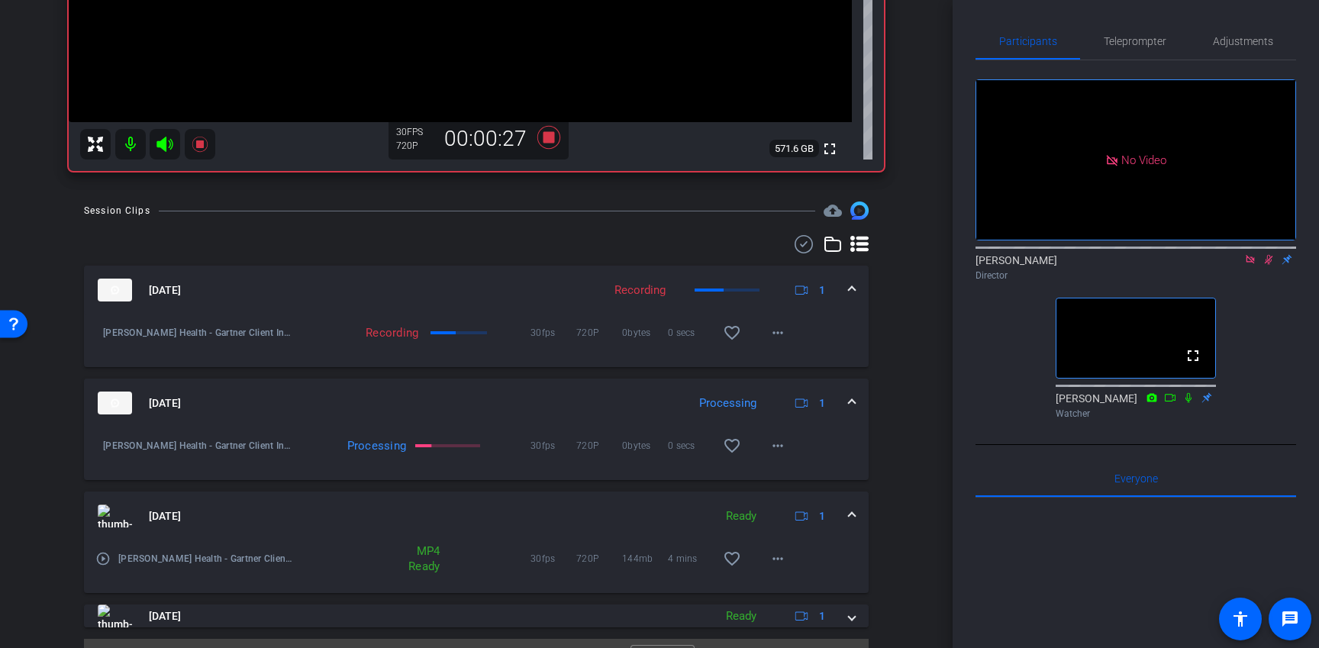
click at [104, 556] on mat-icon "play_circle_outline" at bounding box center [102, 558] width 15 height 15
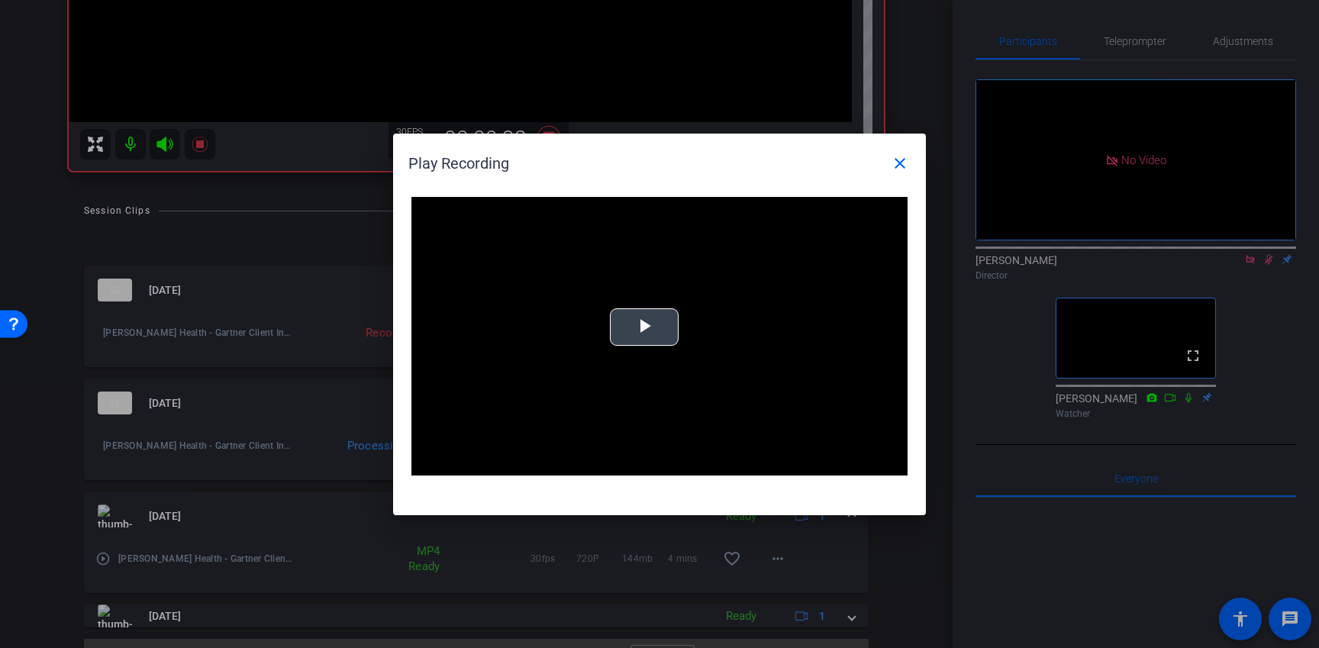
click at [644, 327] on span "Video Player" at bounding box center [644, 327] width 0 height 0
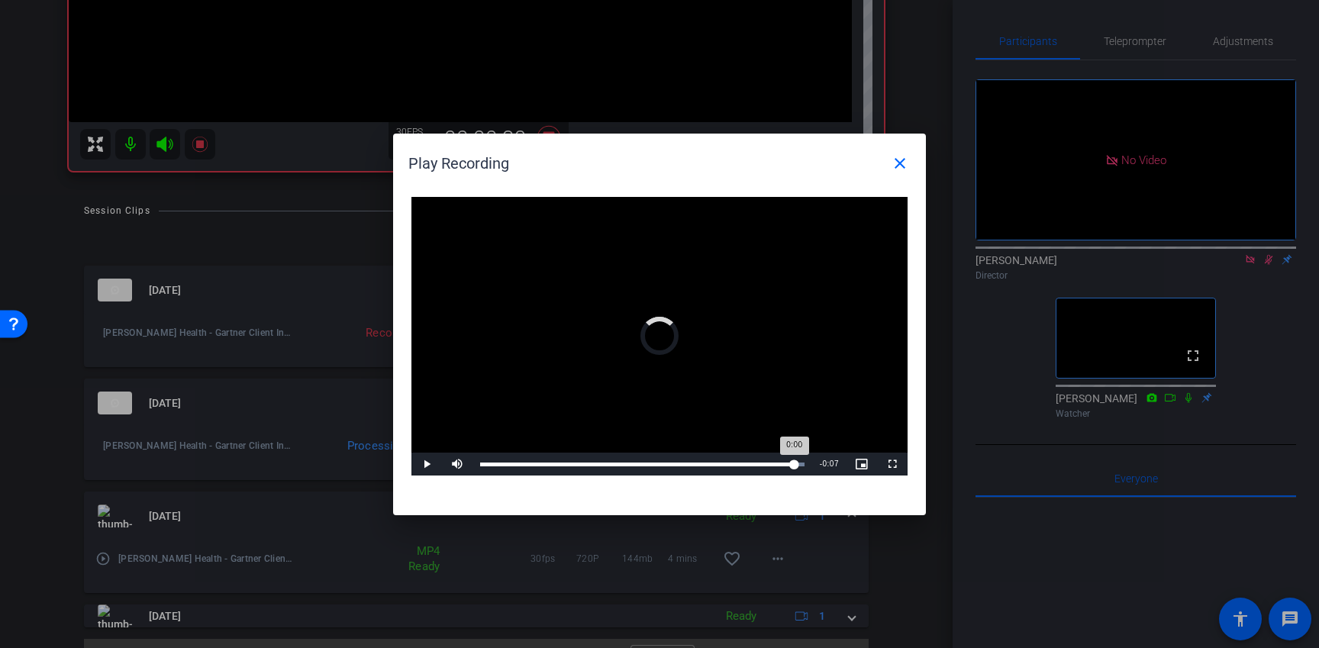
click at [794, 465] on div "Loaded : 100.00% 3:27 0:00" at bounding box center [642, 464] width 324 height 4
click at [776, 465] on div "Loaded : 100.00% 3:16 3:29" at bounding box center [642, 464] width 324 height 4
click at [898, 169] on mat-icon "close" at bounding box center [900, 163] width 18 height 18
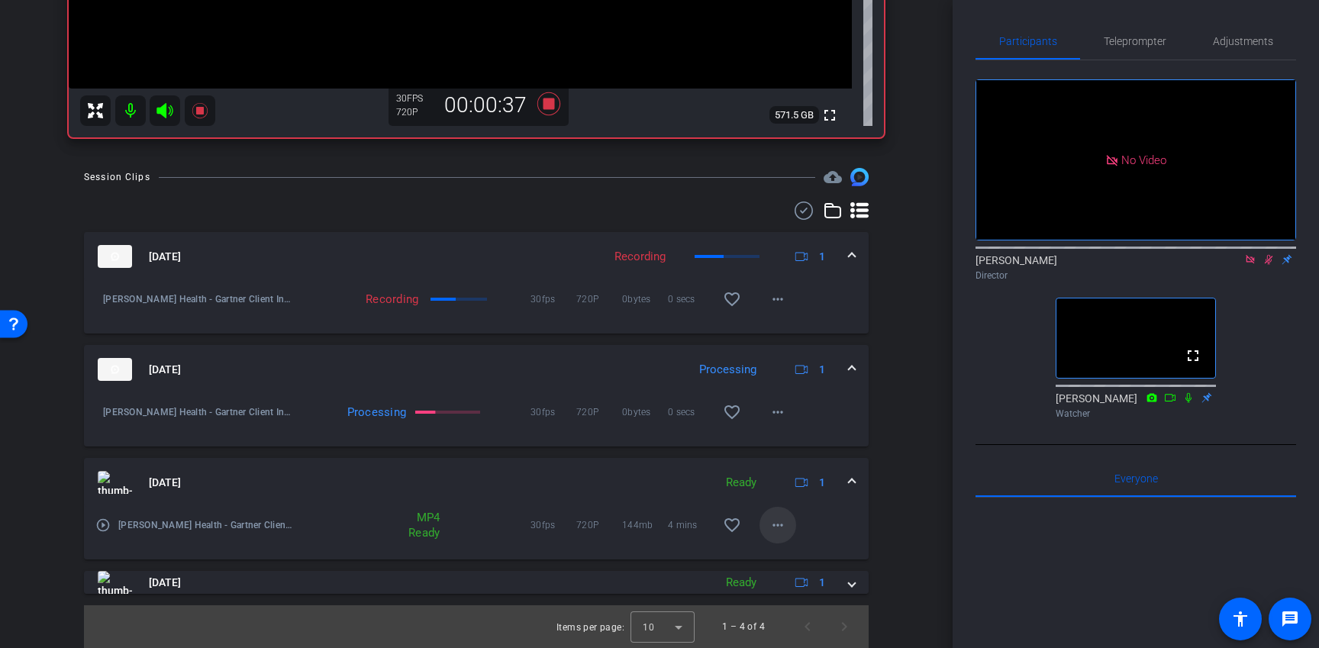
scroll to position [420, 0]
click at [782, 535] on span at bounding box center [777, 525] width 37 height 37
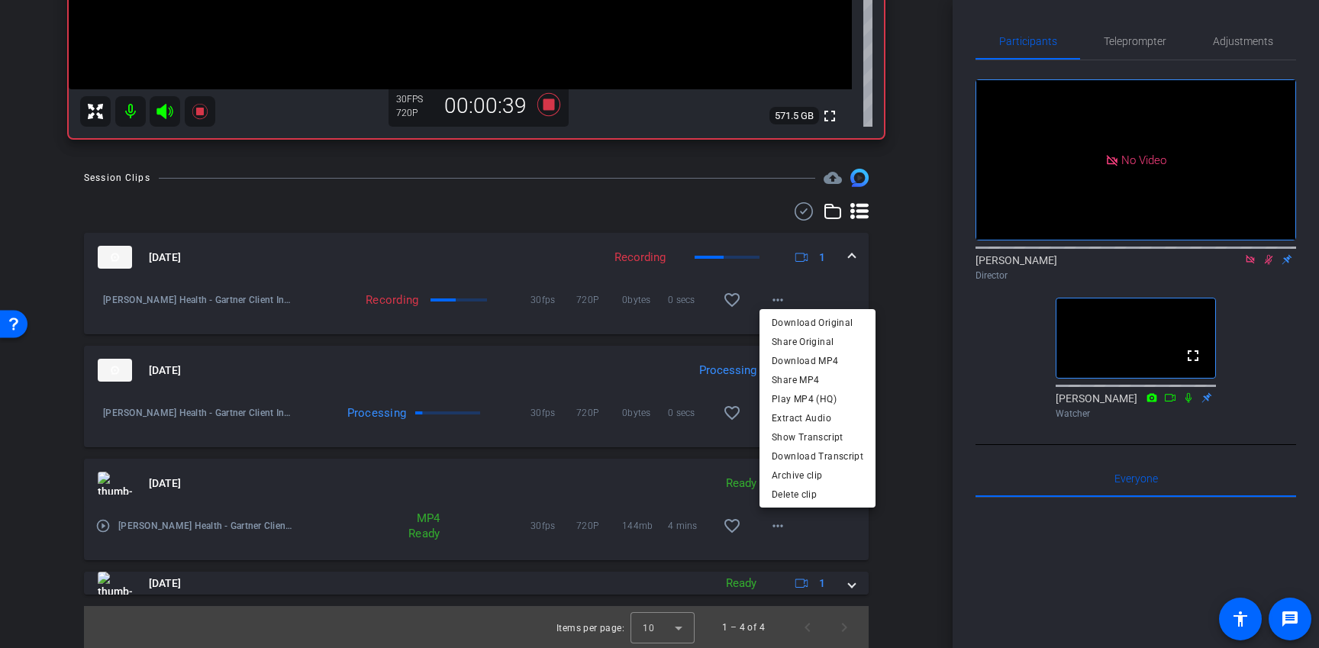
click at [920, 372] on div at bounding box center [659, 324] width 1319 height 648
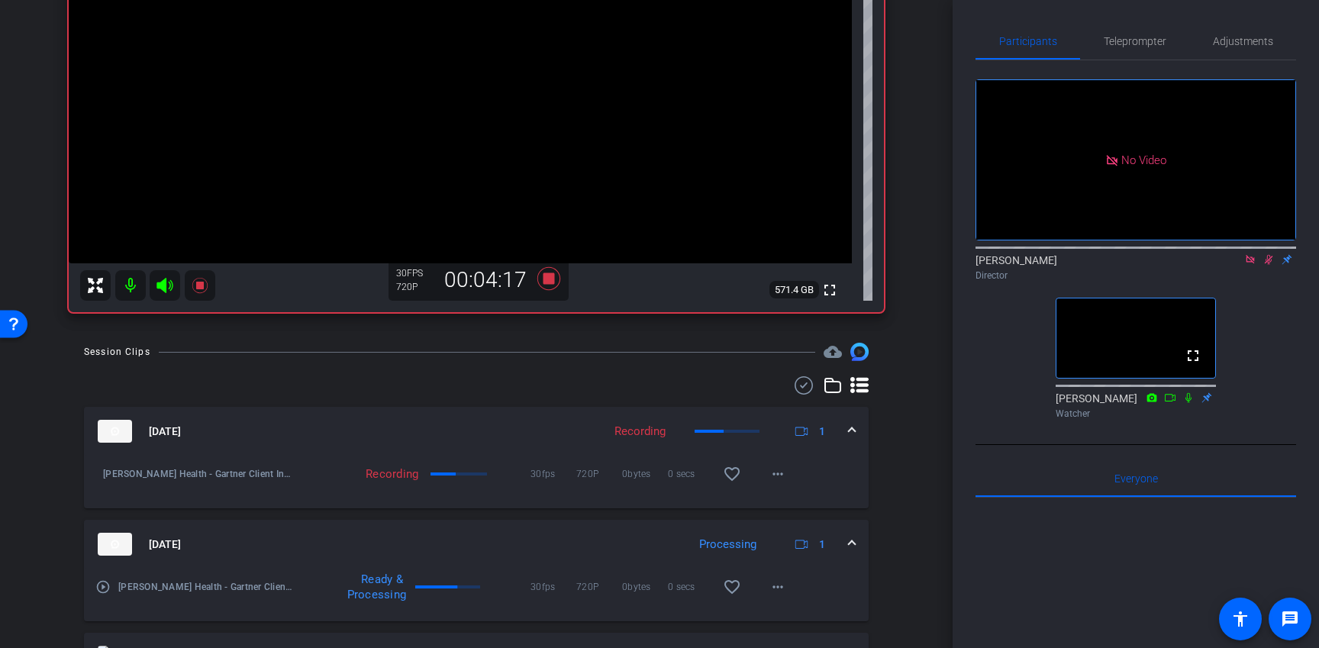
scroll to position [244, 0]
click at [1265, 258] on icon at bounding box center [1268, 259] width 12 height 11
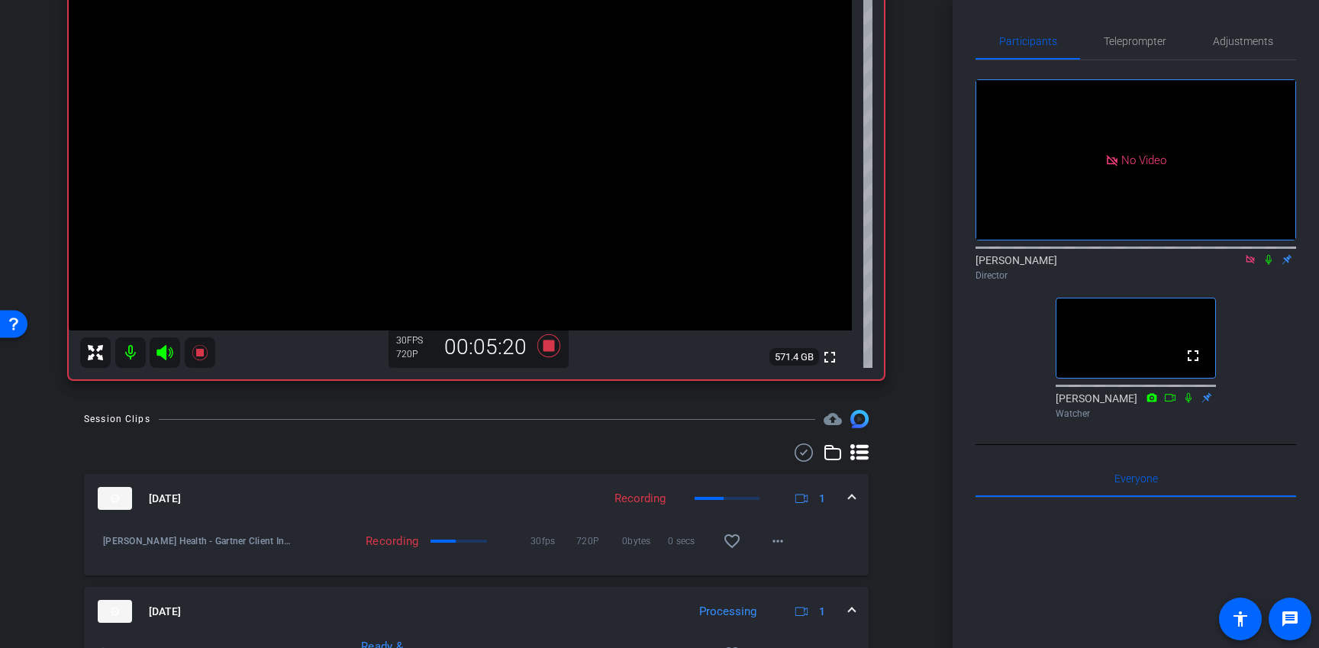
scroll to position [159, 0]
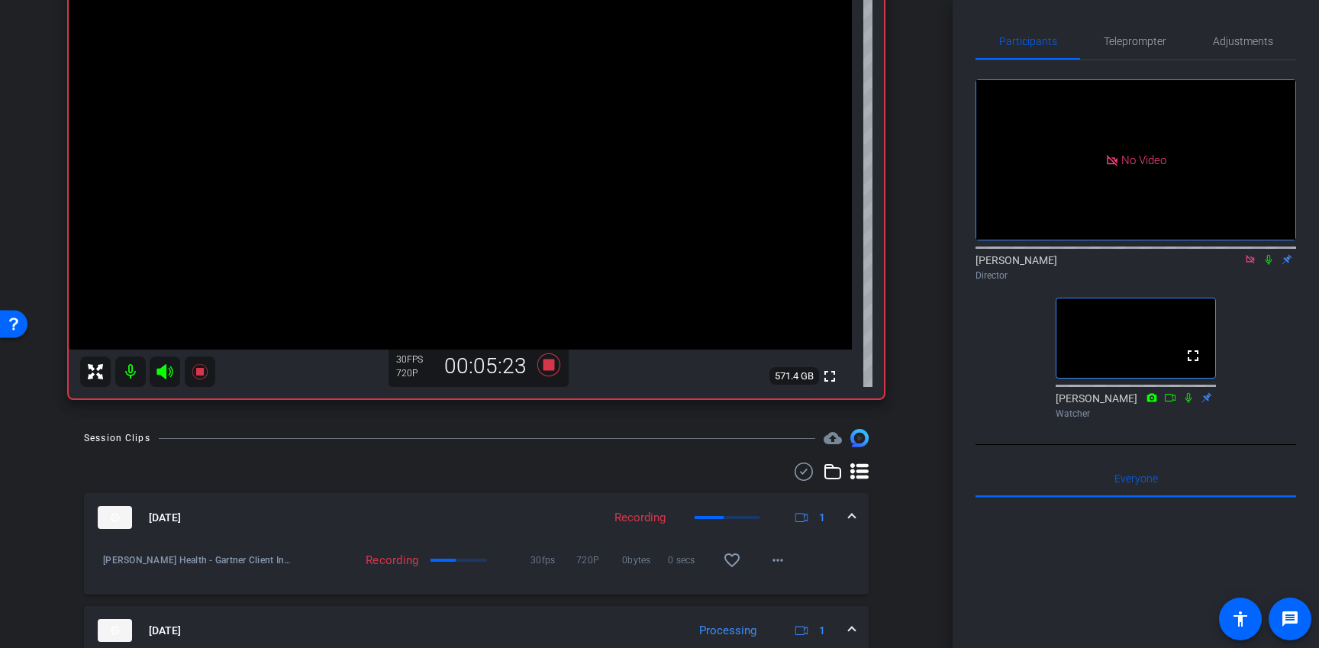
click at [1268, 259] on icon at bounding box center [1268, 259] width 12 height 11
click at [1268, 259] on icon at bounding box center [1268, 260] width 8 height 10
click at [546, 369] on icon at bounding box center [548, 364] width 23 height 23
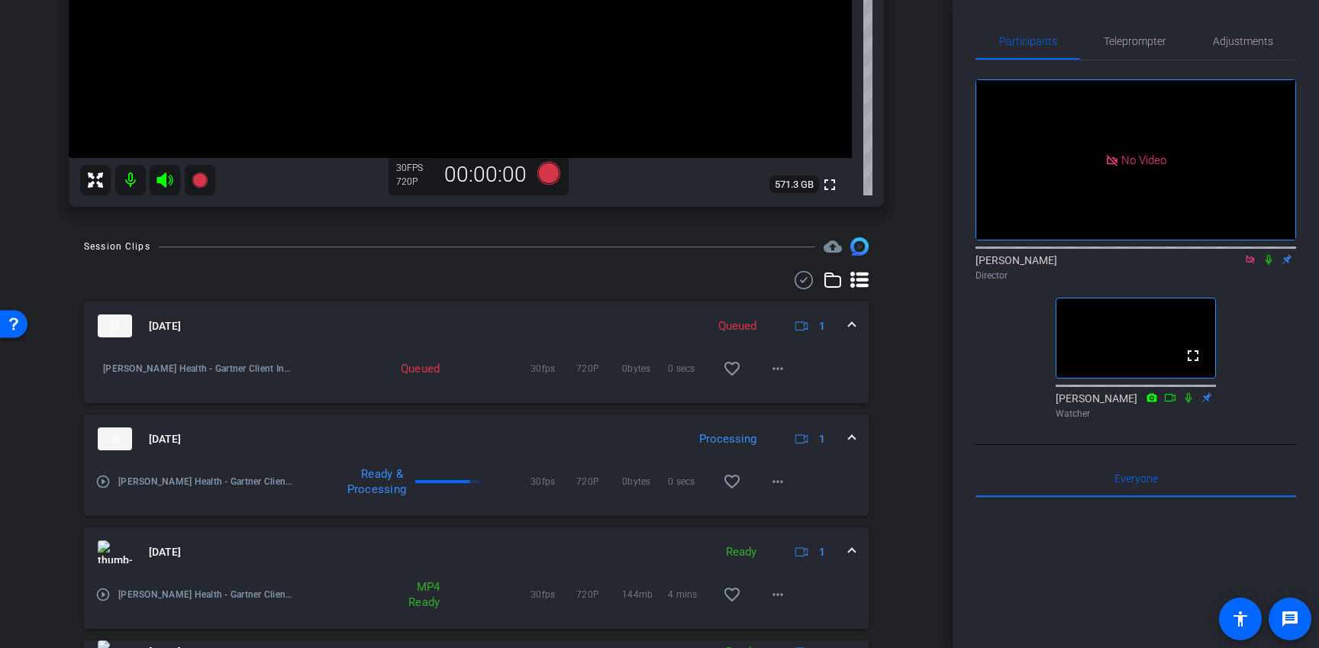
scroll to position [420, 0]
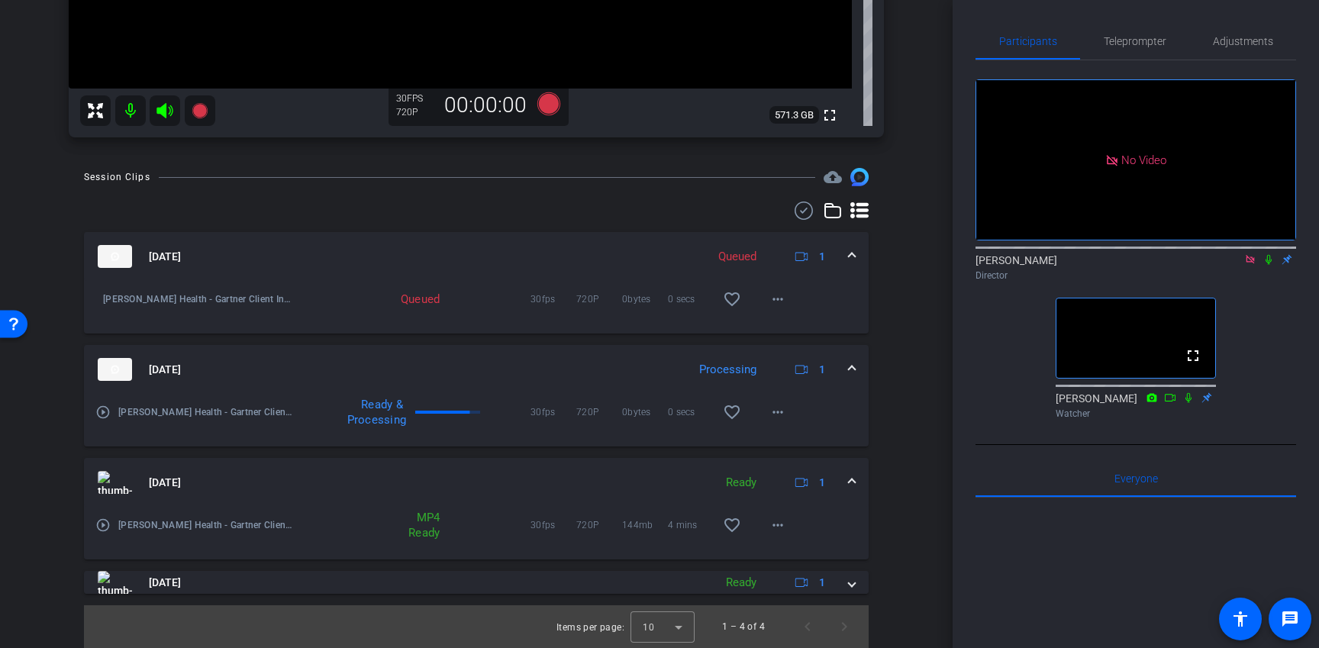
click at [543, 475] on mat-panel-title "Oct 2, 2025" at bounding box center [402, 482] width 608 height 23
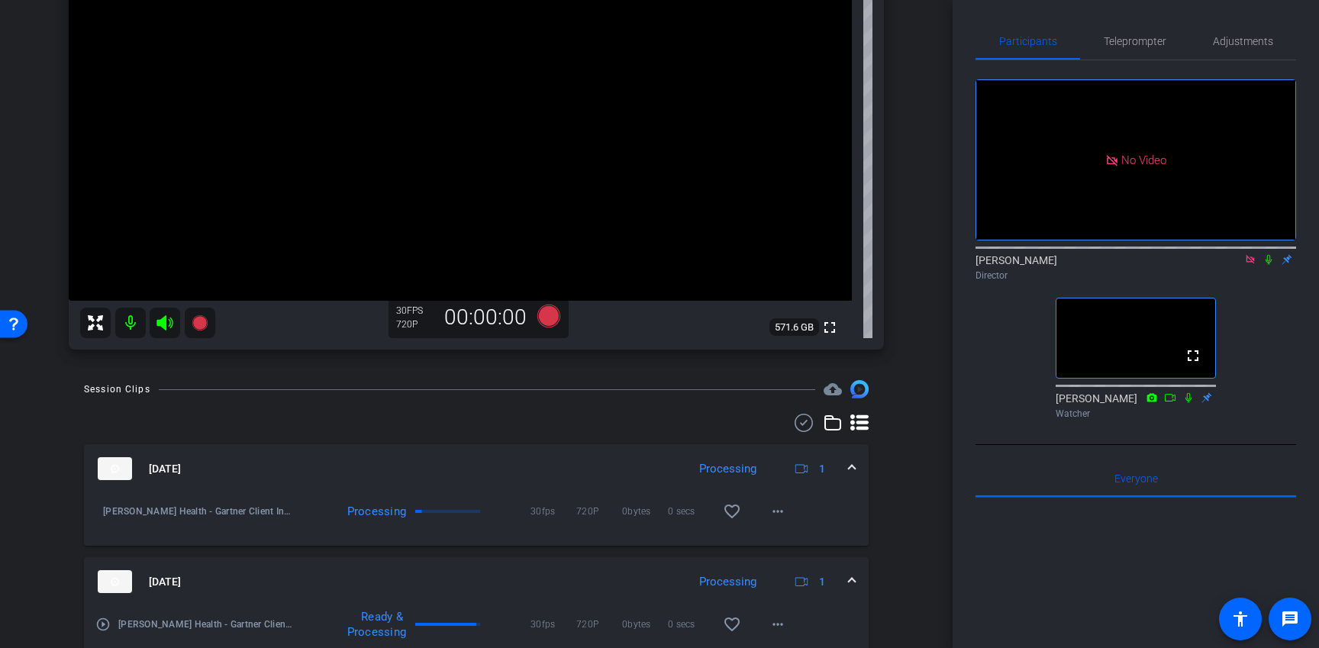
scroll to position [24, 0]
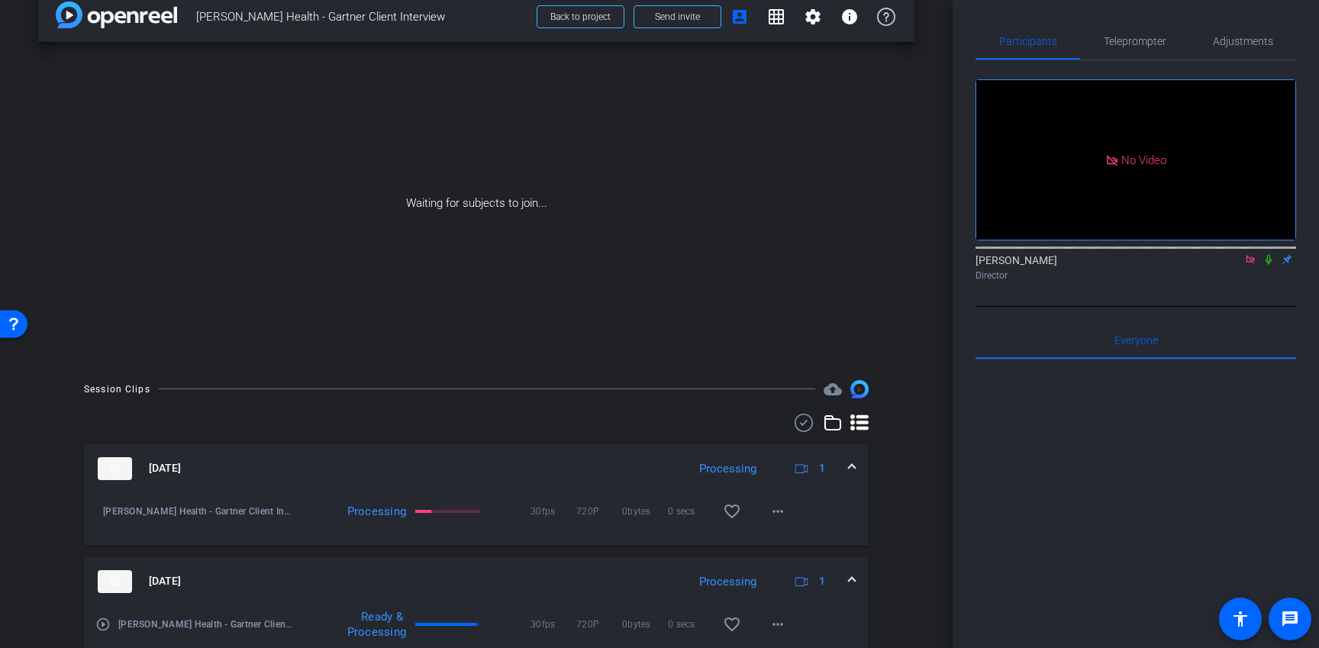
click at [1267, 263] on icon at bounding box center [1268, 259] width 12 height 11
